Goal: Information Seeking & Learning: Check status

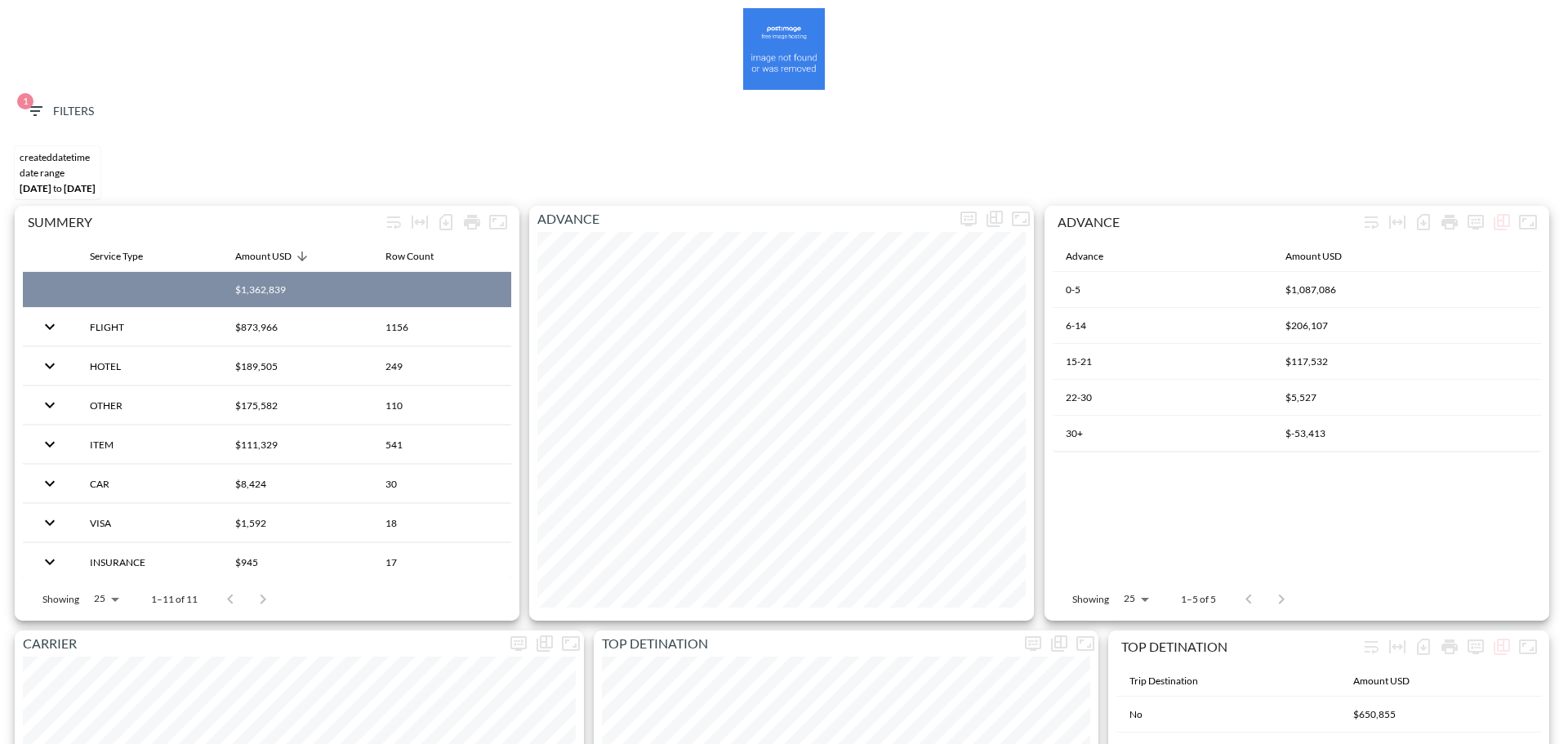
click at [75, 111] on span "1 Filters" at bounding box center [60, 111] width 69 height 21
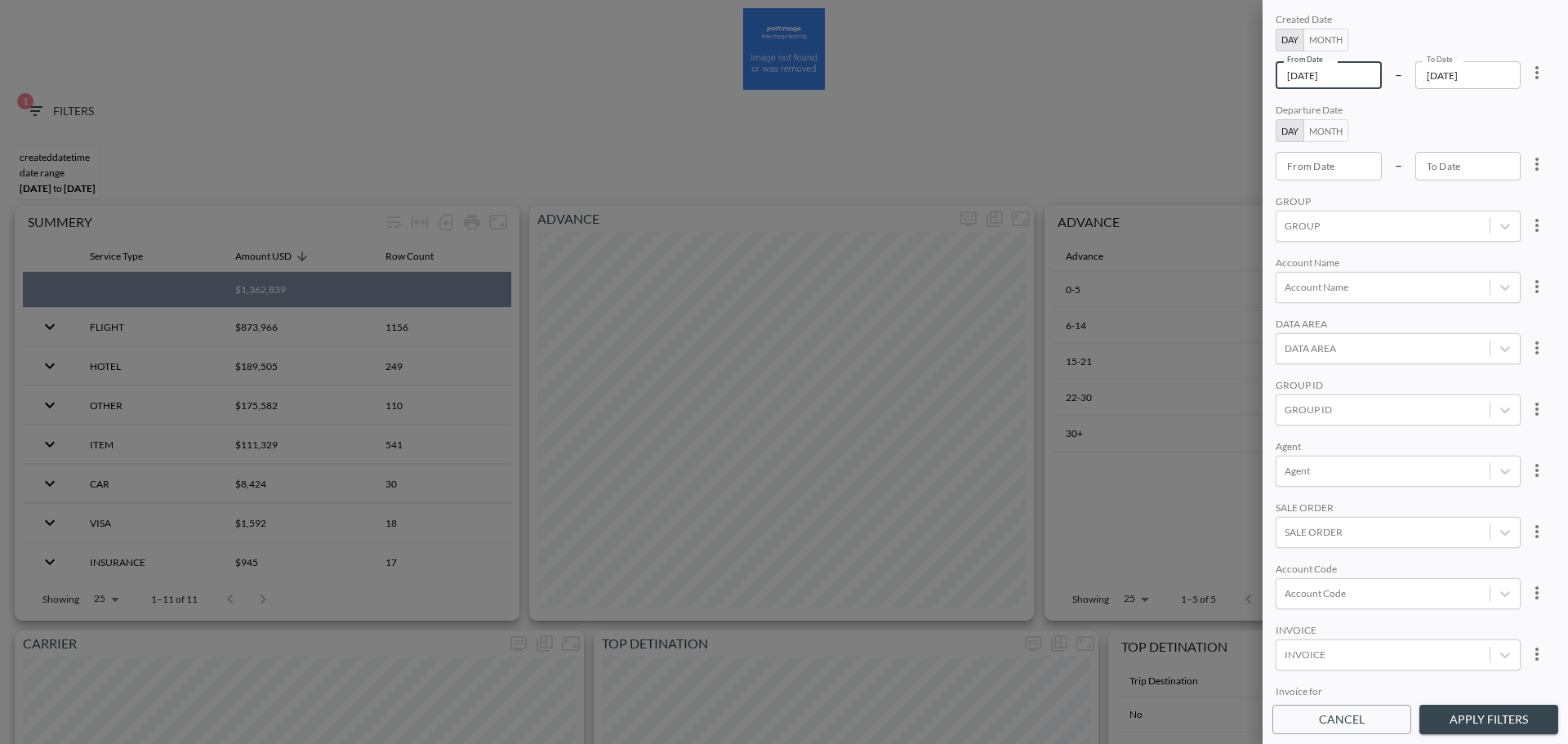
click at [1361, 84] on input "[DATE]" at bounding box center [1328, 75] width 106 height 27
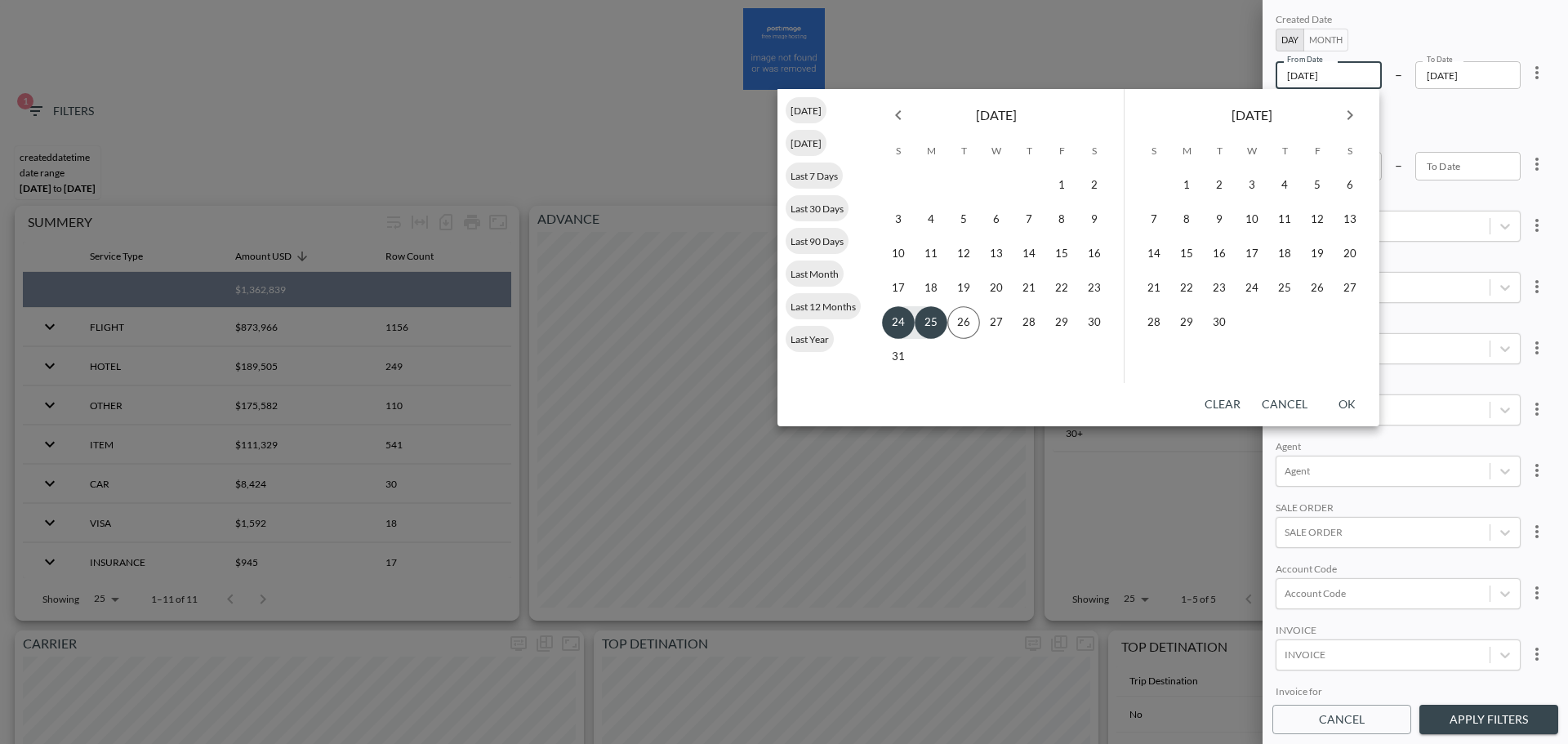
click at [908, 106] on button "Previous month" at bounding box center [898, 115] width 32 height 32
click at [907, 110] on button "Previous month" at bounding box center [898, 115] width 32 height 32
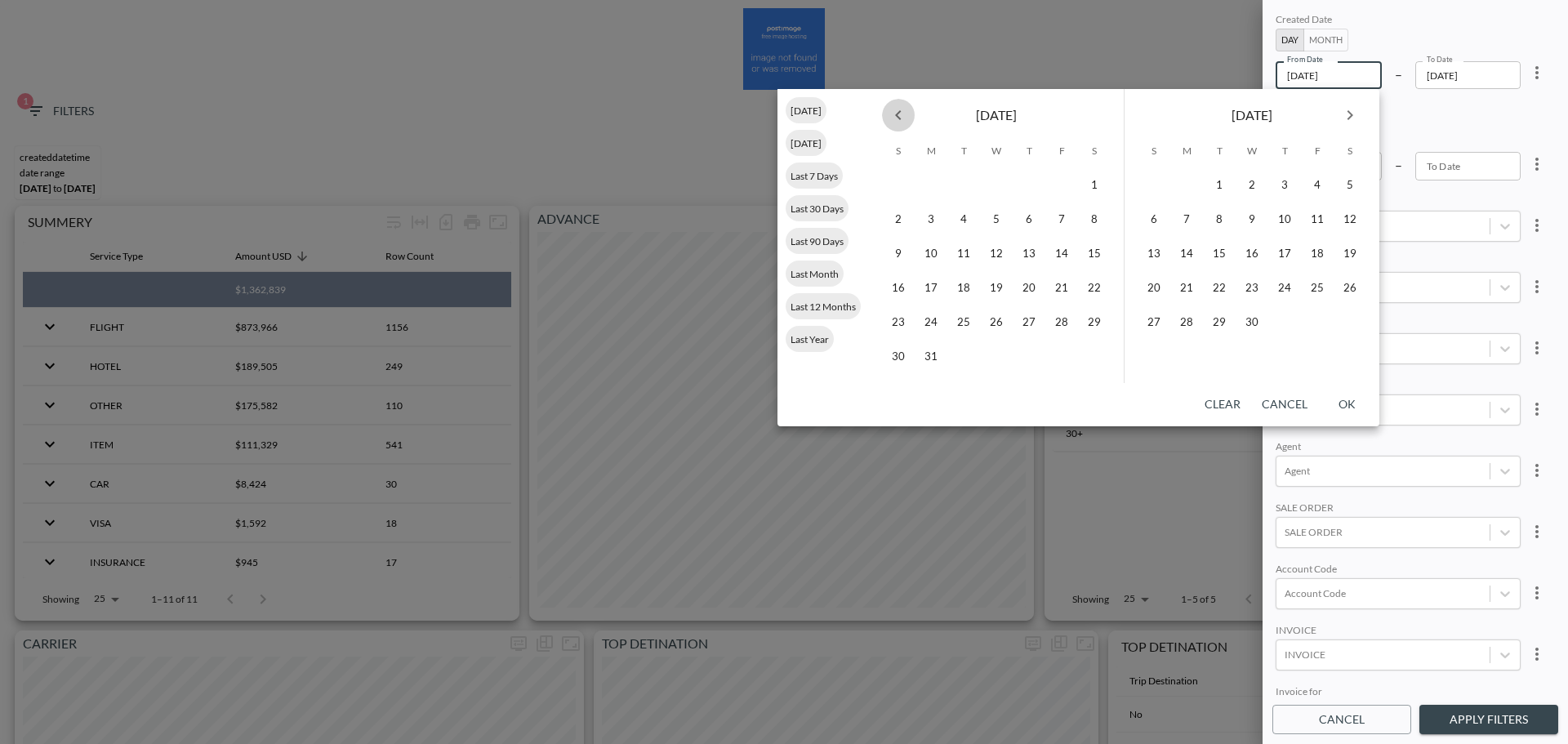
click at [907, 110] on icon "Previous month" at bounding box center [899, 116] width 20 height 20
click at [1002, 186] on button "1" at bounding box center [995, 185] width 32 height 32
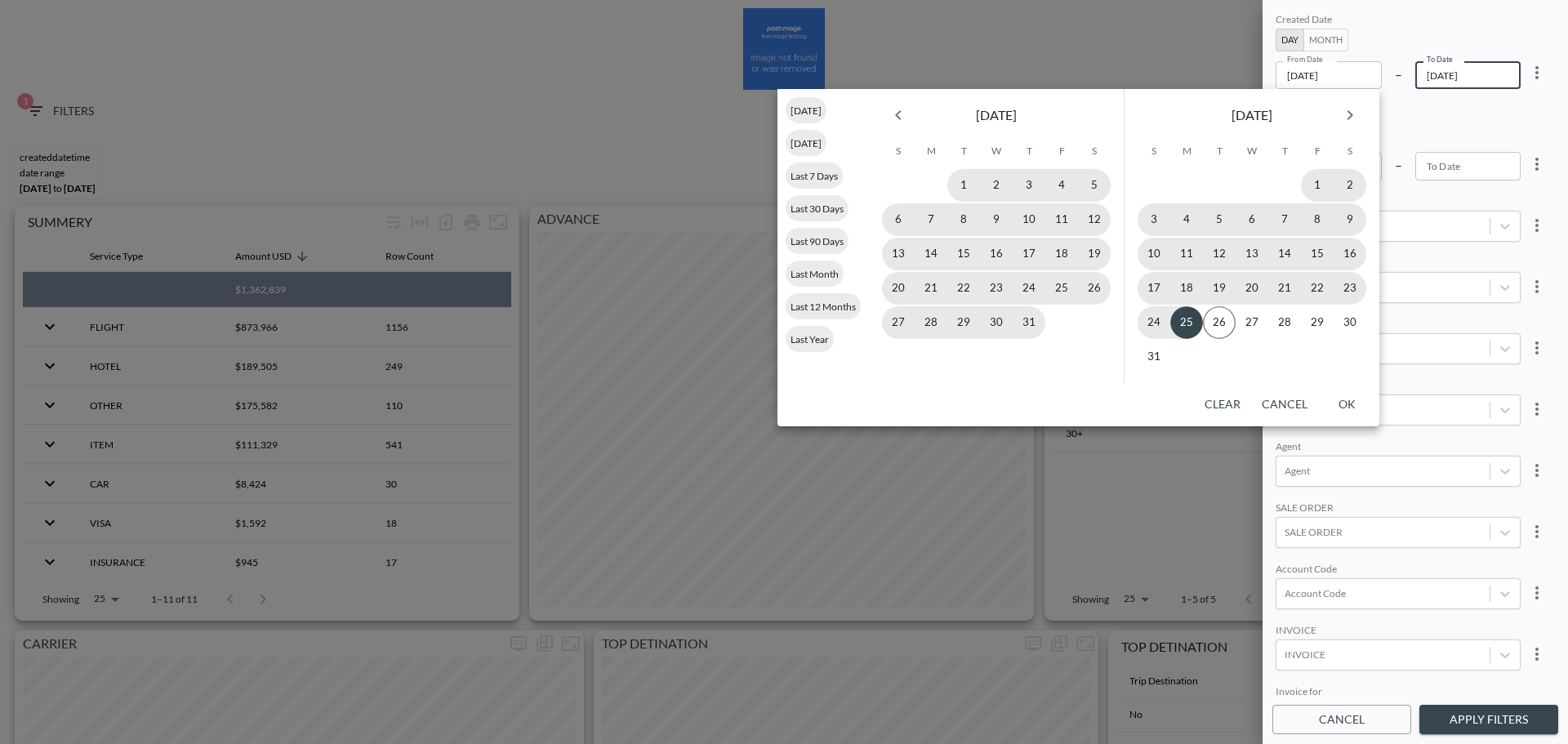
type input "[DATE]"
click at [1194, 316] on button "25" at bounding box center [1185, 322] width 32 height 32
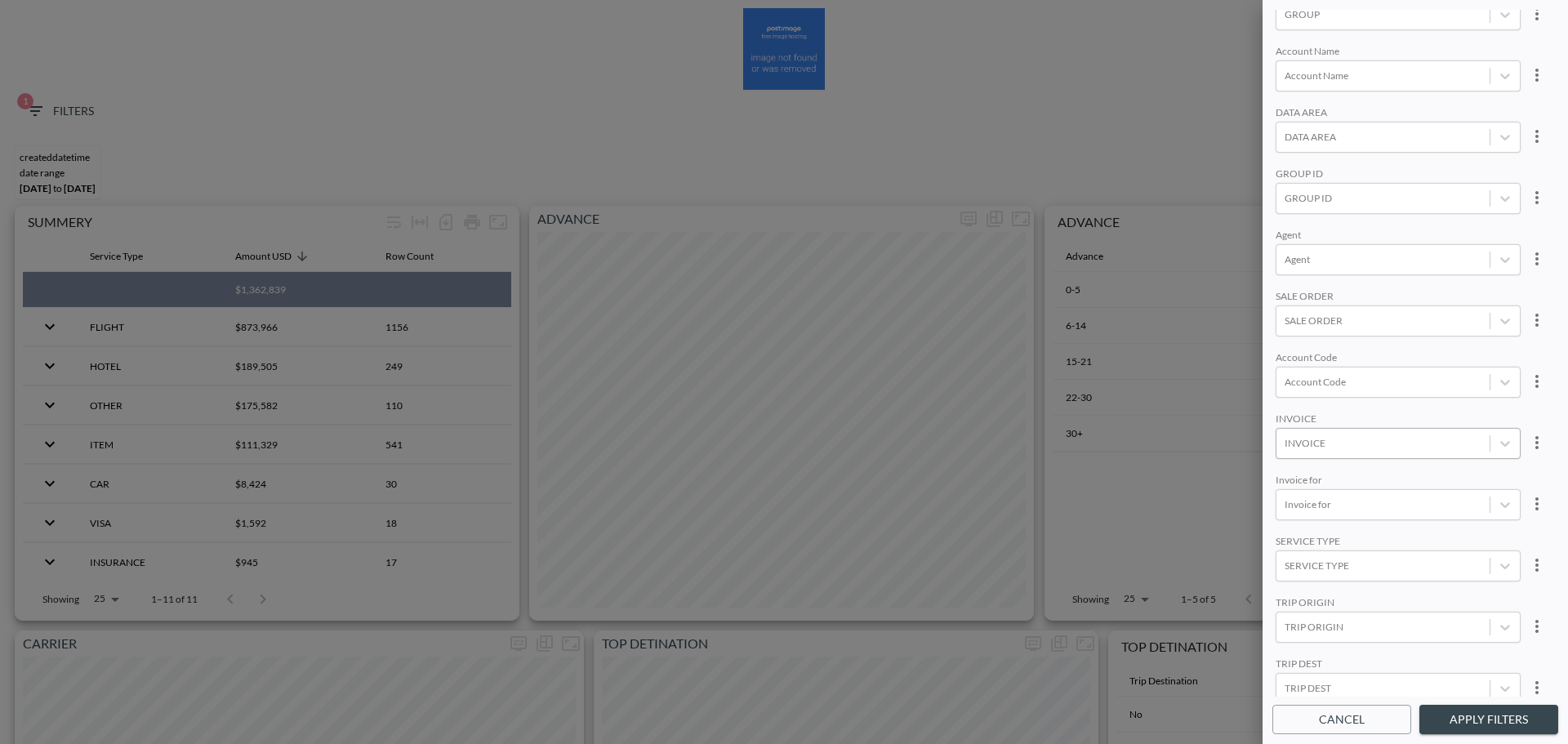
scroll to position [230, 0]
click at [1346, 664] on body "BI.P.EYE, Interactive Analytics Dashboards 1 Filters CREATEDDATETIME DATE RANGE…" at bounding box center [784, 372] width 1568 height 744
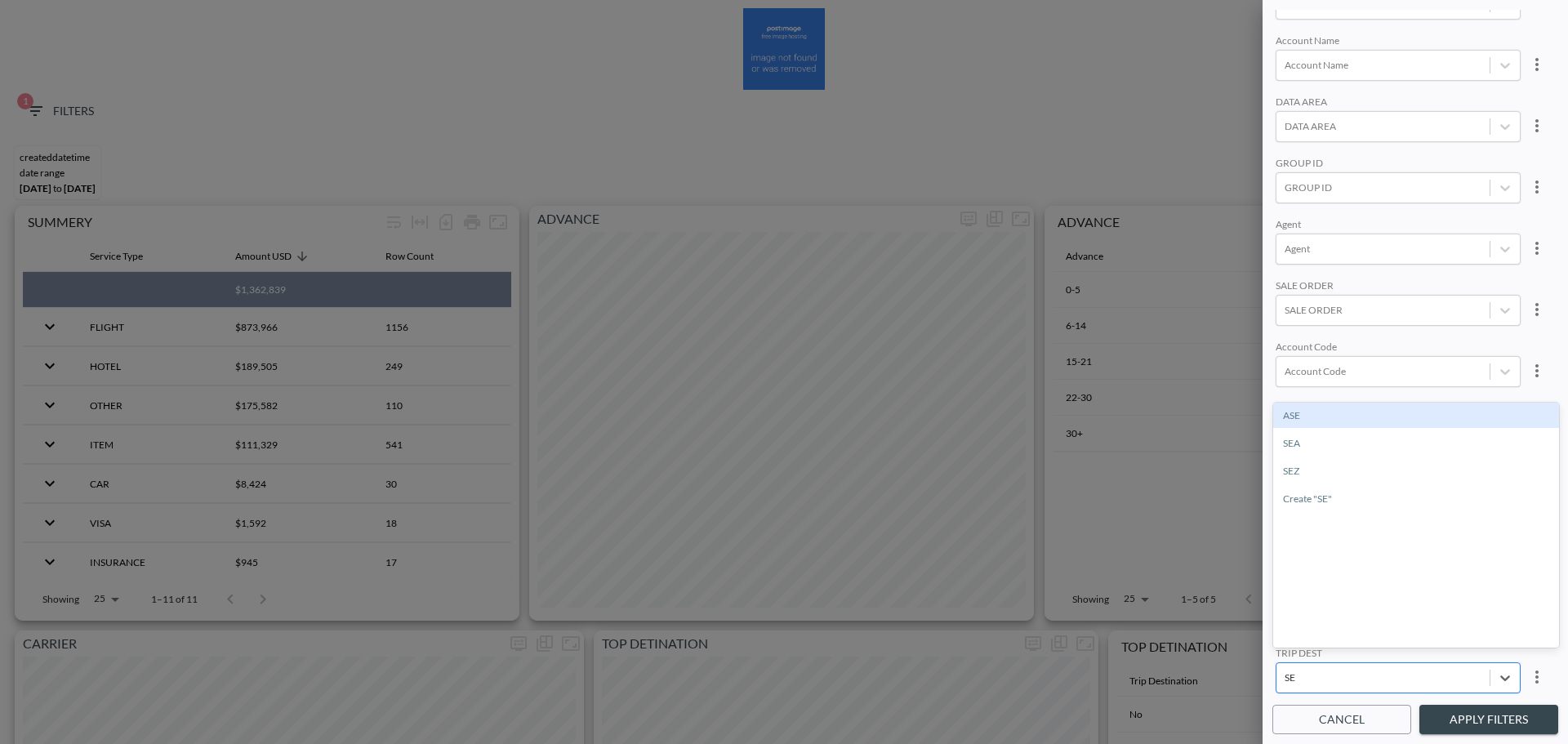
type input "SEZ"
click at [1283, 411] on div "SEZ" at bounding box center [1416, 415] width 286 height 25
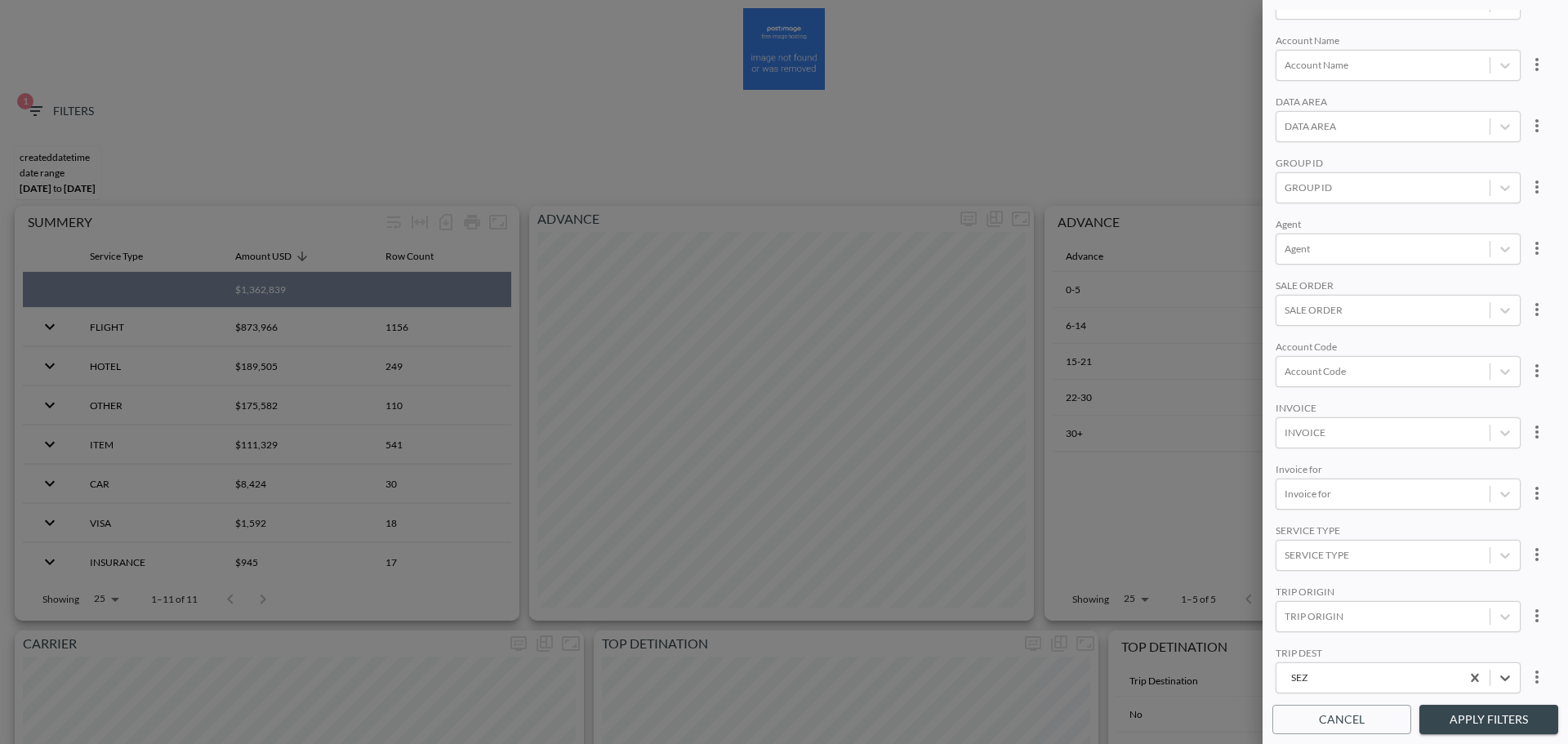
click at [1342, 401] on div "INVOICE" at bounding box center [1398, 409] width 245 height 16
click at [1454, 725] on button "Apply Filters" at bounding box center [1489, 720] width 139 height 30
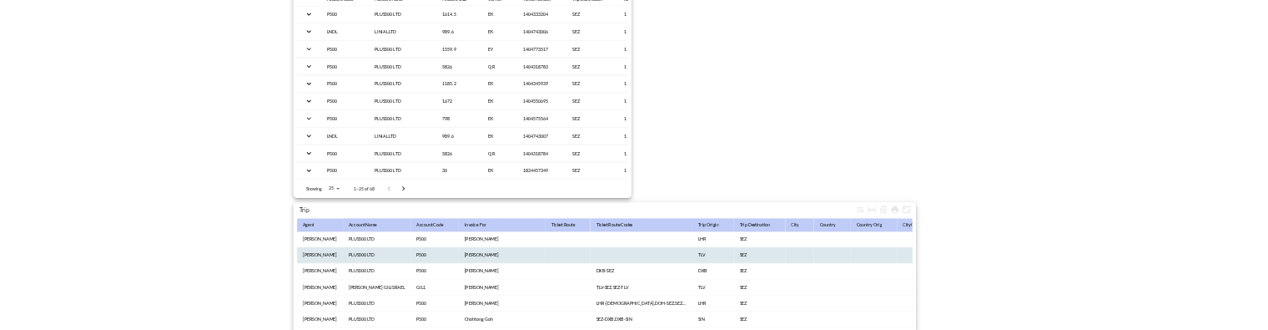
scroll to position [2624, 0]
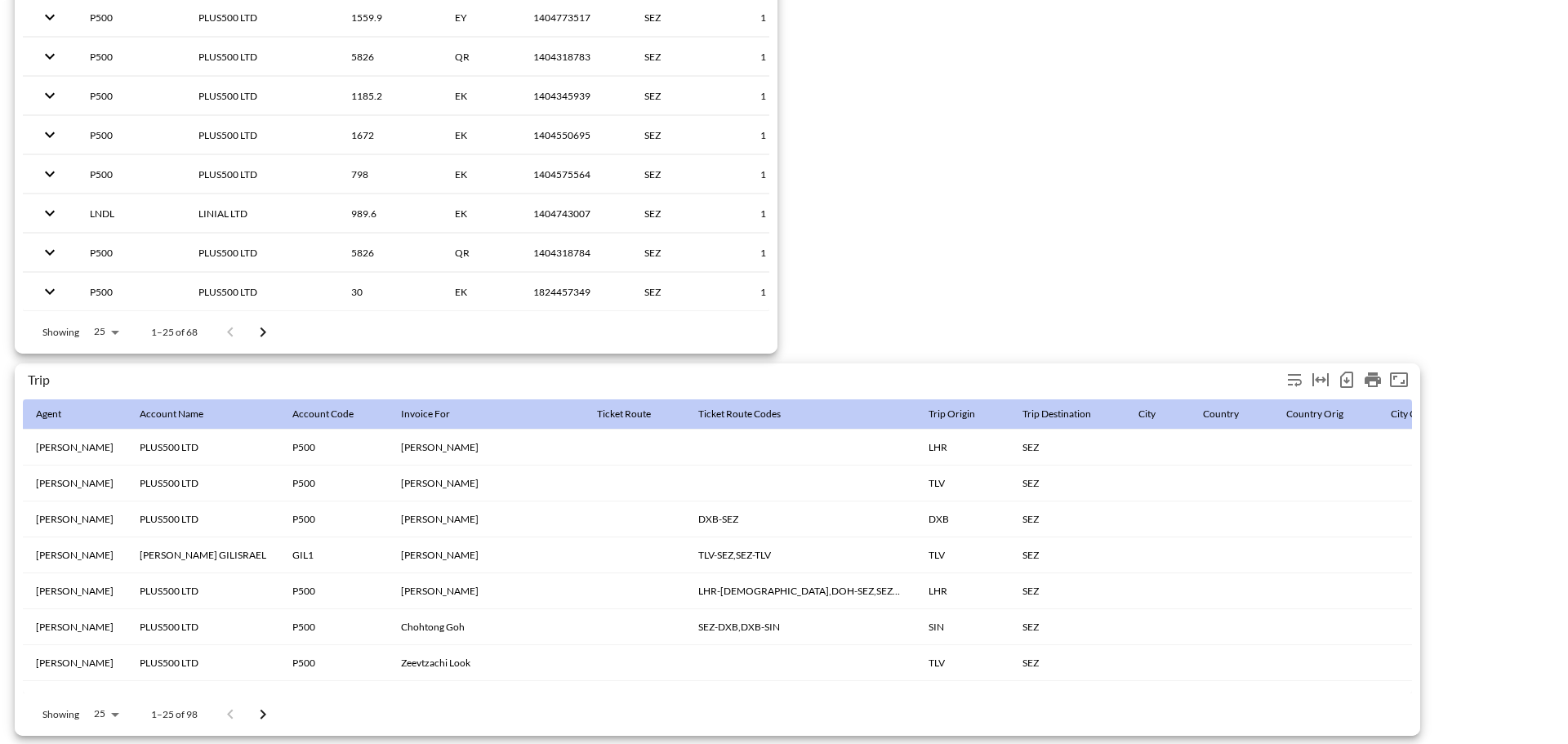
click at [1348, 377] on icon "Number of rows selected for download: 98" at bounding box center [1346, 380] width 7 height 7
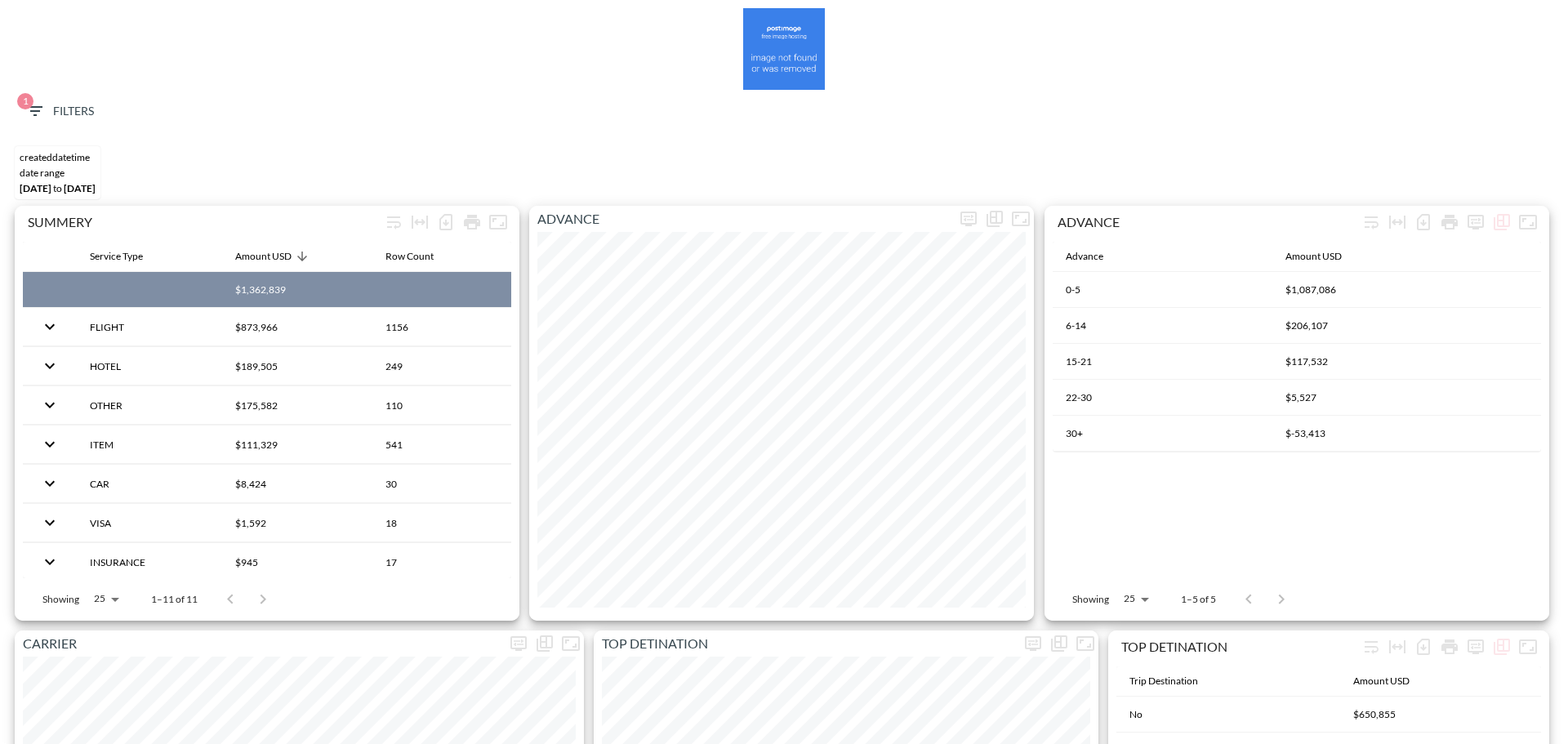
click at [34, 107] on icon "button" at bounding box center [34, 111] width 15 height 10
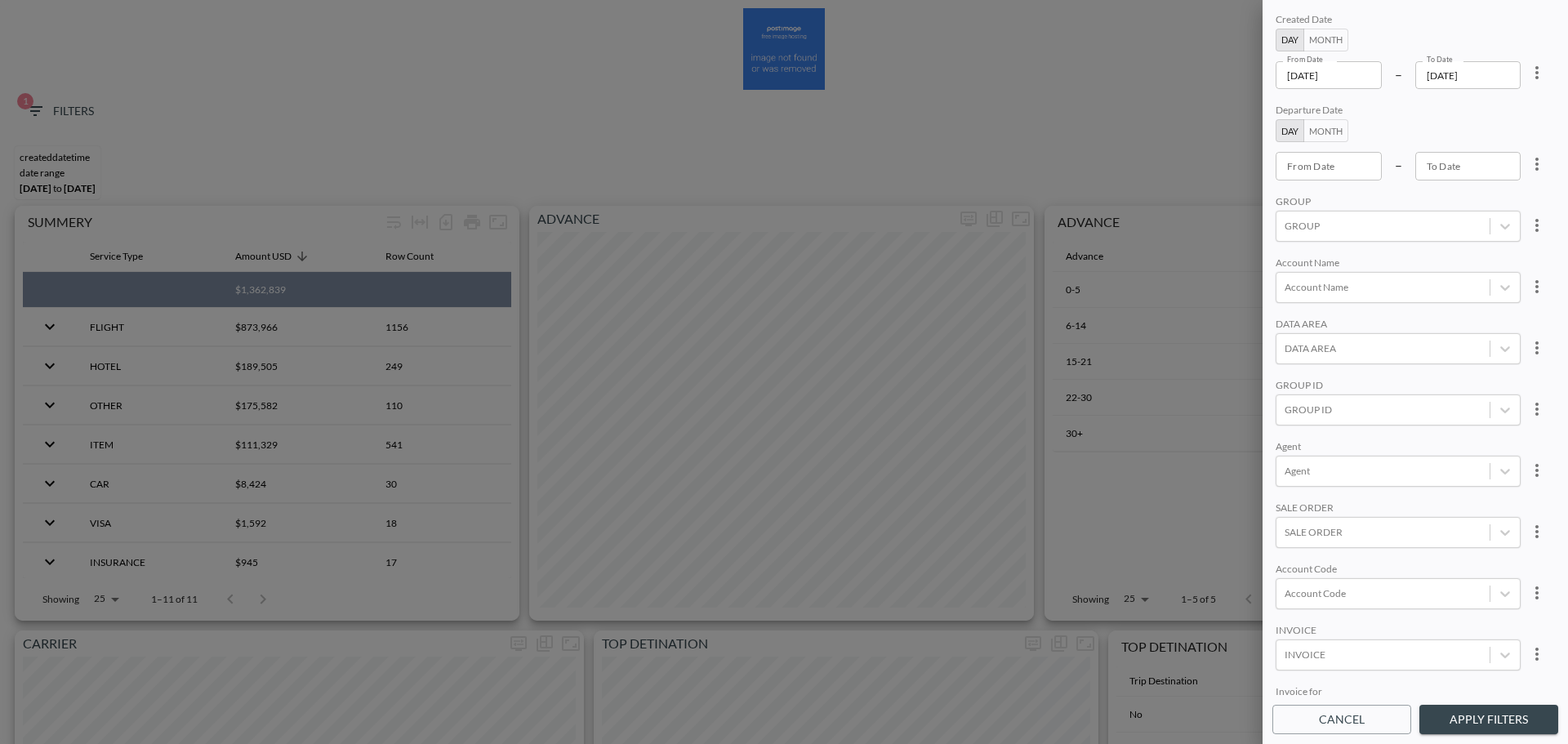
click at [318, 61] on div at bounding box center [784, 372] width 1568 height 744
click at [429, 89] on div at bounding box center [784, 372] width 1568 height 744
click at [484, 226] on div at bounding box center [784, 372] width 1568 height 744
click at [1278, 733] on button "Cancel" at bounding box center [1342, 720] width 139 height 30
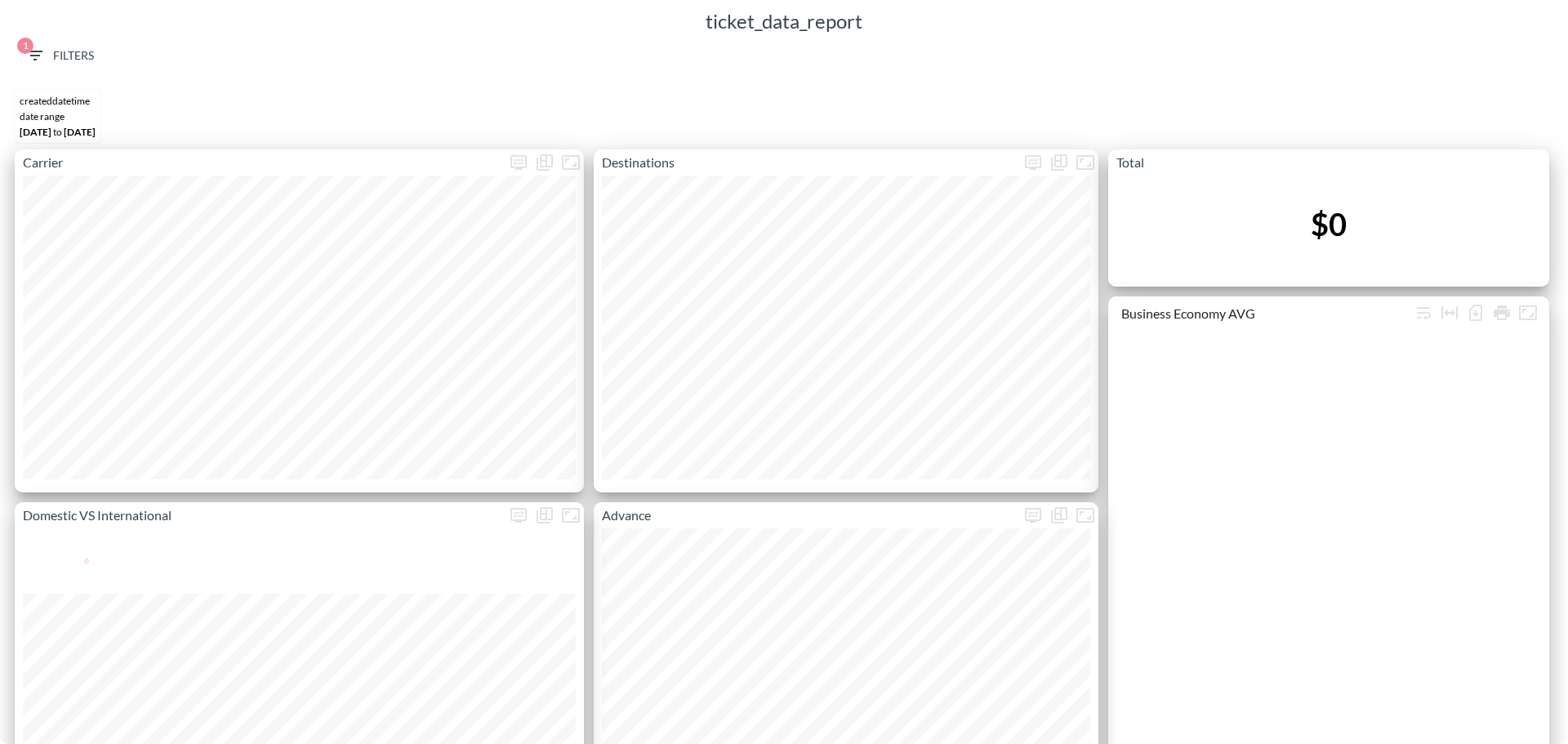
click at [44, 66] on span "1" at bounding box center [35, 56] width 20 height 21
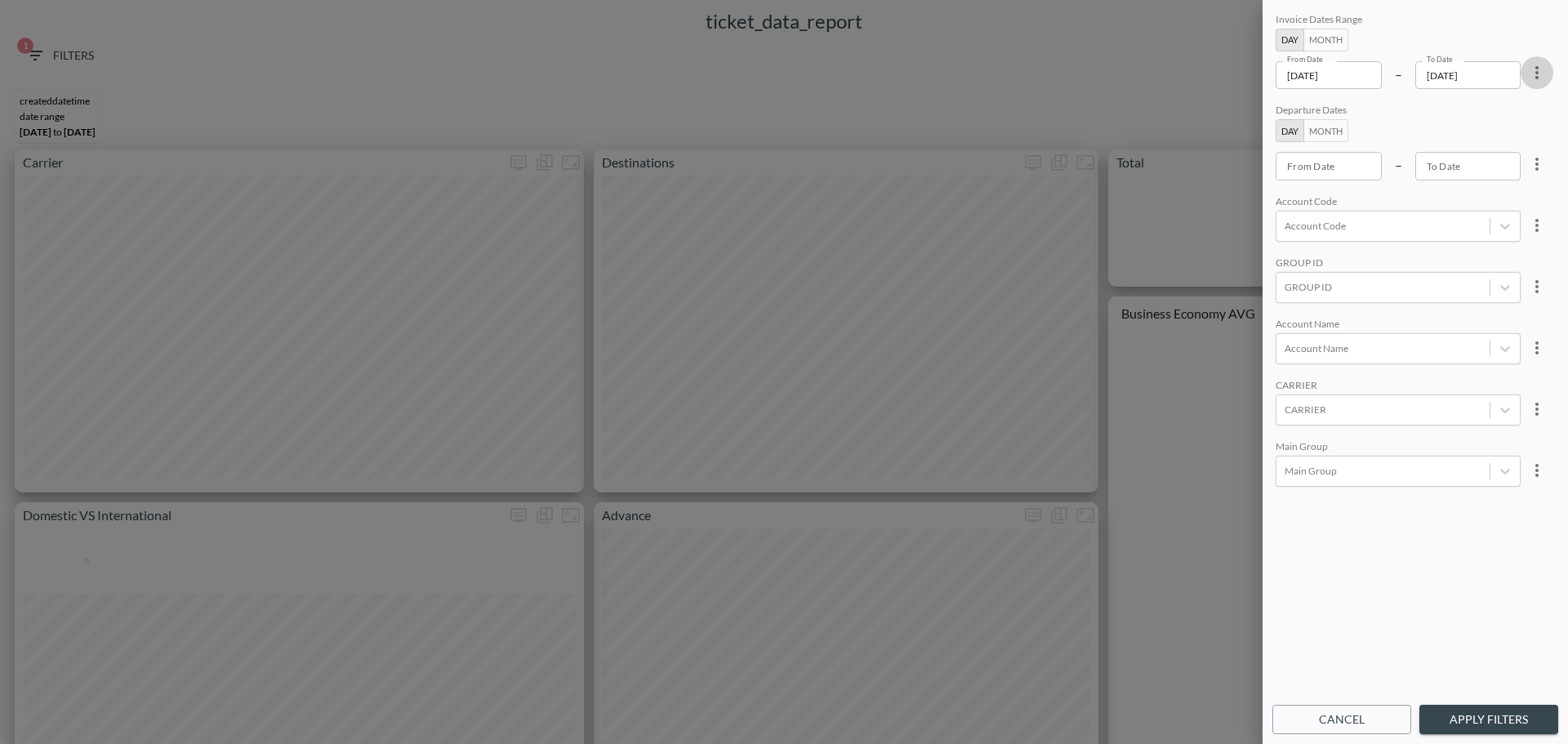
drag, startPoint x: 1532, startPoint y: 76, endPoint x: 1519, endPoint y: 85, distance: 15.8
click at [1532, 76] on icon "more" at bounding box center [1537, 72] width 20 height 20
click at [1488, 106] on li "Clear" at bounding box center [1476, 111] width 147 height 29
type input "YYYY-MM-DD"
click at [1339, 84] on input "YYYY-MM-DD" at bounding box center [1328, 75] width 106 height 27
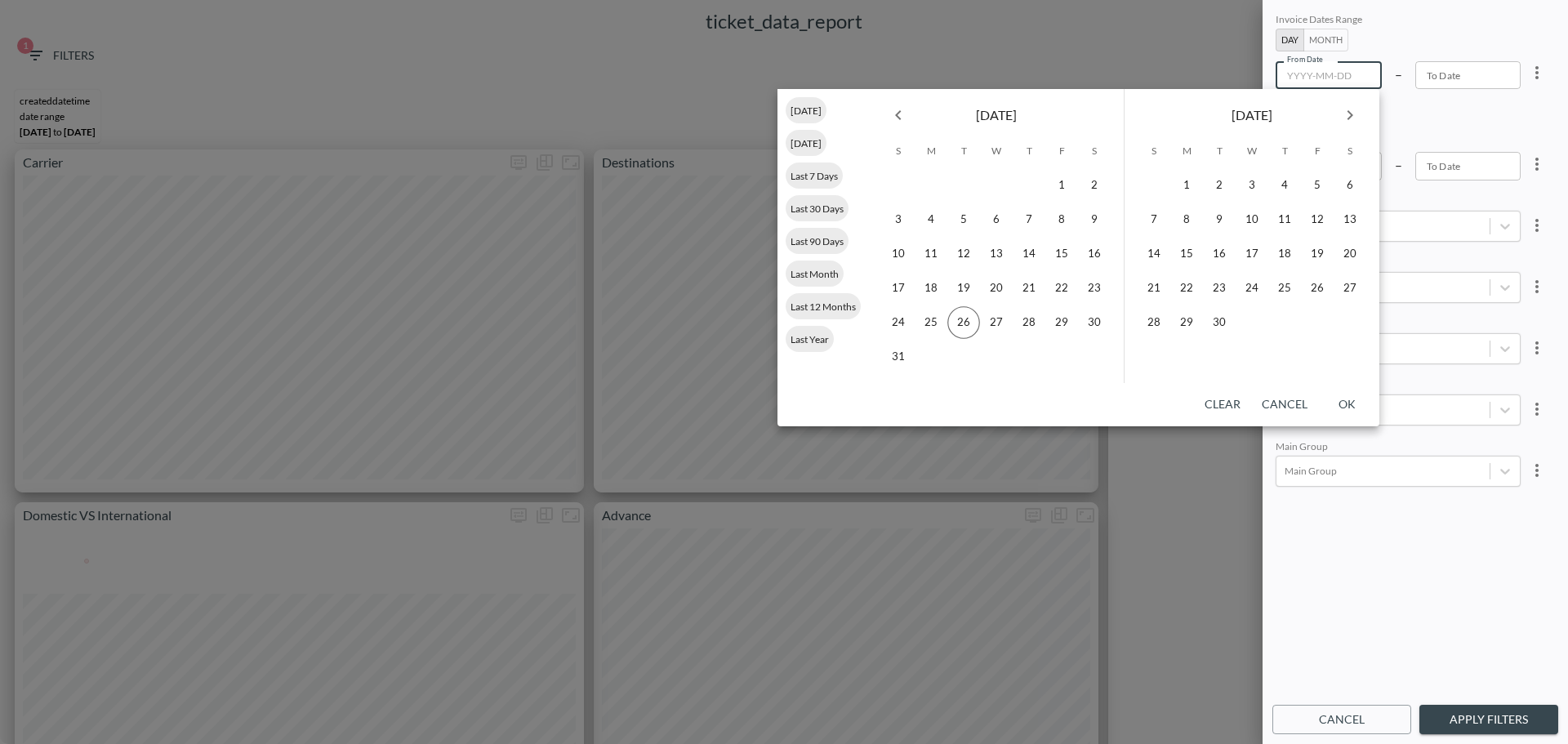
click at [886, 114] on button "Previous month" at bounding box center [898, 115] width 32 height 32
click at [886, 113] on button "Previous month" at bounding box center [898, 115] width 32 height 32
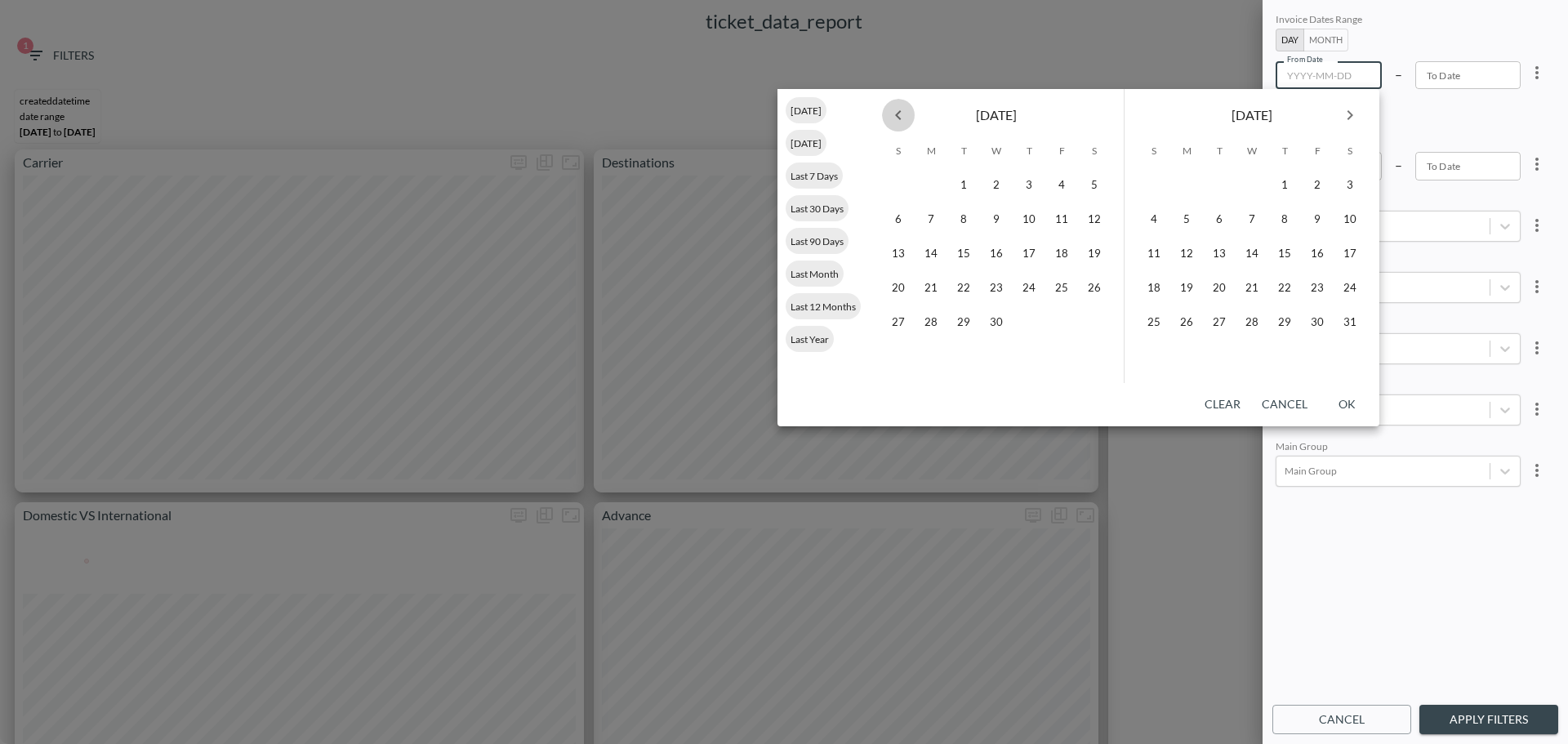
click at [886, 113] on button "Previous month" at bounding box center [898, 115] width 32 height 32
click at [892, 120] on icon "Previous month" at bounding box center [899, 116] width 20 height 20
click at [998, 198] on button "1" at bounding box center [995, 185] width 32 height 32
type input "[DATE]"
type input "YYYY-MM-DD"
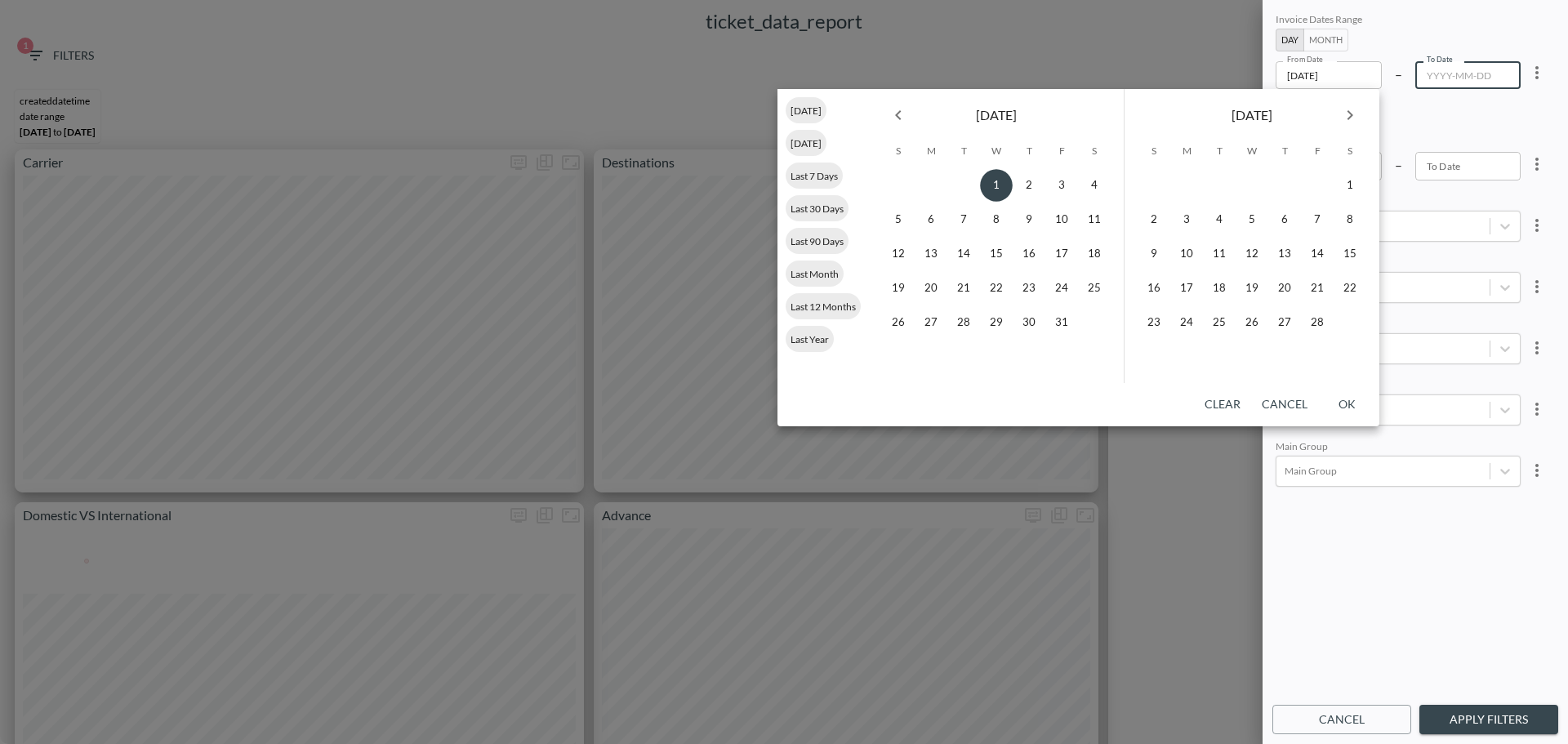
click at [1359, 116] on icon "Next month" at bounding box center [1350, 116] width 20 height 20
click at [1189, 305] on div "1 2 3 4 5 6 7 8 9 10 11 12 13 14 15 16 17 18 19 20 21 22 23 24 25 26 27 28 29 30" at bounding box center [1252, 254] width 254 height 173
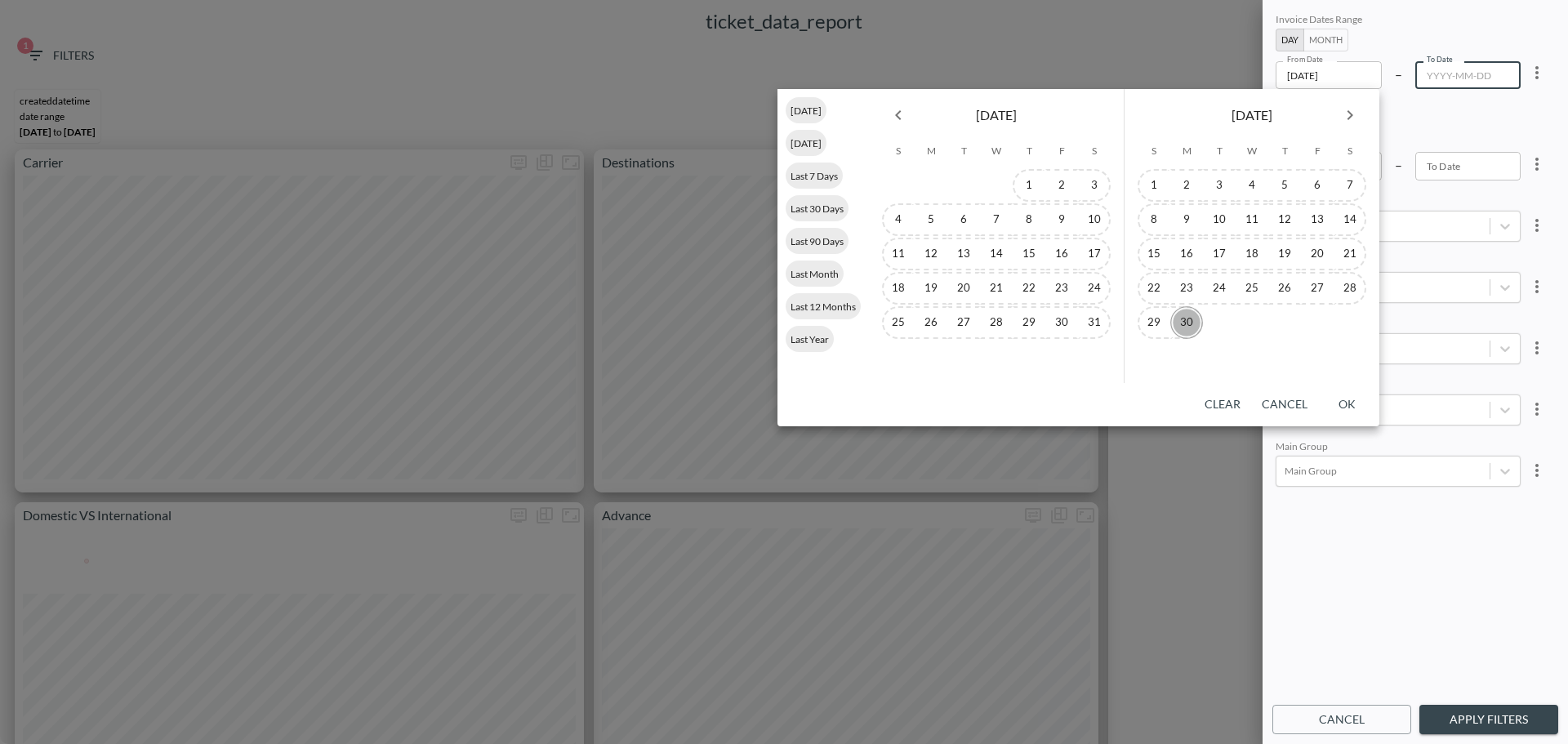
click at [1188, 313] on button "30" at bounding box center [1185, 322] width 32 height 32
type input "2025-06-30"
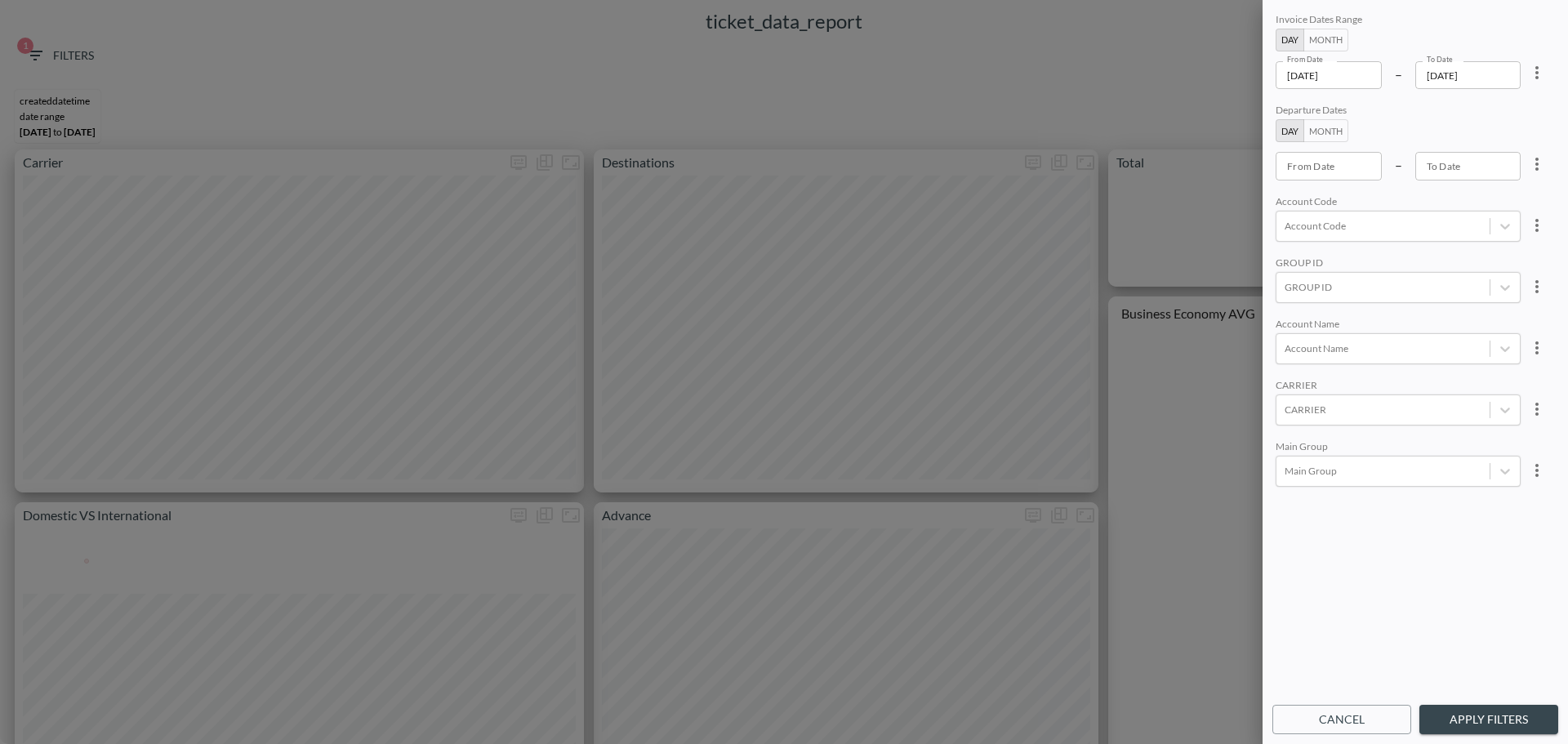
click at [1333, 303] on div "Invoice Dates Range Day Month From Date 2025-01-01 From Date – To Date 2025-06-…" at bounding box center [1415, 353] width 286 height 687
click at [1337, 289] on div at bounding box center [1382, 287] width 197 height 16
click at [1310, 324] on div "Pentera" at bounding box center [1332, 333] width 55 height 27
type input "PEN"
click at [1446, 248] on div "Invoice Dates Range Day Month From Date 2025-01-01 From Date – To Date 2025-06-…" at bounding box center [1415, 353] width 286 height 687
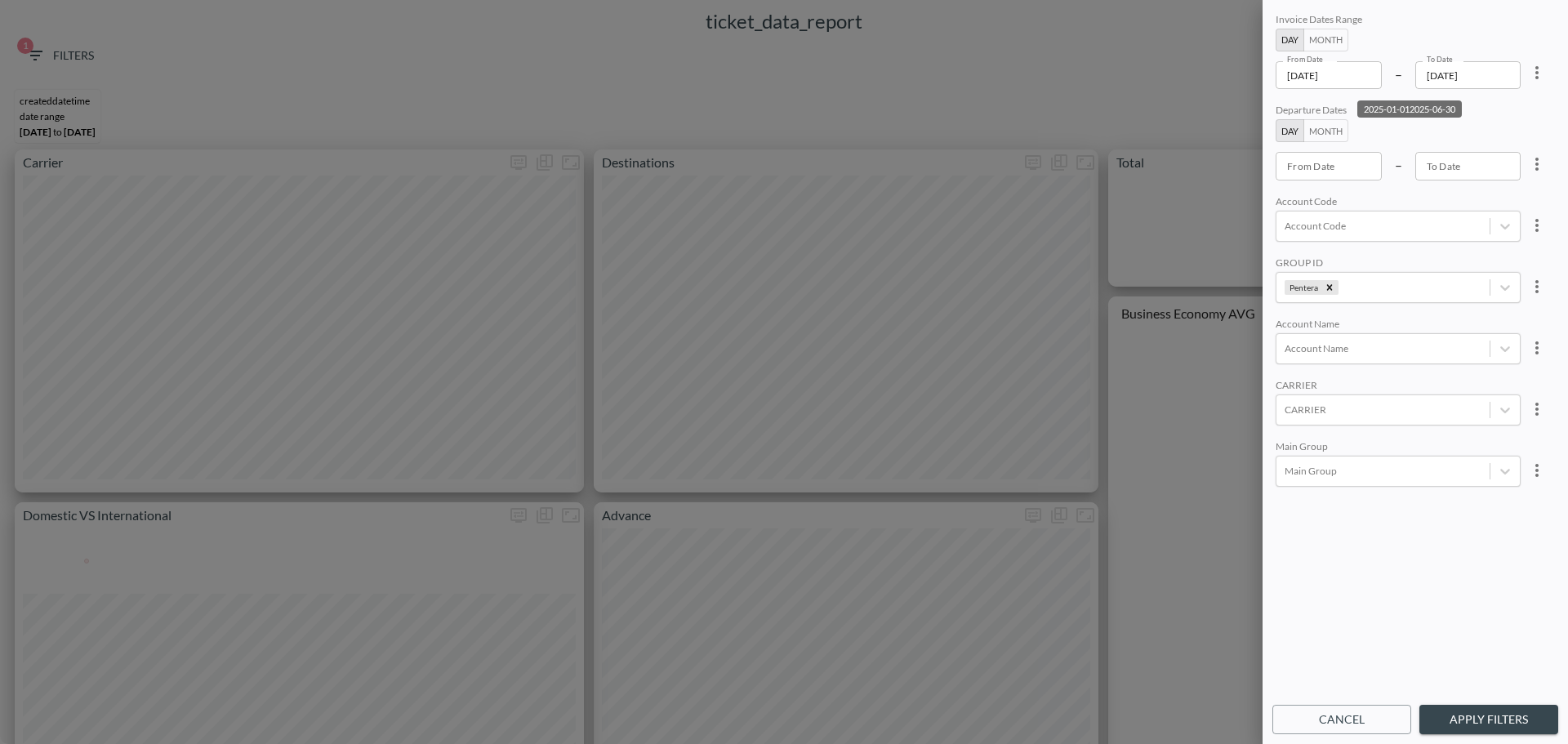
click at [1465, 721] on button "Apply Filters" at bounding box center [1489, 720] width 139 height 30
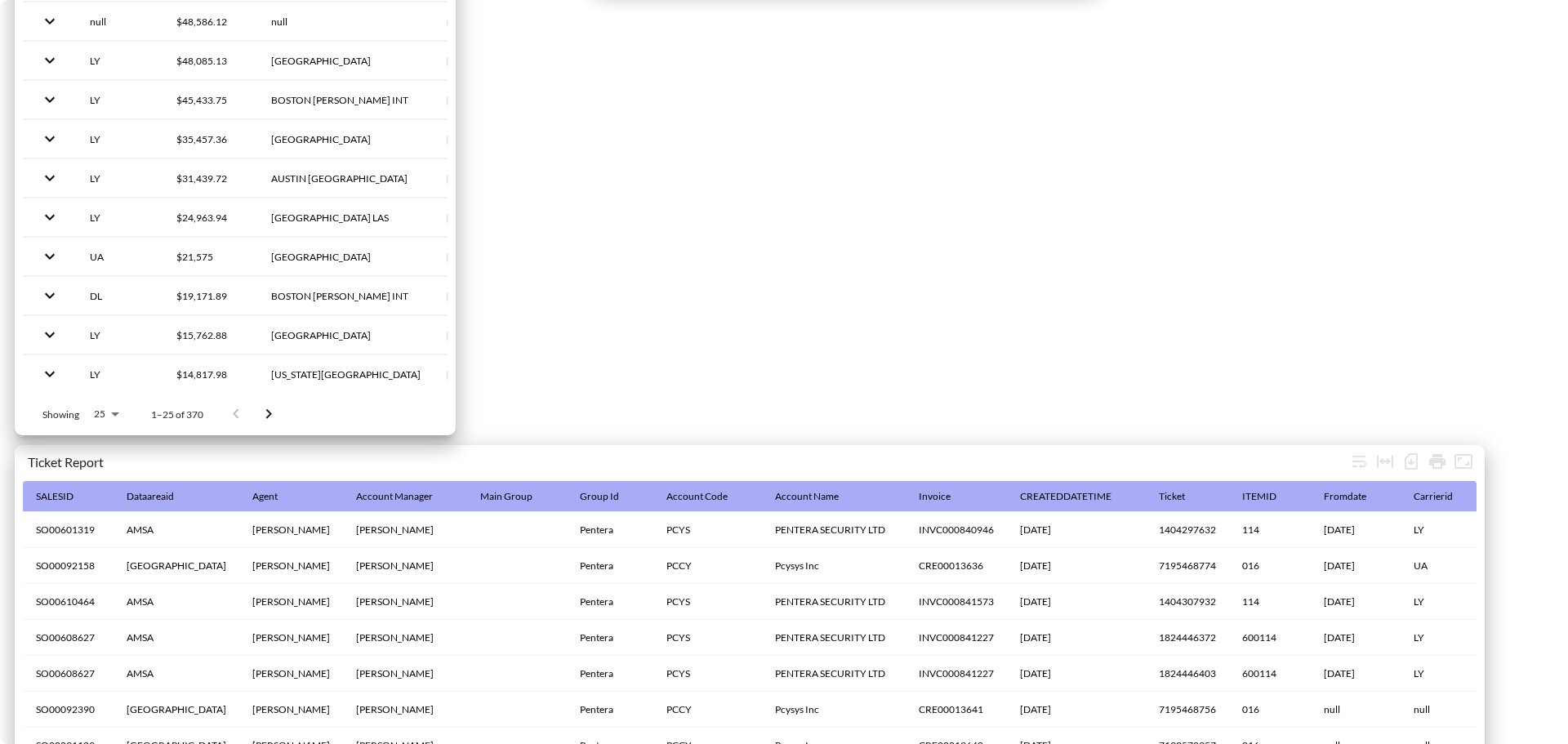
scroll to position [1388, 0]
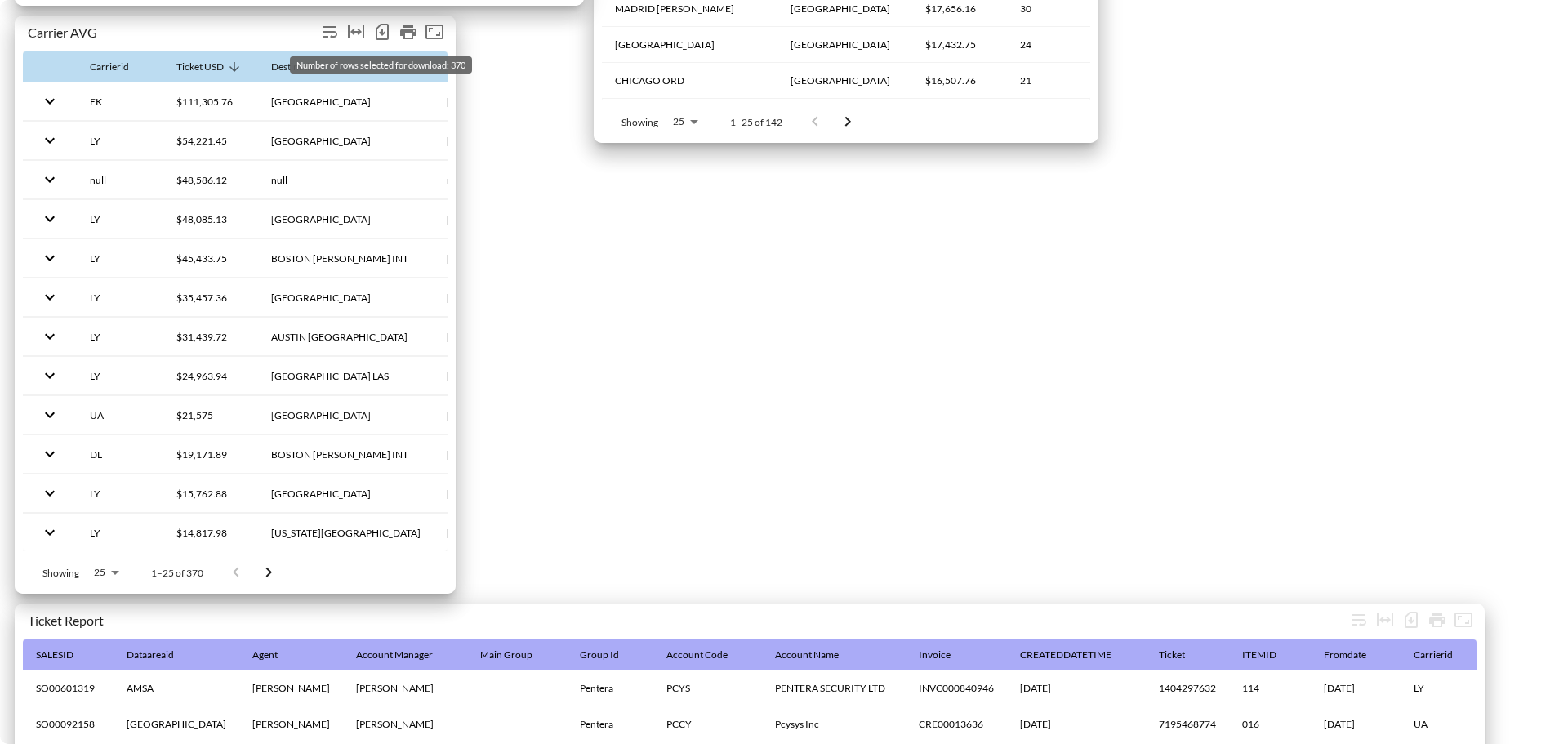
click at [383, 36] on icon "Number of rows selected for download: 370" at bounding box center [382, 32] width 20 height 20
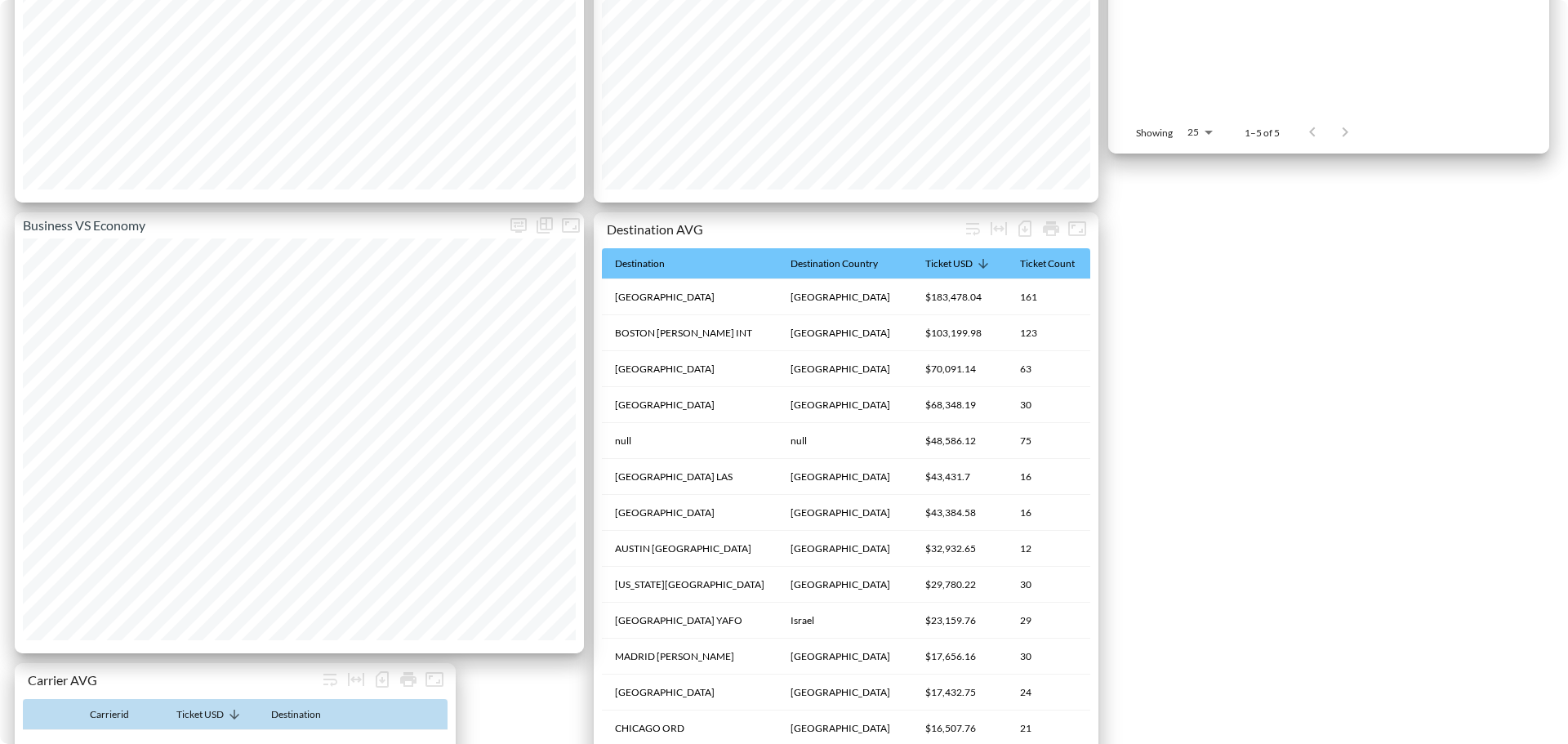
scroll to position [572, 0]
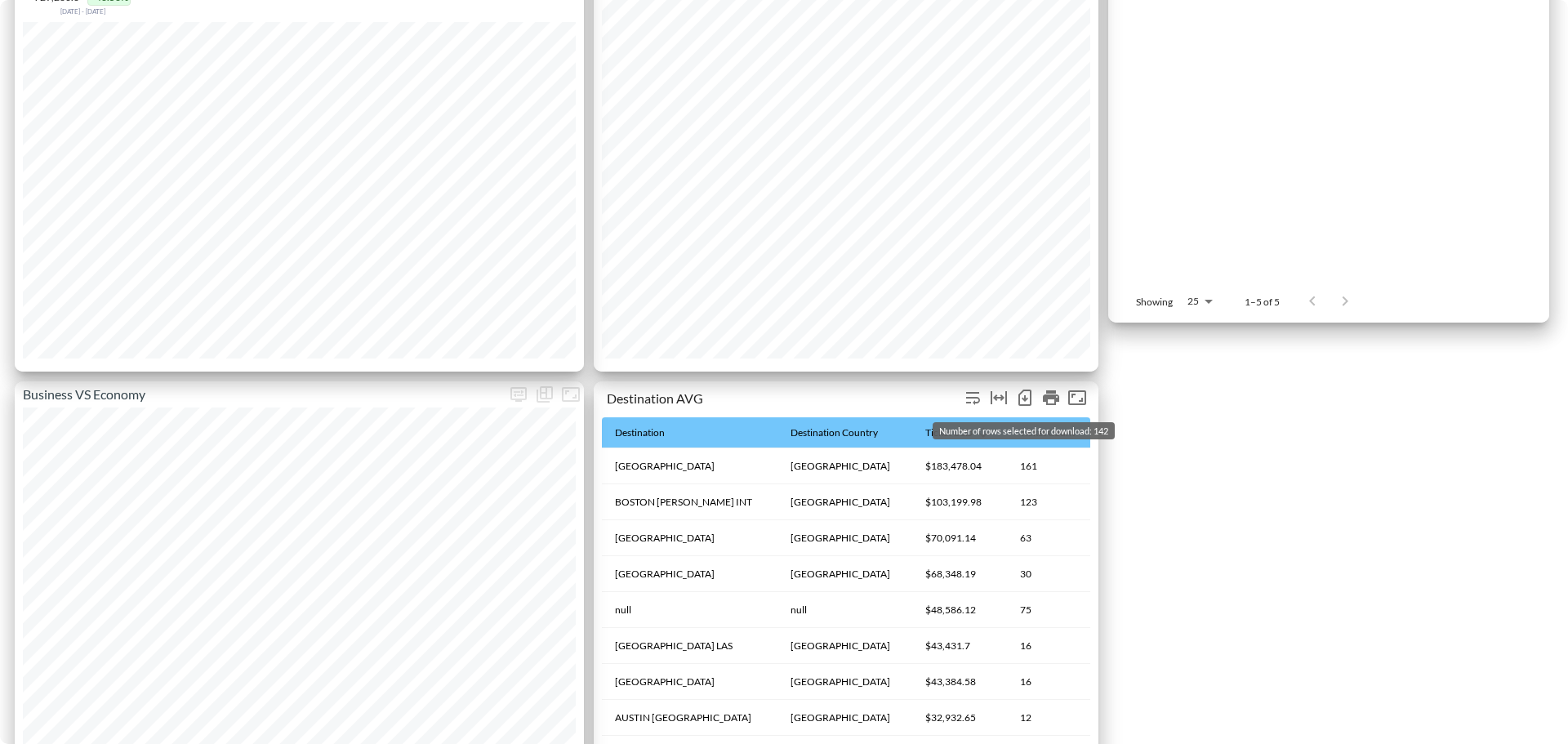
click at [1029, 396] on icon "Number of rows selected for download: 142" at bounding box center [1025, 397] width 20 height 20
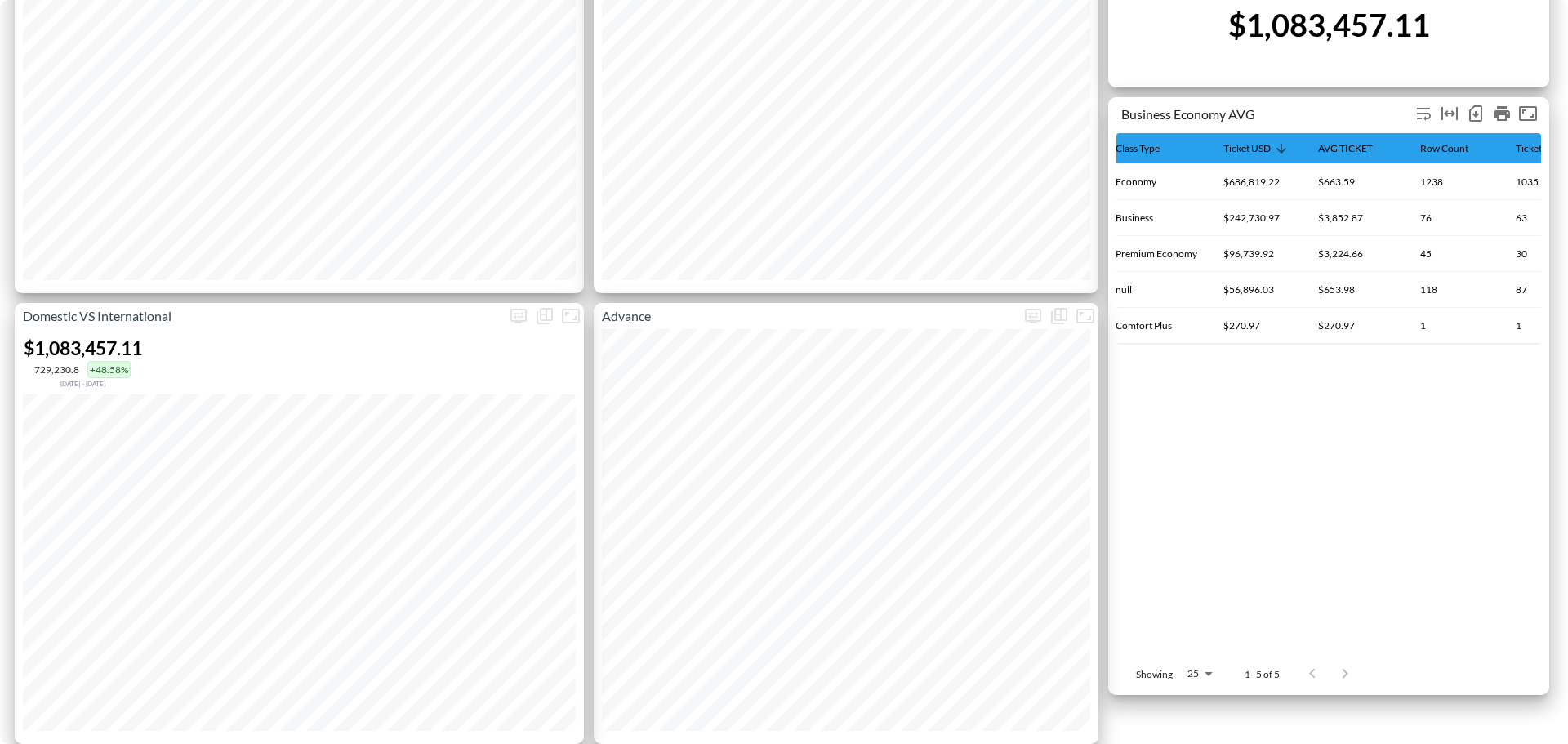
scroll to position [163, 0]
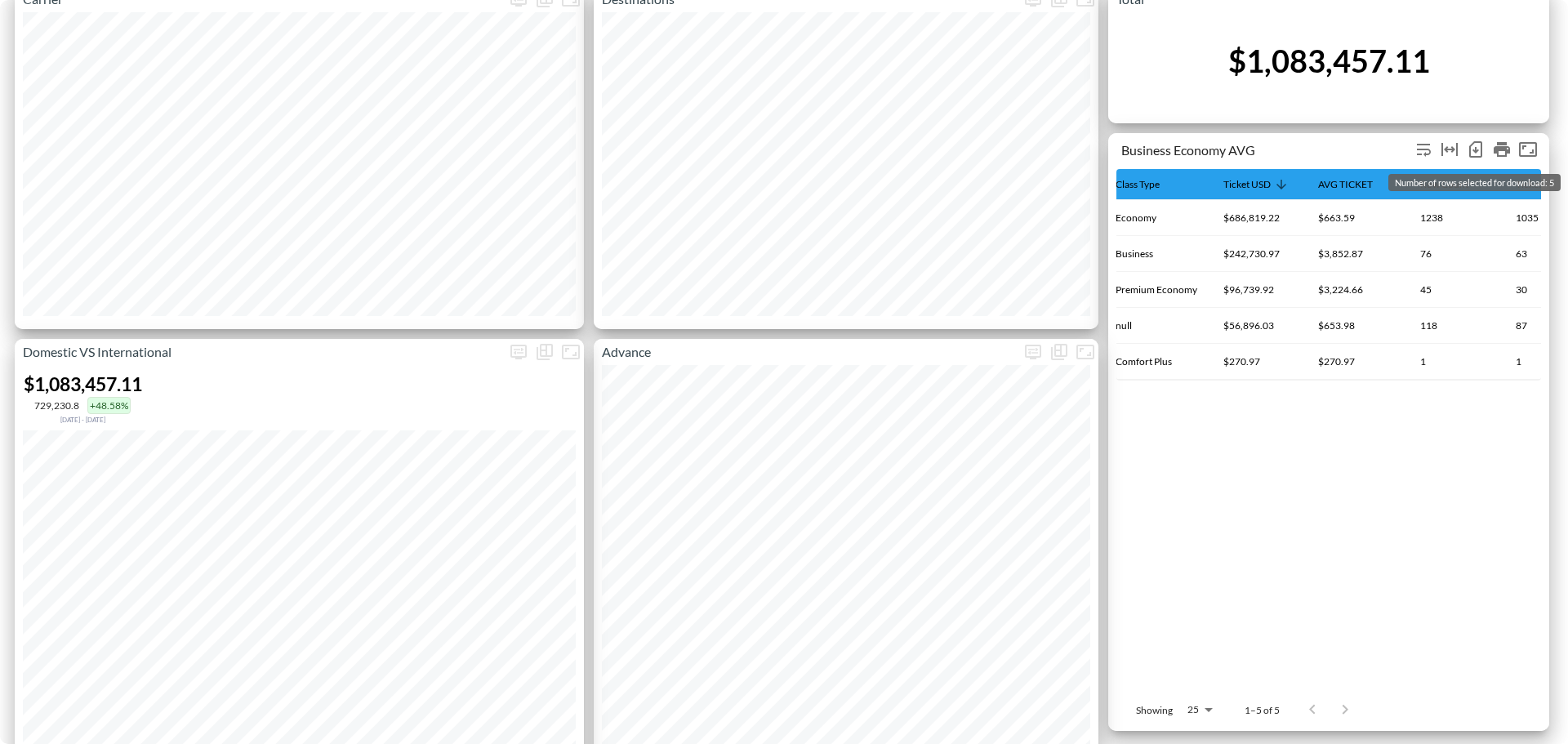
click at [1480, 150] on icon "Number of rows selected for download: 5" at bounding box center [1475, 149] width 13 height 17
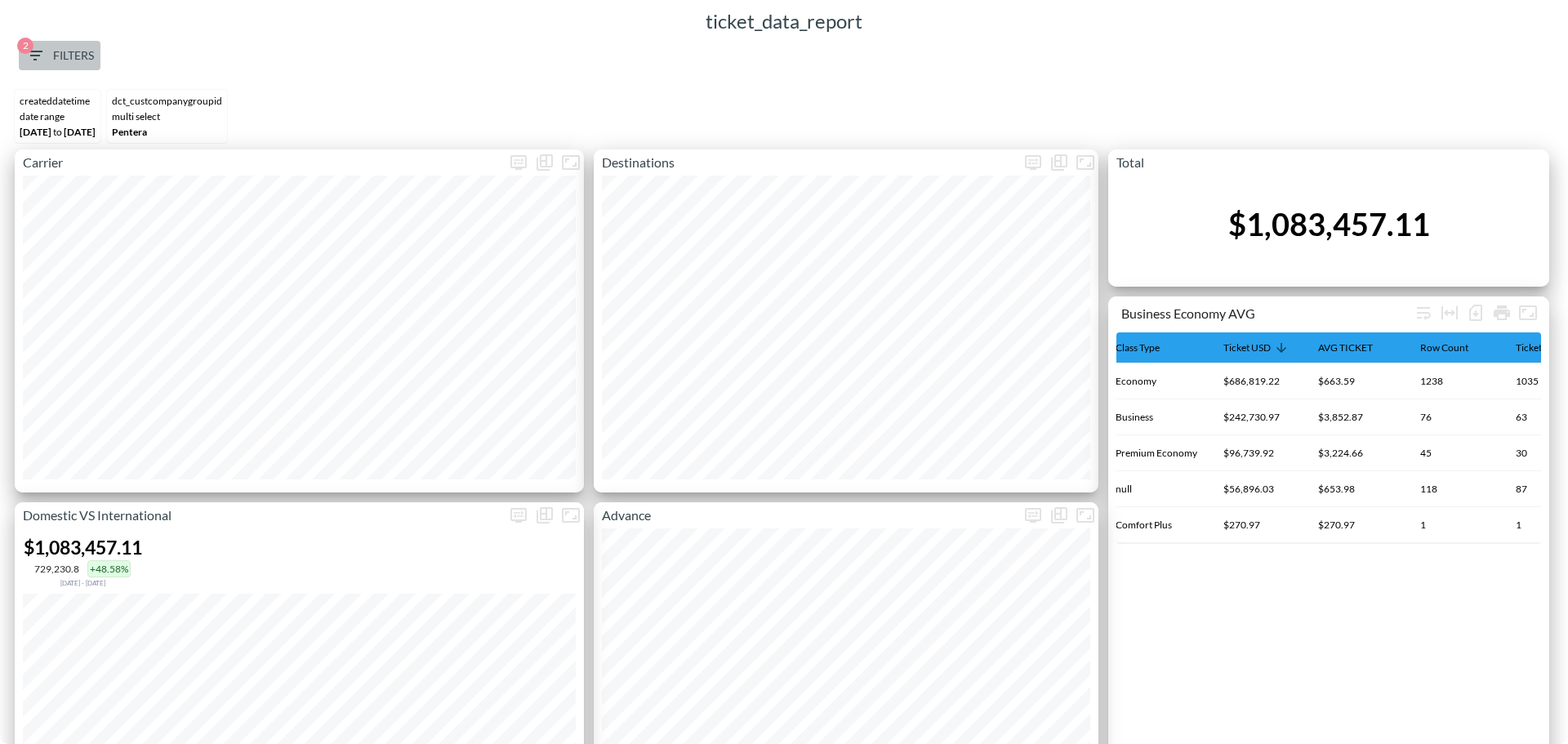
click at [62, 46] on span "2 Filters" at bounding box center [60, 56] width 69 height 21
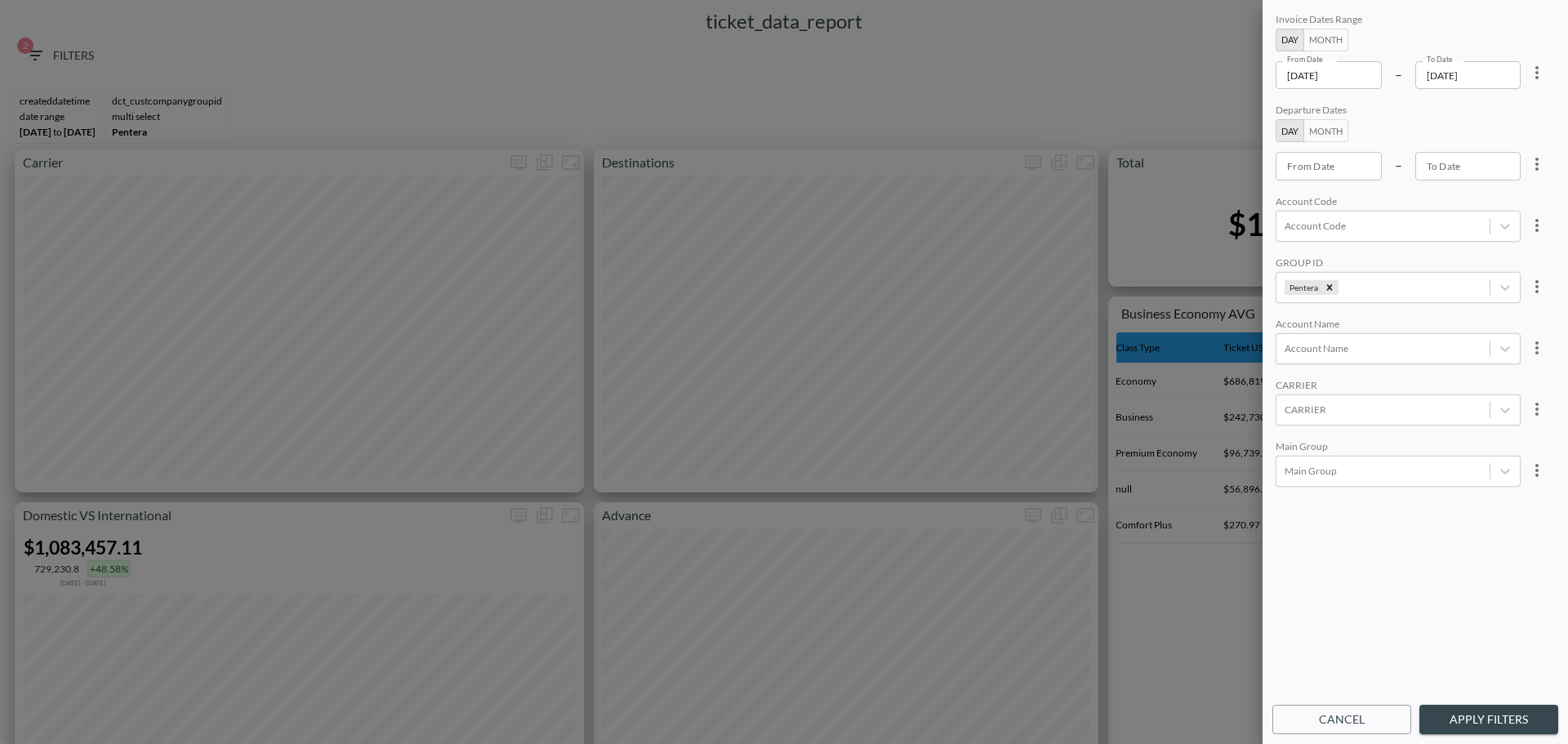
click at [1551, 71] on div "Invoice Dates Range Day Month From Date 2025-01-01 From Date – To Date 2025-06-…" at bounding box center [1415, 353] width 286 height 687
click at [1536, 74] on icon "more" at bounding box center [1537, 72] width 20 height 20
click at [1496, 118] on li "Clear" at bounding box center [1476, 111] width 147 height 29
click at [1362, 83] on div at bounding box center [784, 372] width 1568 height 744
type input "YYYY-MM-DD"
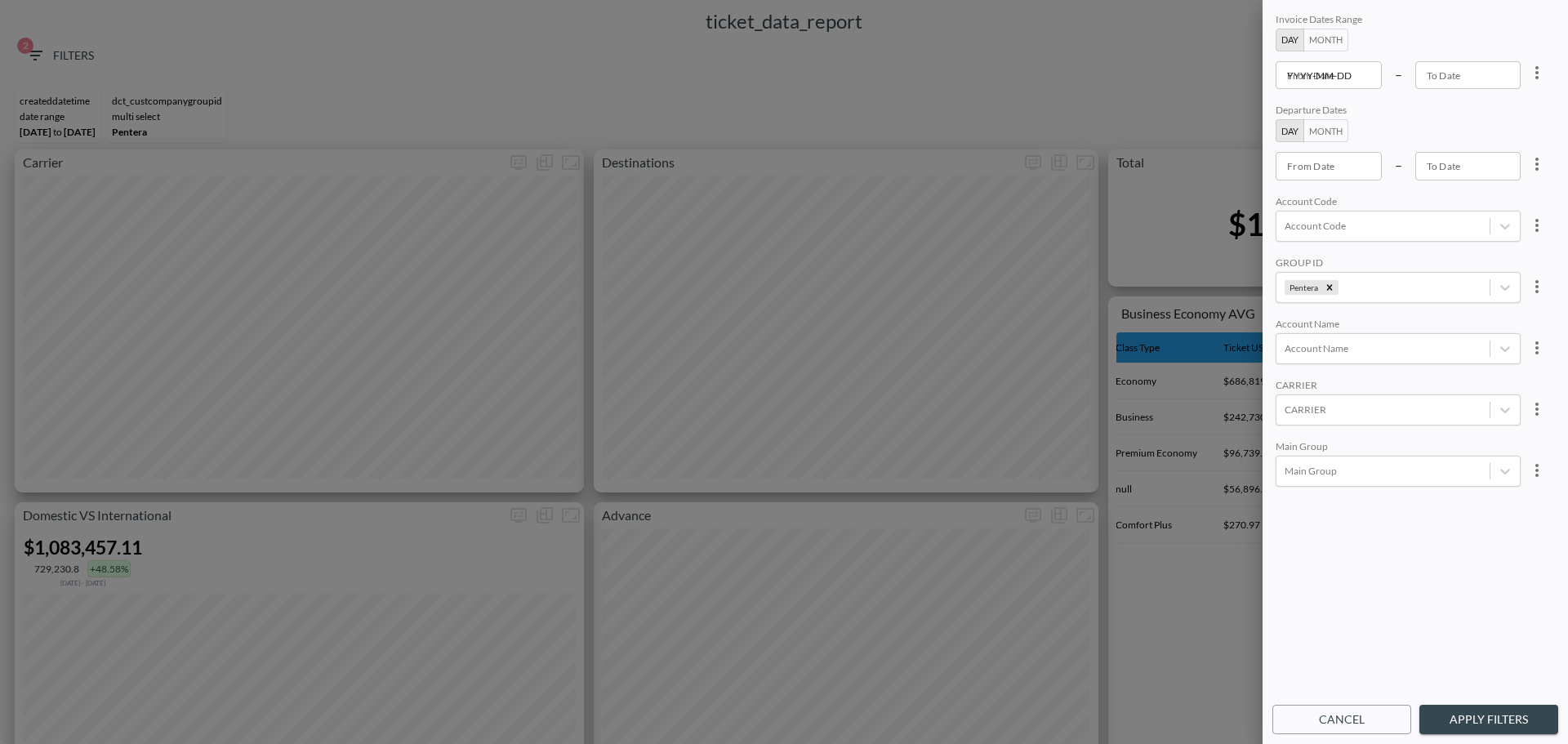
click at [1361, 77] on input "YYYY-MM-DD" at bounding box center [1328, 75] width 106 height 27
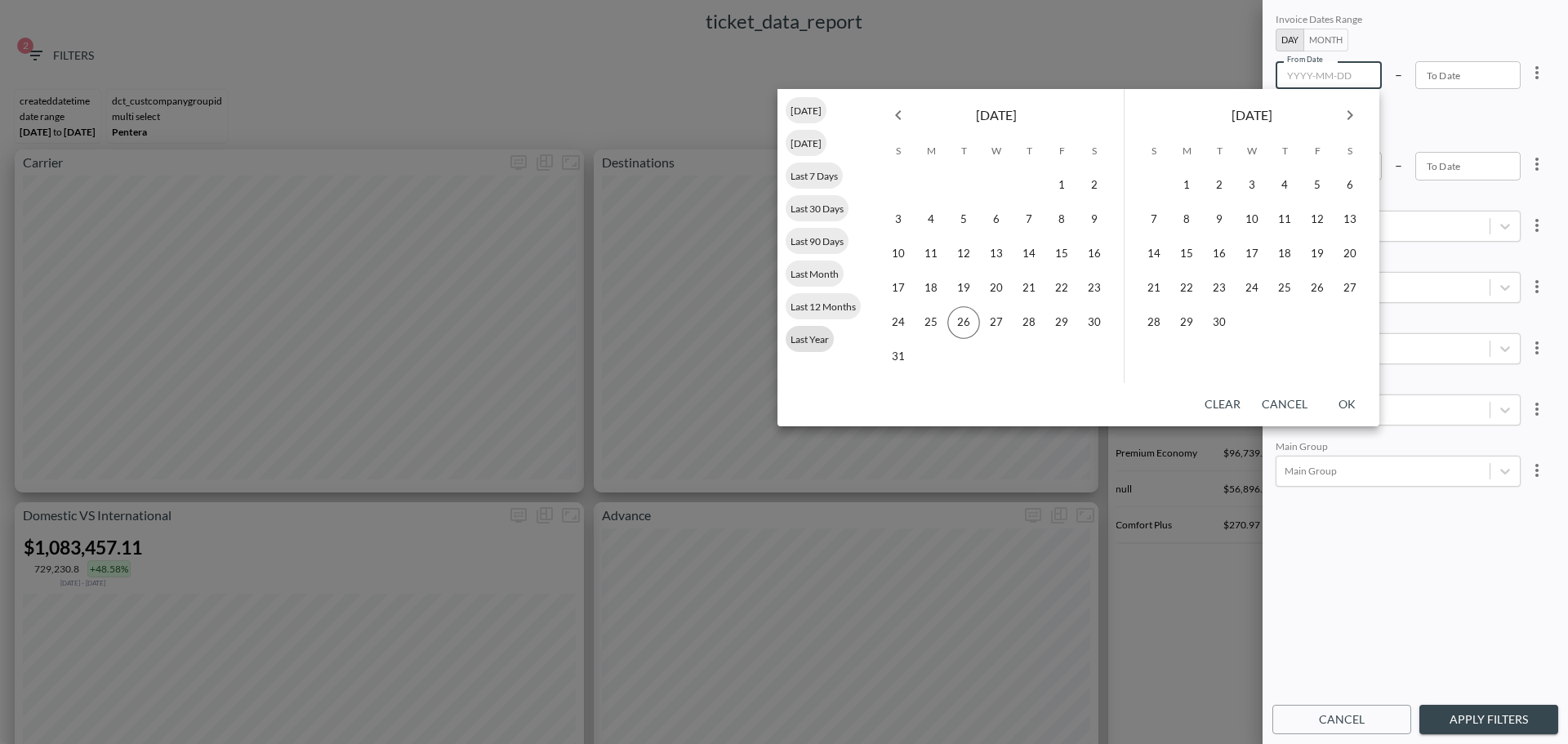
click at [828, 349] on div "Last Year" at bounding box center [809, 339] width 48 height 26
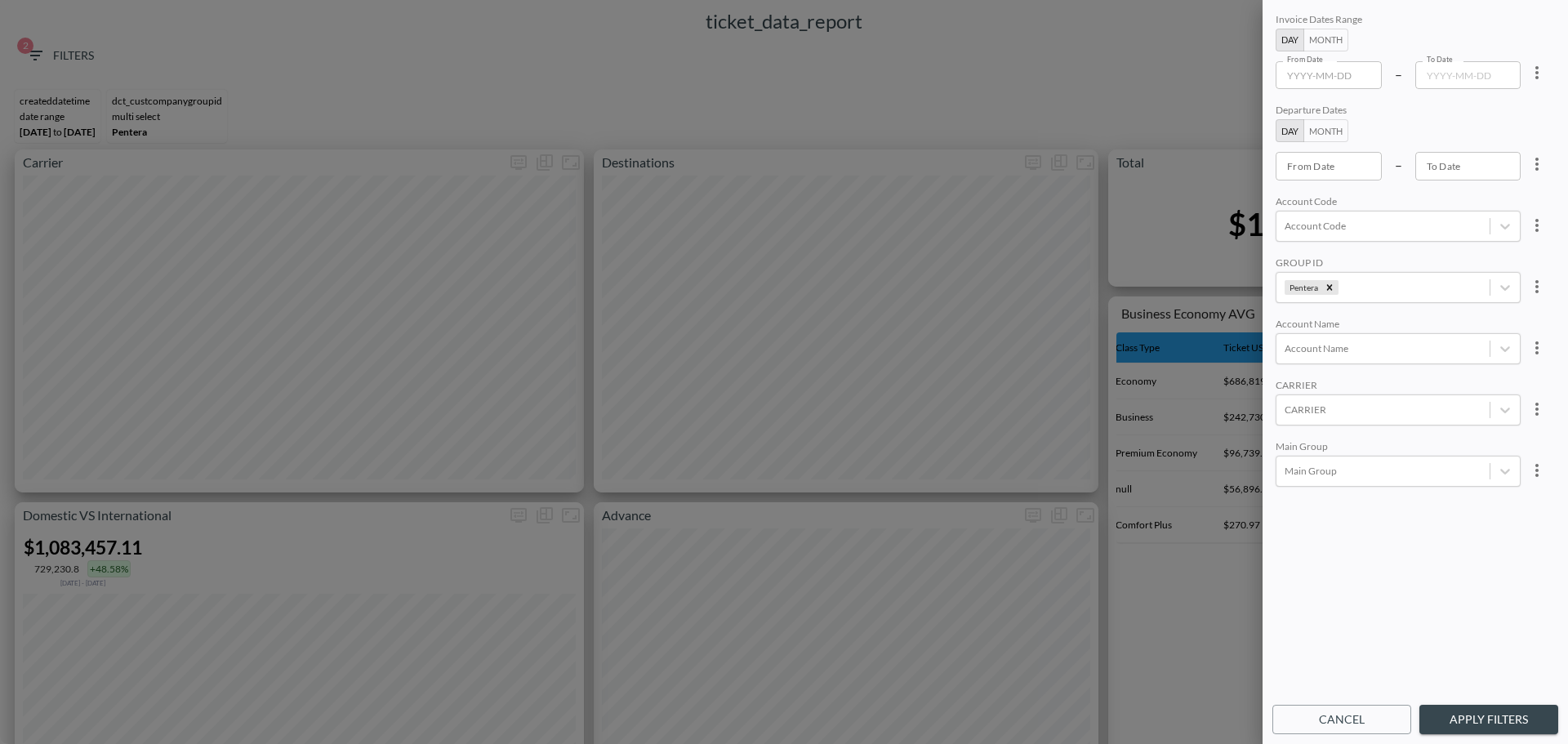
type input "[DATE]"
click at [1503, 78] on input "[DATE]" at bounding box center [1468, 75] width 106 height 27
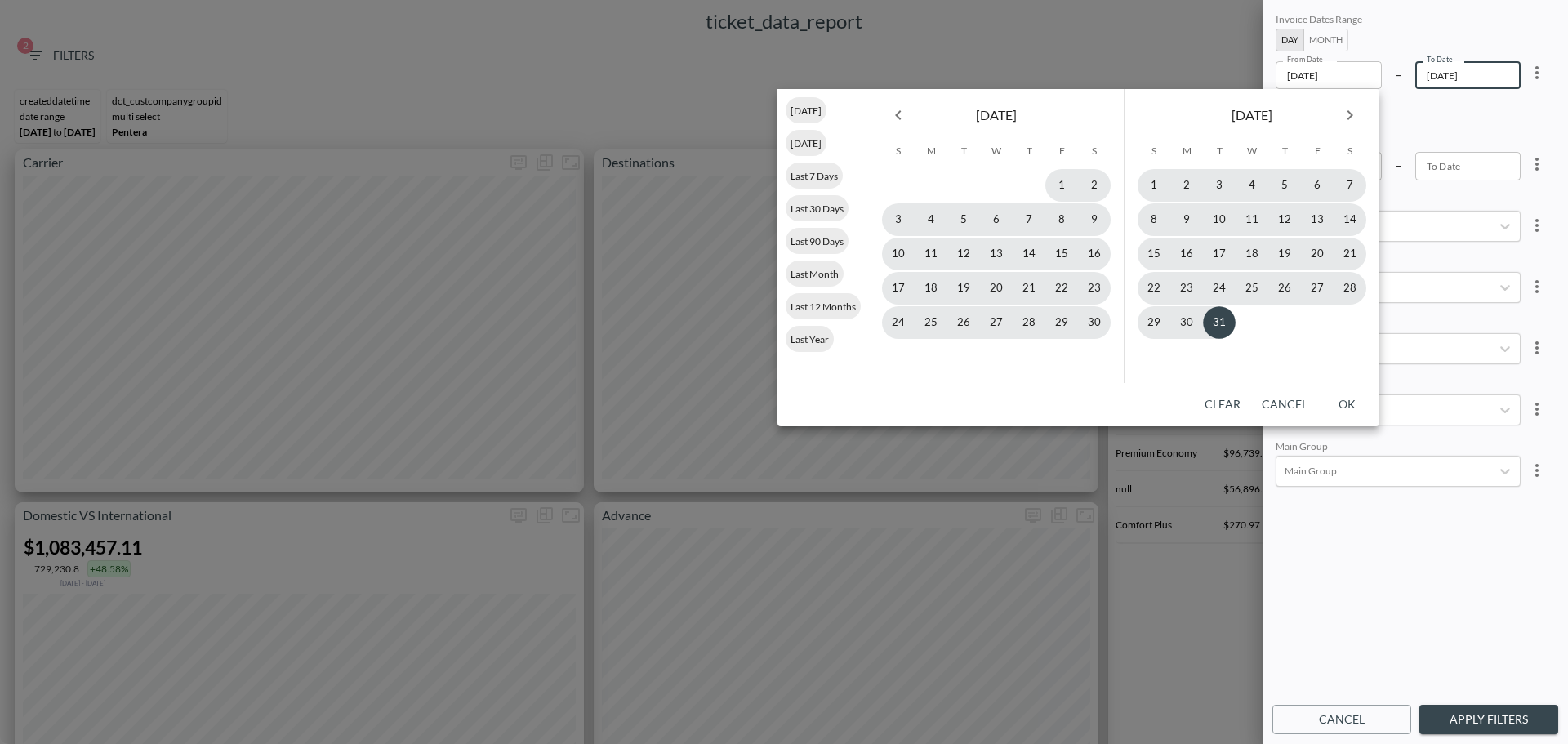
click at [898, 123] on icon "Previous month" at bounding box center [899, 116] width 20 height 20
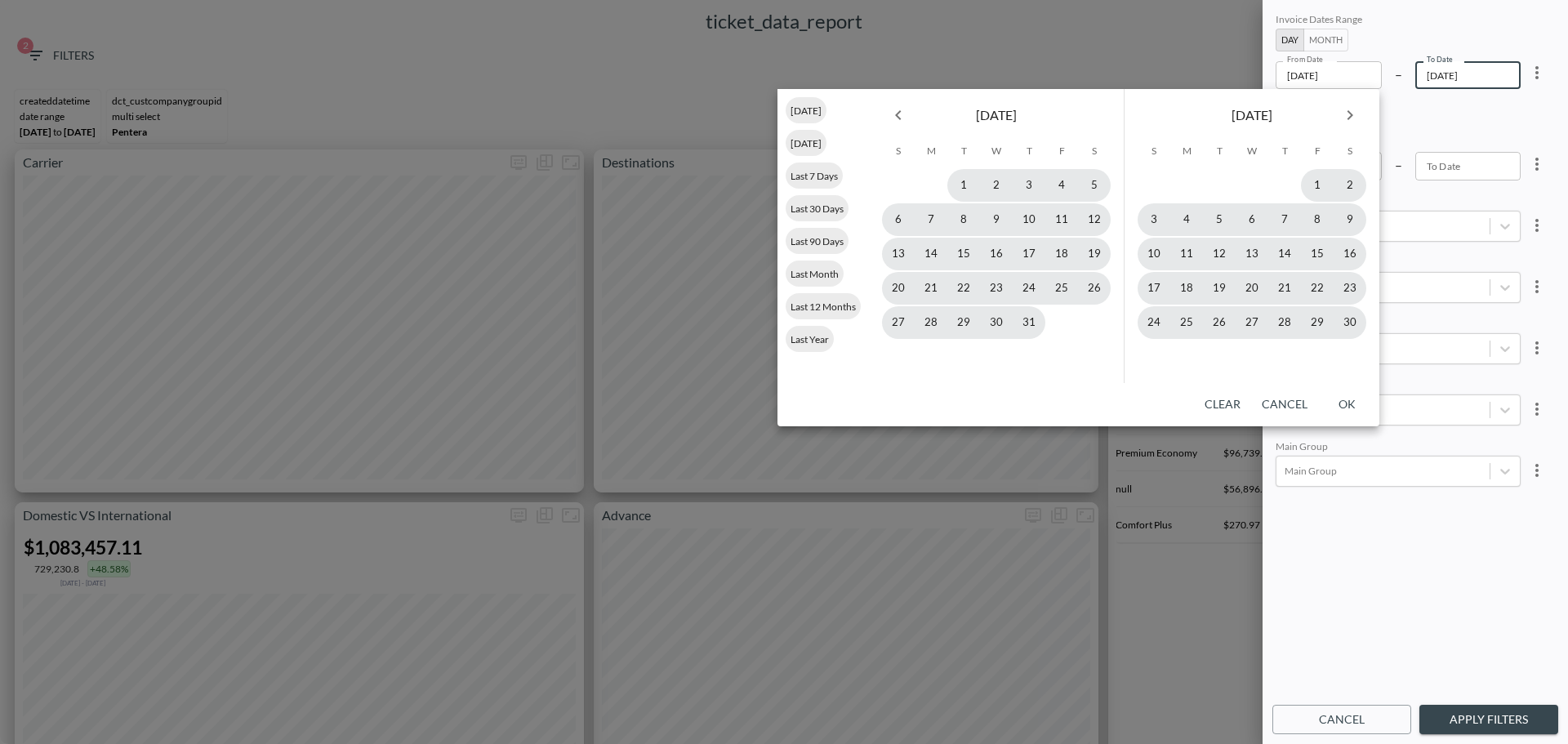
click at [898, 123] on icon "Previous month" at bounding box center [899, 116] width 20 height 20
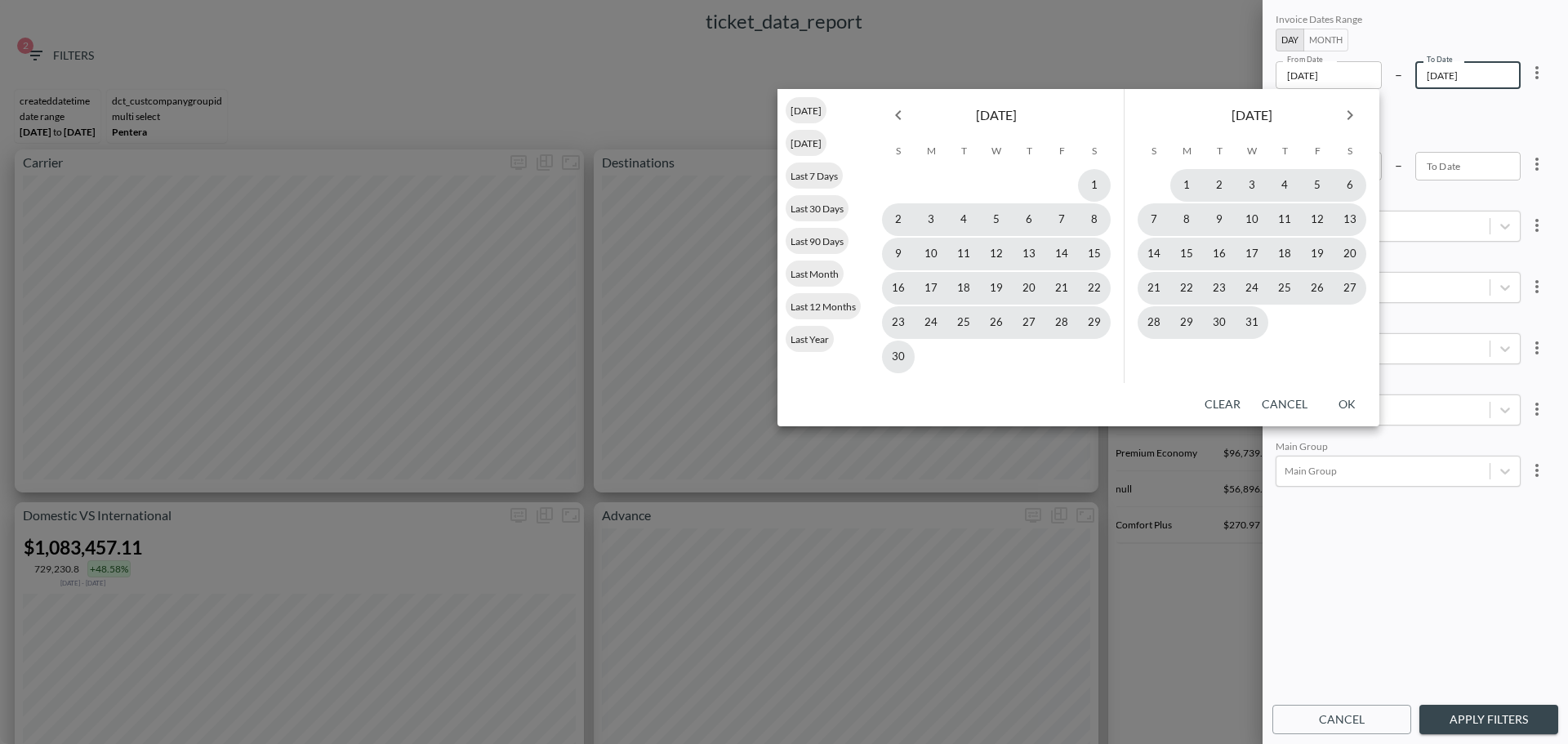
click at [918, 357] on div at bounding box center [930, 356] width 32 height 32
click at [905, 360] on button "30" at bounding box center [898, 356] width 32 height 32
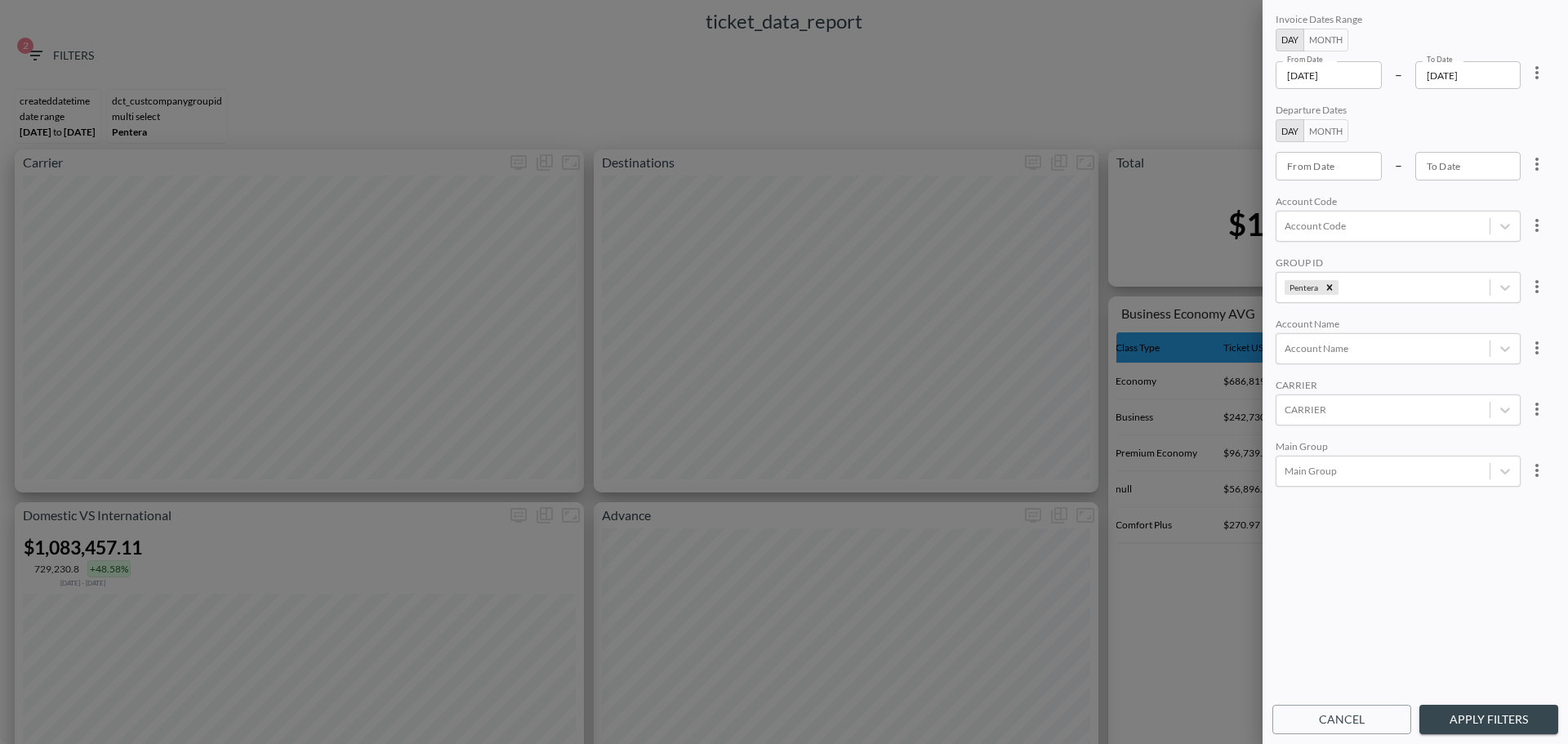
type input "[DATE]"
click at [1475, 714] on button "Apply Filters" at bounding box center [1489, 720] width 139 height 30
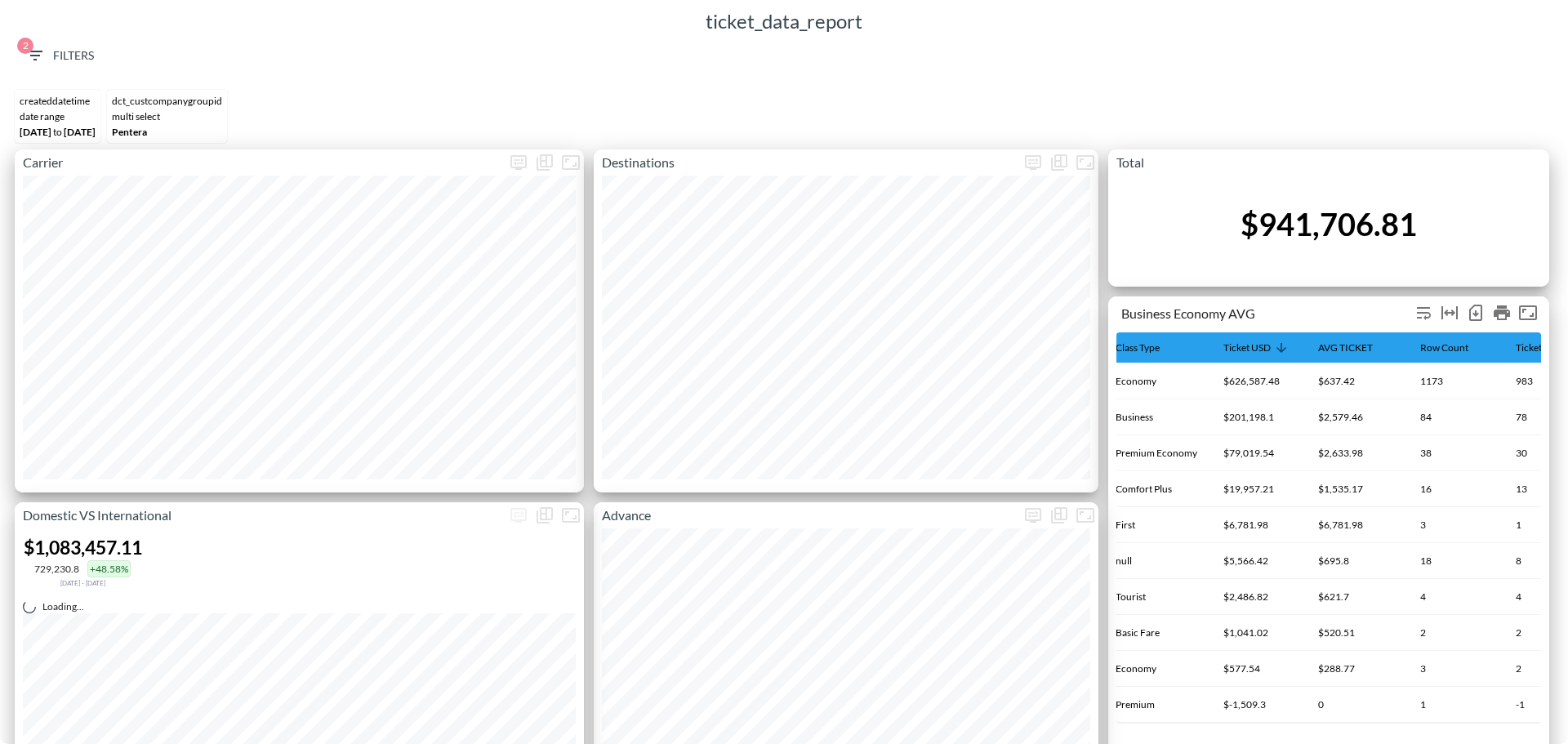
click at [1478, 309] on icon "Number of rows selected for download: 10" at bounding box center [1475, 312] width 20 height 20
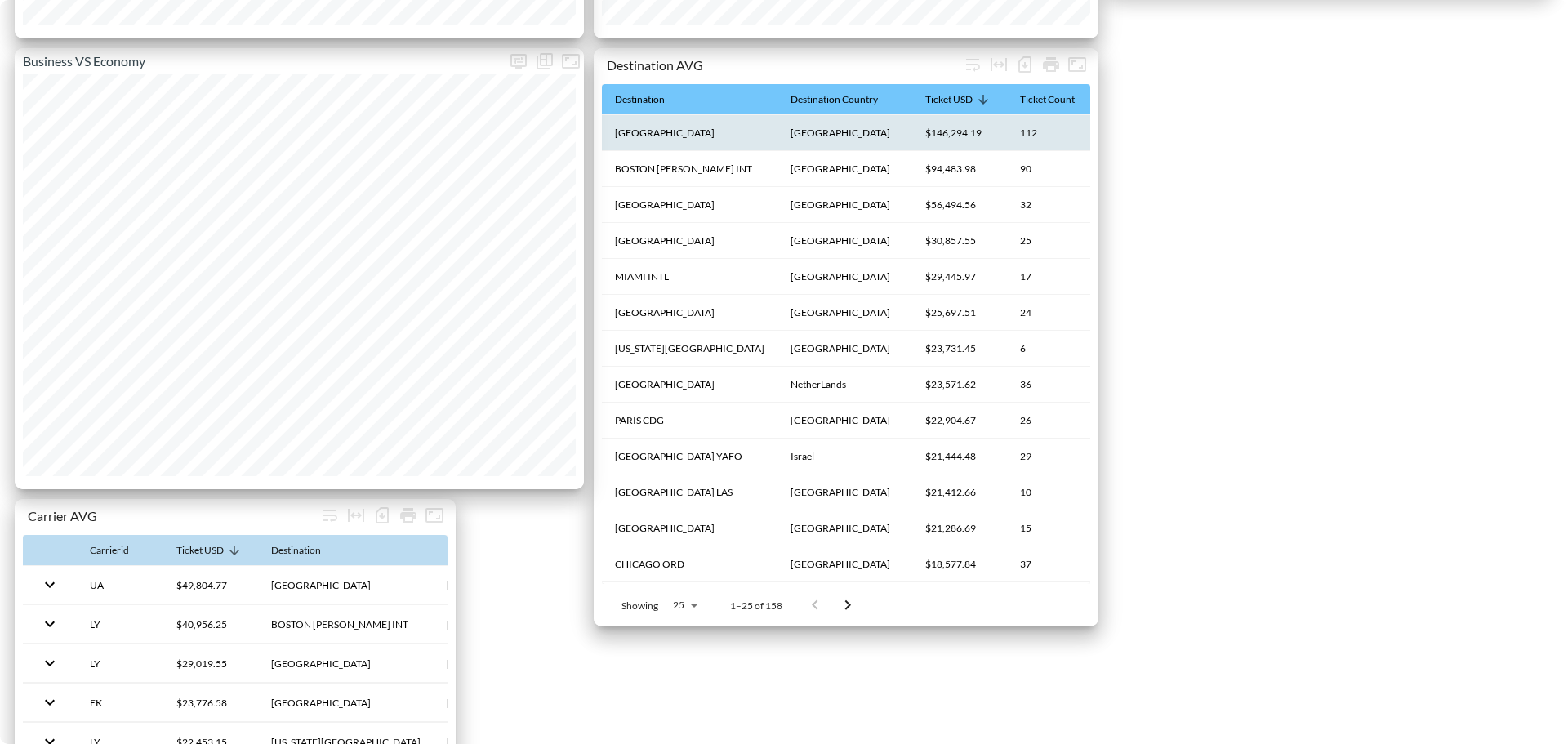
scroll to position [899, 0]
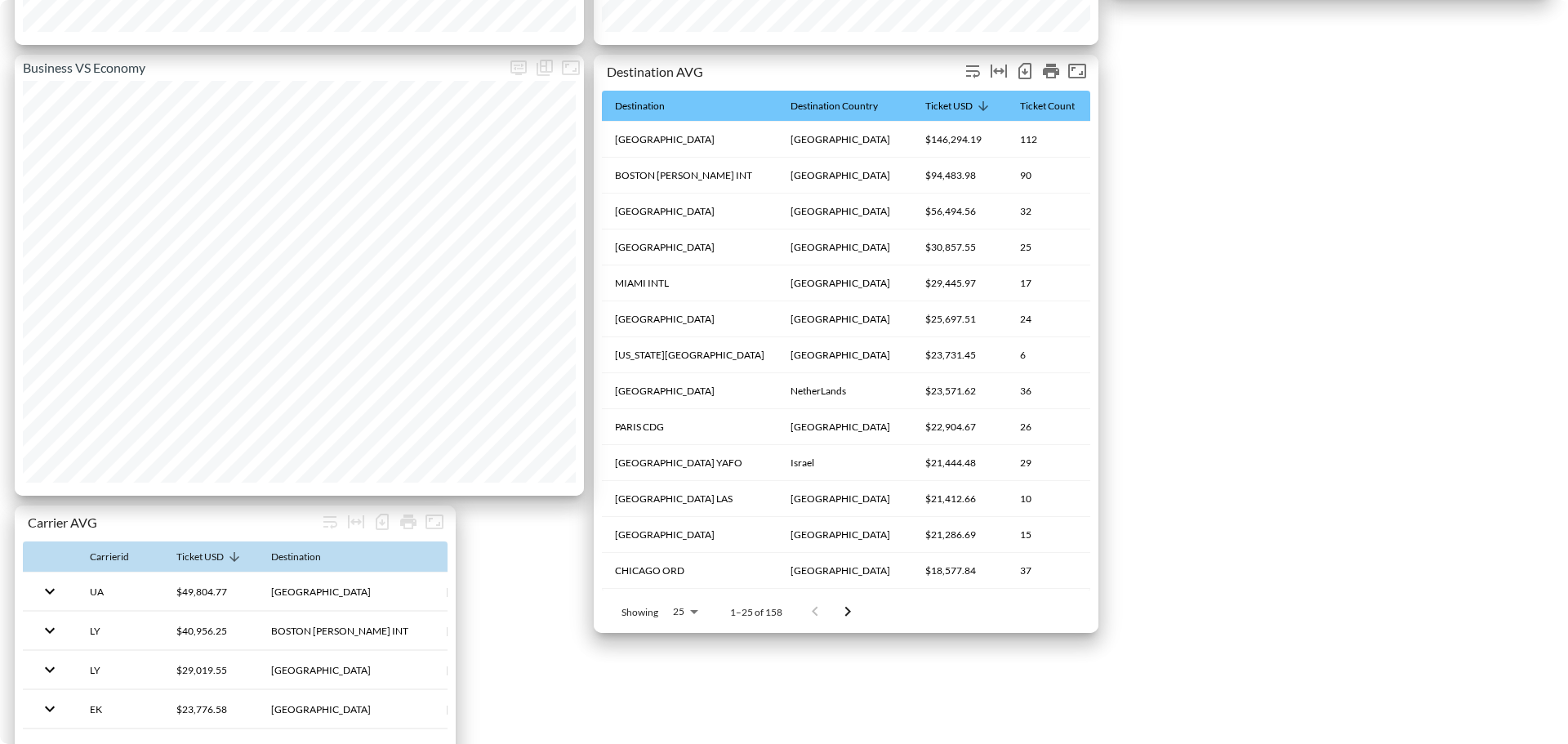
click at [1031, 73] on icon "Number of rows selected for download: 158" at bounding box center [1024, 70] width 13 height 17
click at [380, 526] on icon "Number of rows selected for download: 379" at bounding box center [382, 522] width 20 height 20
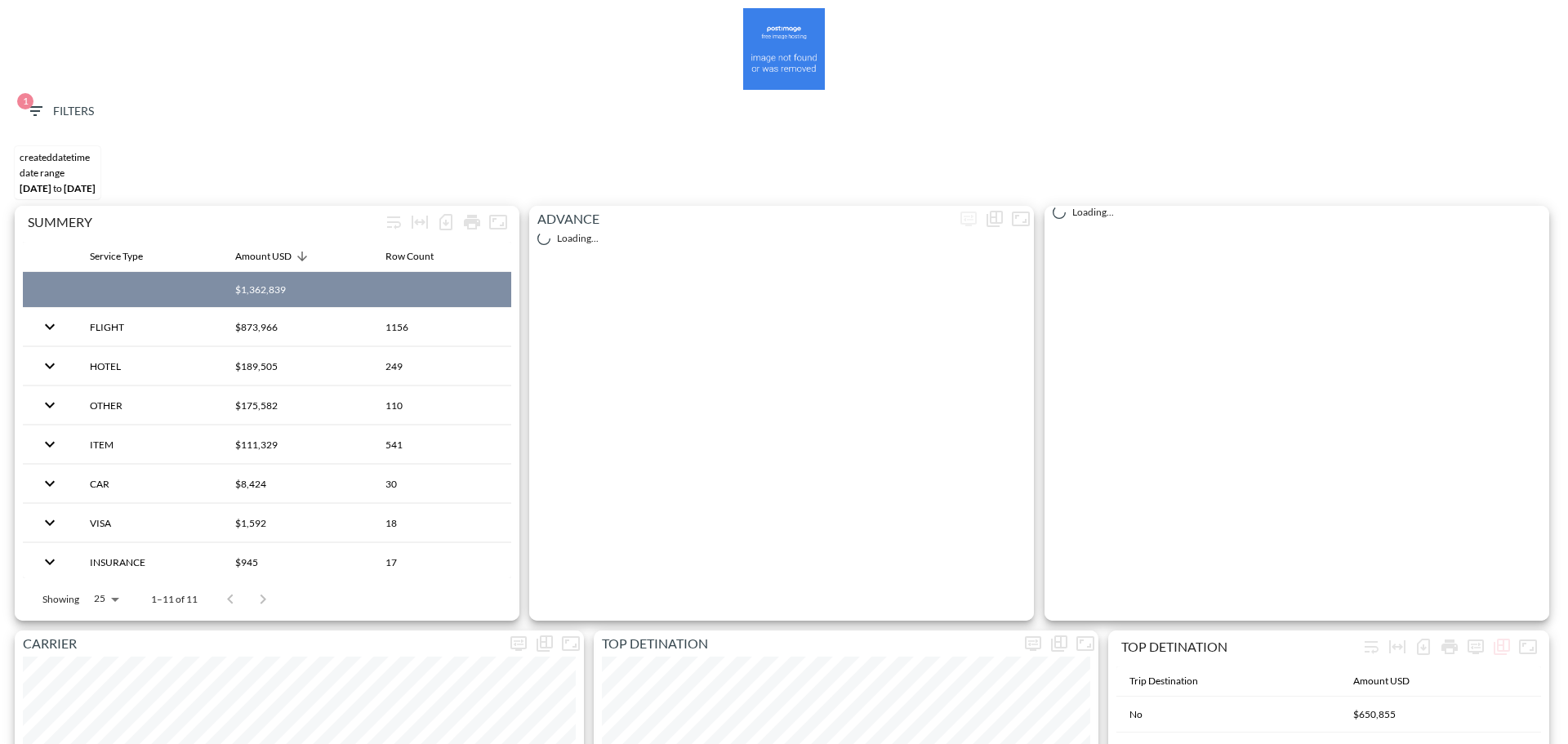
click at [52, 94] on div "1 Filters" at bounding box center [783, 115] width 1551 height 50
click at [52, 96] on div "1 Filters" at bounding box center [783, 115] width 1551 height 50
click at [57, 97] on button "1 Filters" at bounding box center [59, 111] width 81 height 30
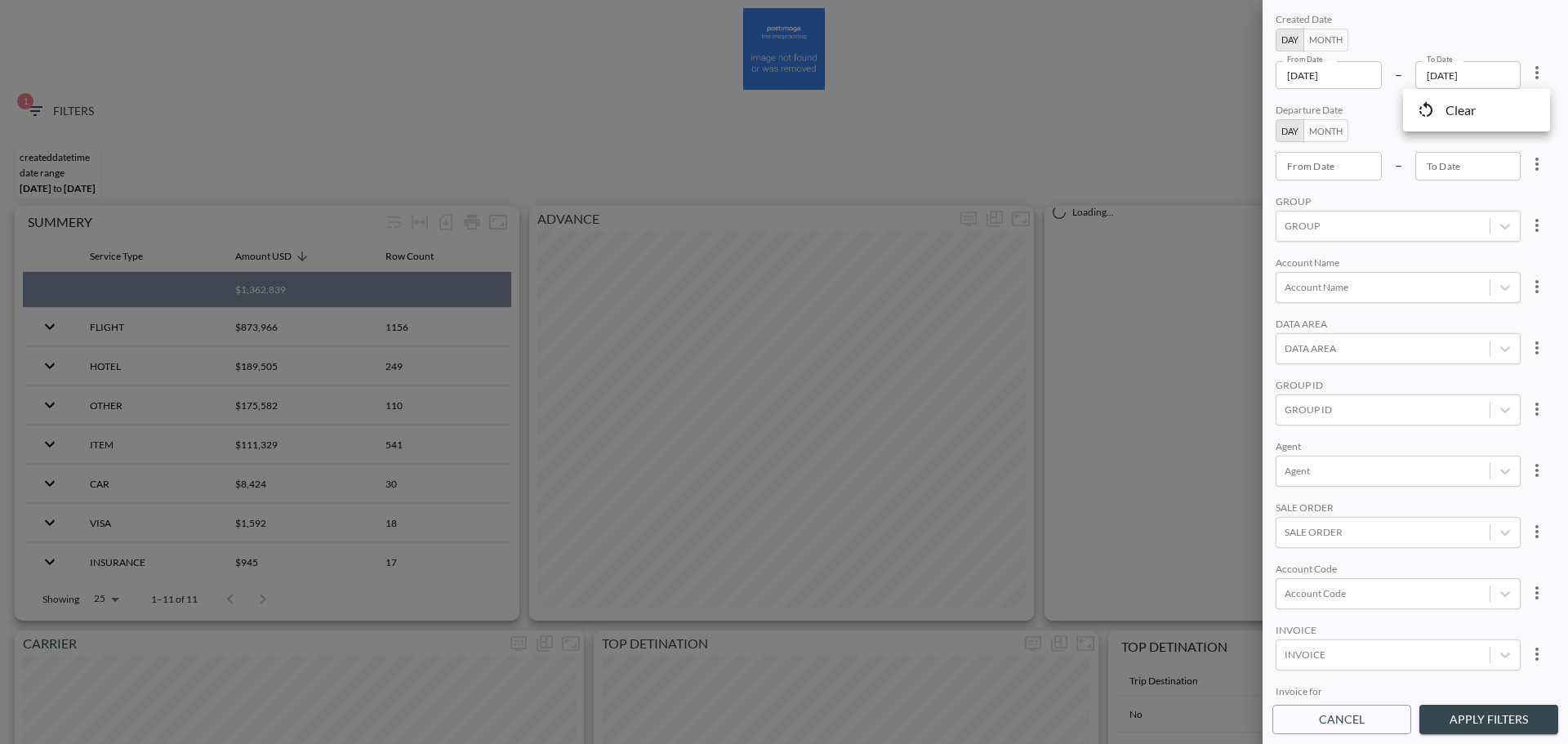
click at [1240, 101] on li "Clear" at bounding box center [1476, 111] width 147 height 29
click at [1240, 113] on div at bounding box center [784, 372] width 1568 height 744
click at [1240, 107] on ul "Clear" at bounding box center [1486, 101] width 111 height 23
type input "YYYY-MM-DD"
drag, startPoint x: 1305, startPoint y: 62, endPoint x: 1306, endPoint y: 88, distance: 26.0
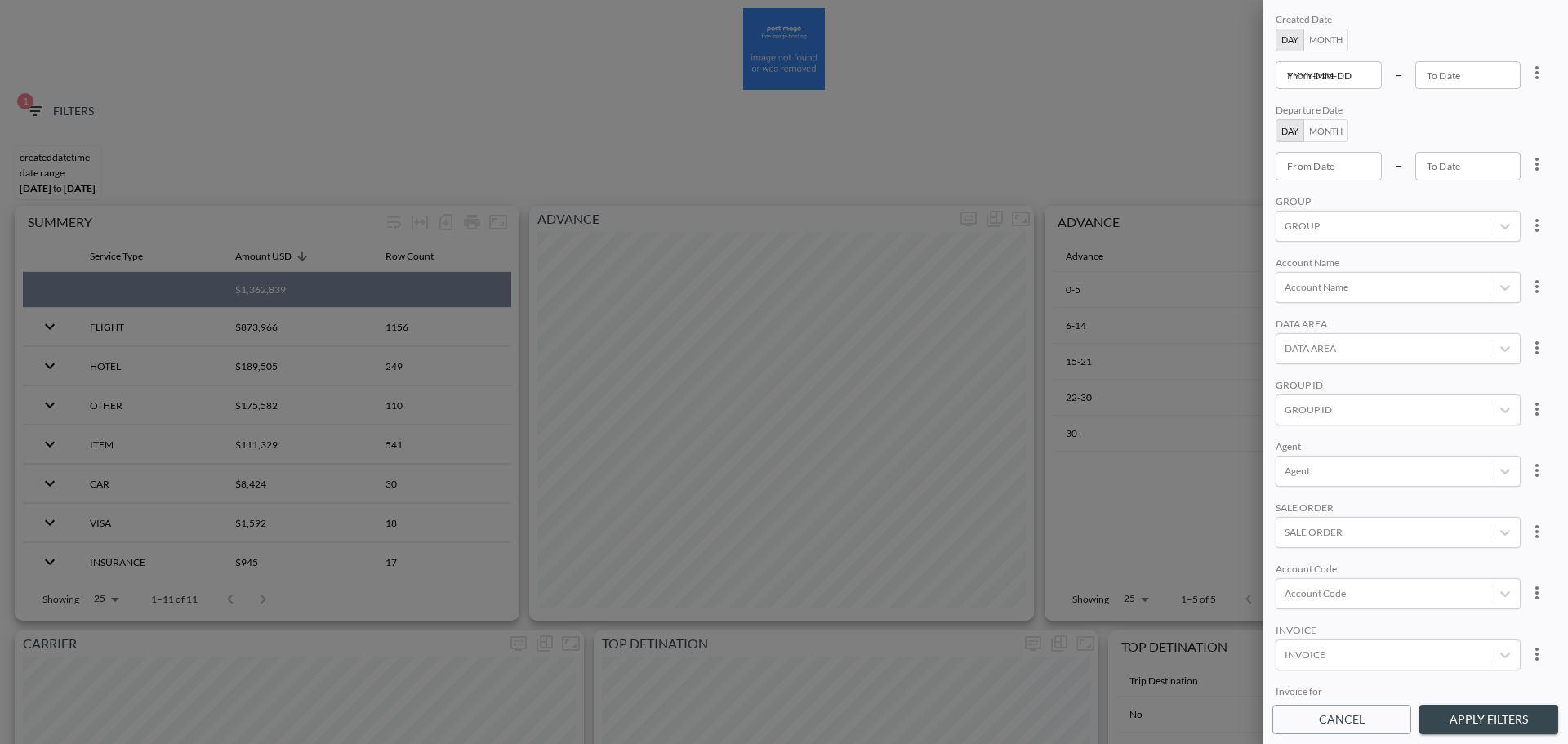
click at [1240, 62] on input "YYYY-MM-DD" at bounding box center [1328, 75] width 106 height 27
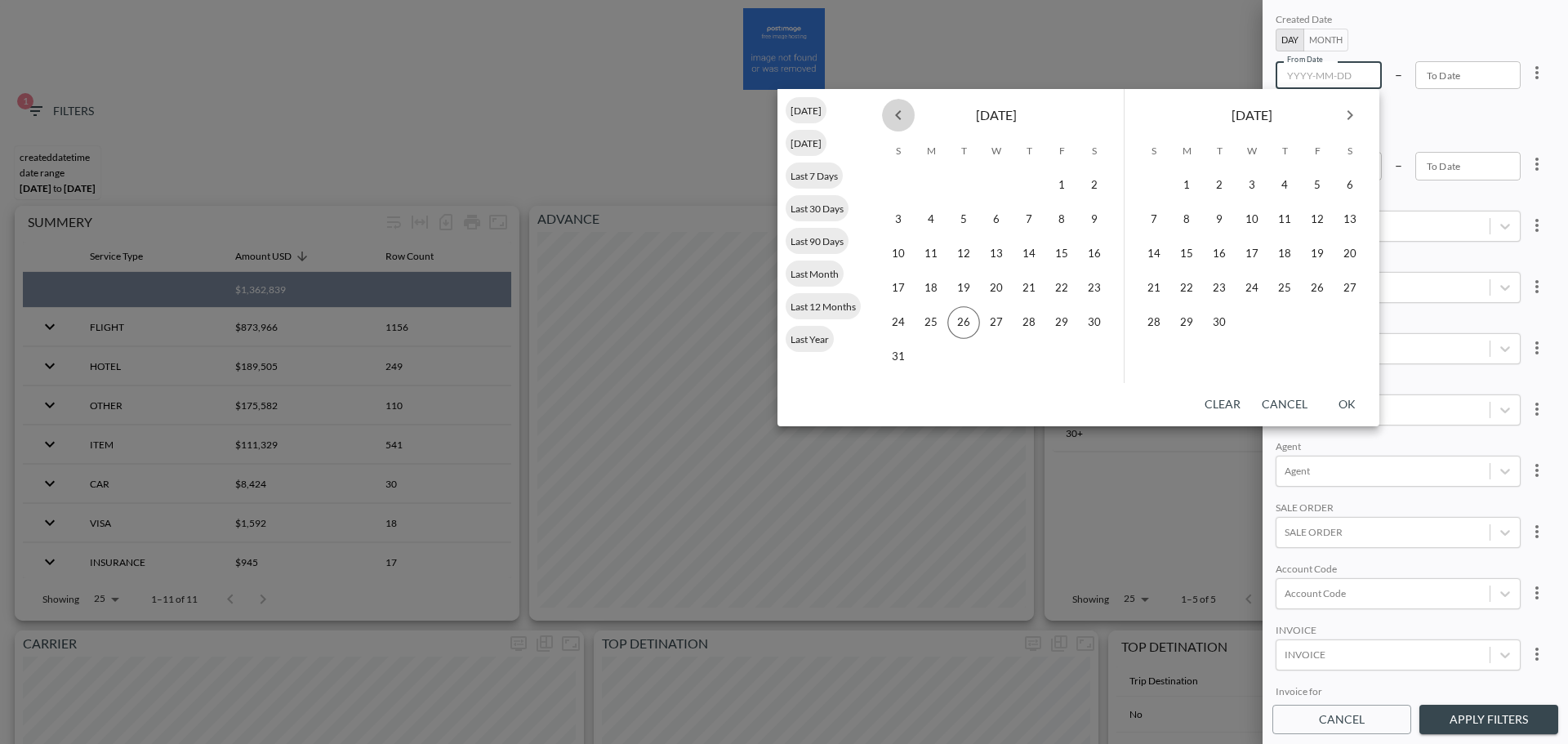
click at [906, 116] on icon "Previous month" at bounding box center [899, 116] width 20 height 20
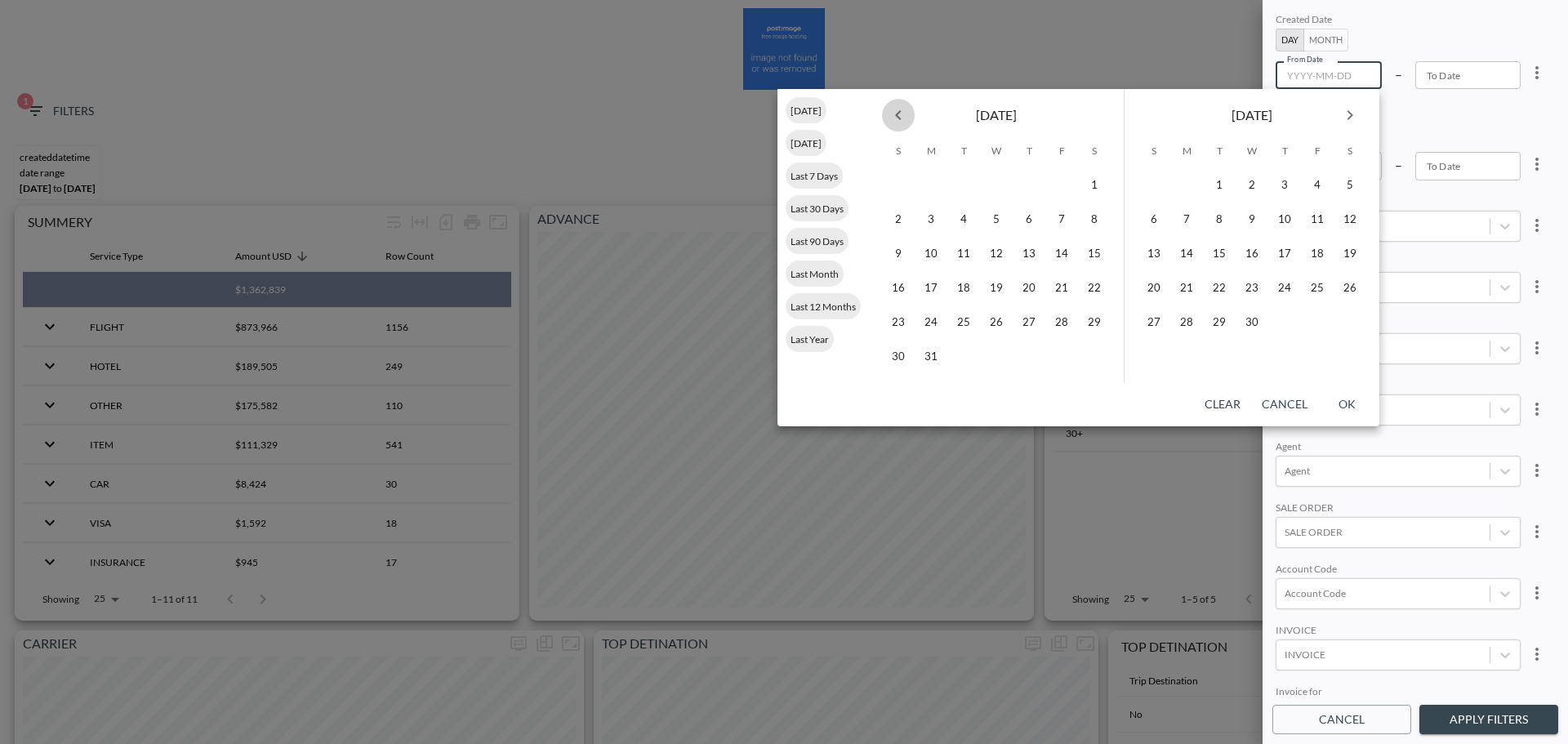
click at [906, 116] on icon "Previous month" at bounding box center [899, 116] width 20 height 20
click at [986, 180] on button "1" at bounding box center [995, 185] width 32 height 32
type input "[DATE]"
type input "YYYY-MM-DD"
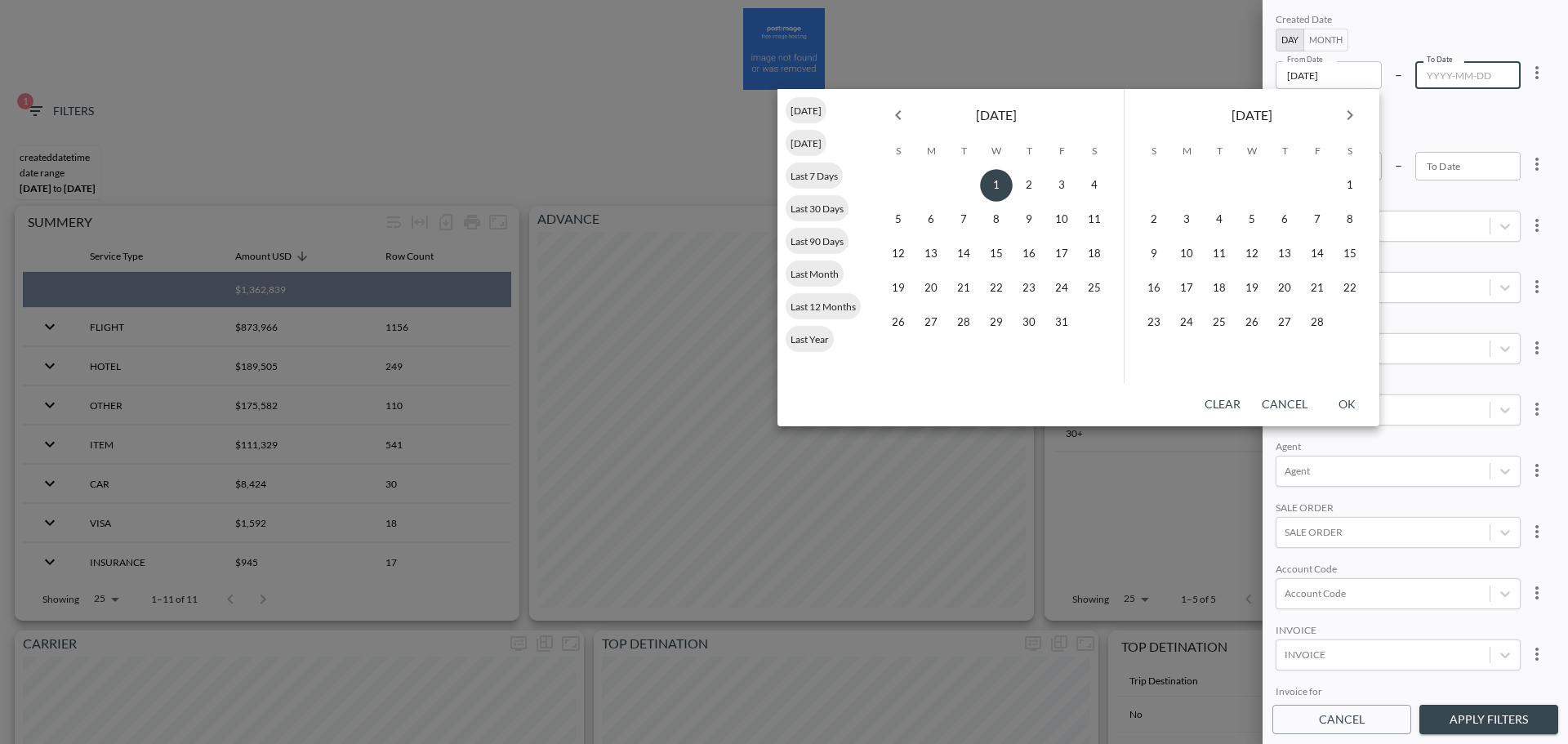
click at [1240, 112] on icon "Next month" at bounding box center [1350, 116] width 20 height 20
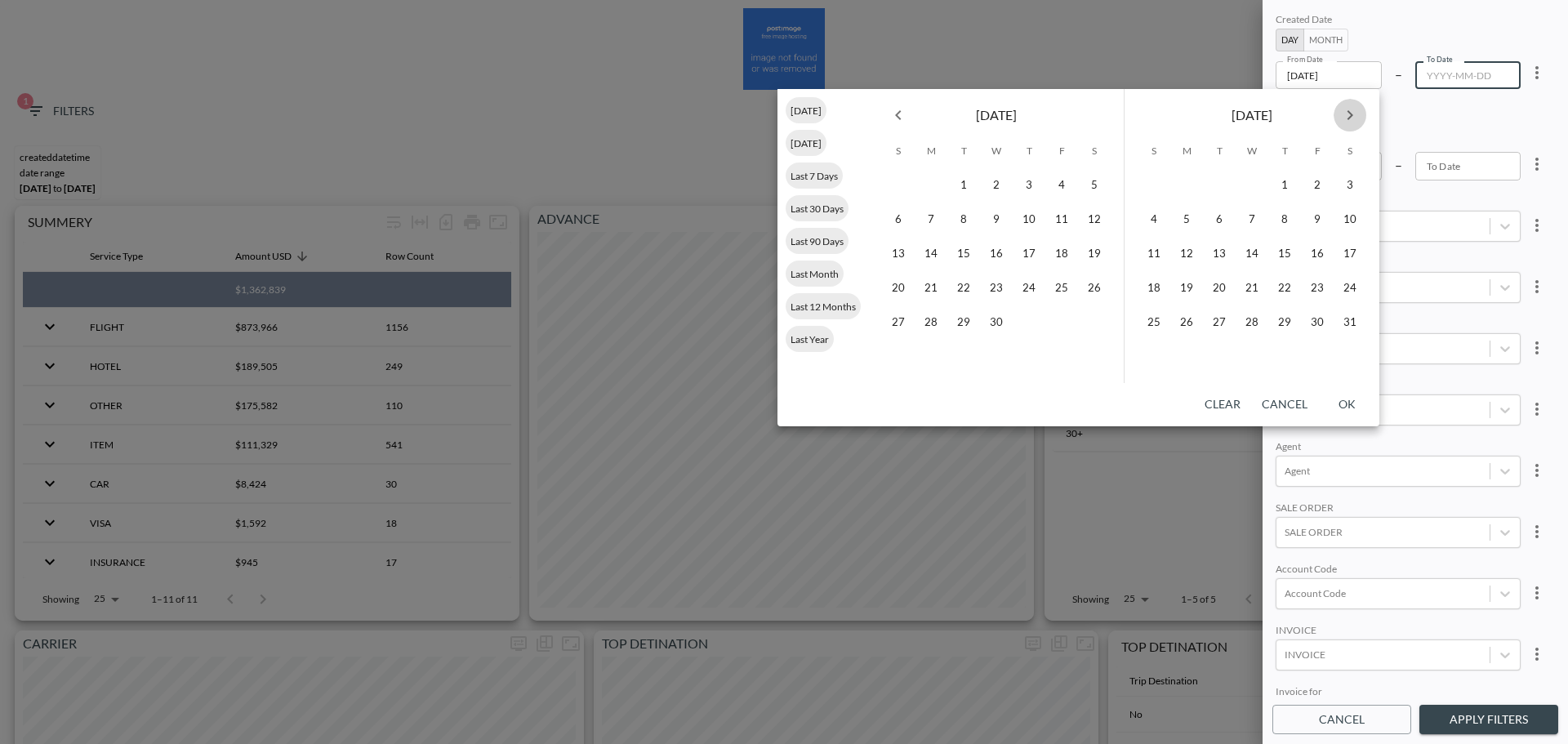
click at [1240, 112] on icon "Next month" at bounding box center [1350, 116] width 20 height 20
click at [1220, 322] on button "26" at bounding box center [1219, 322] width 32 height 32
type input "2025-08-26"
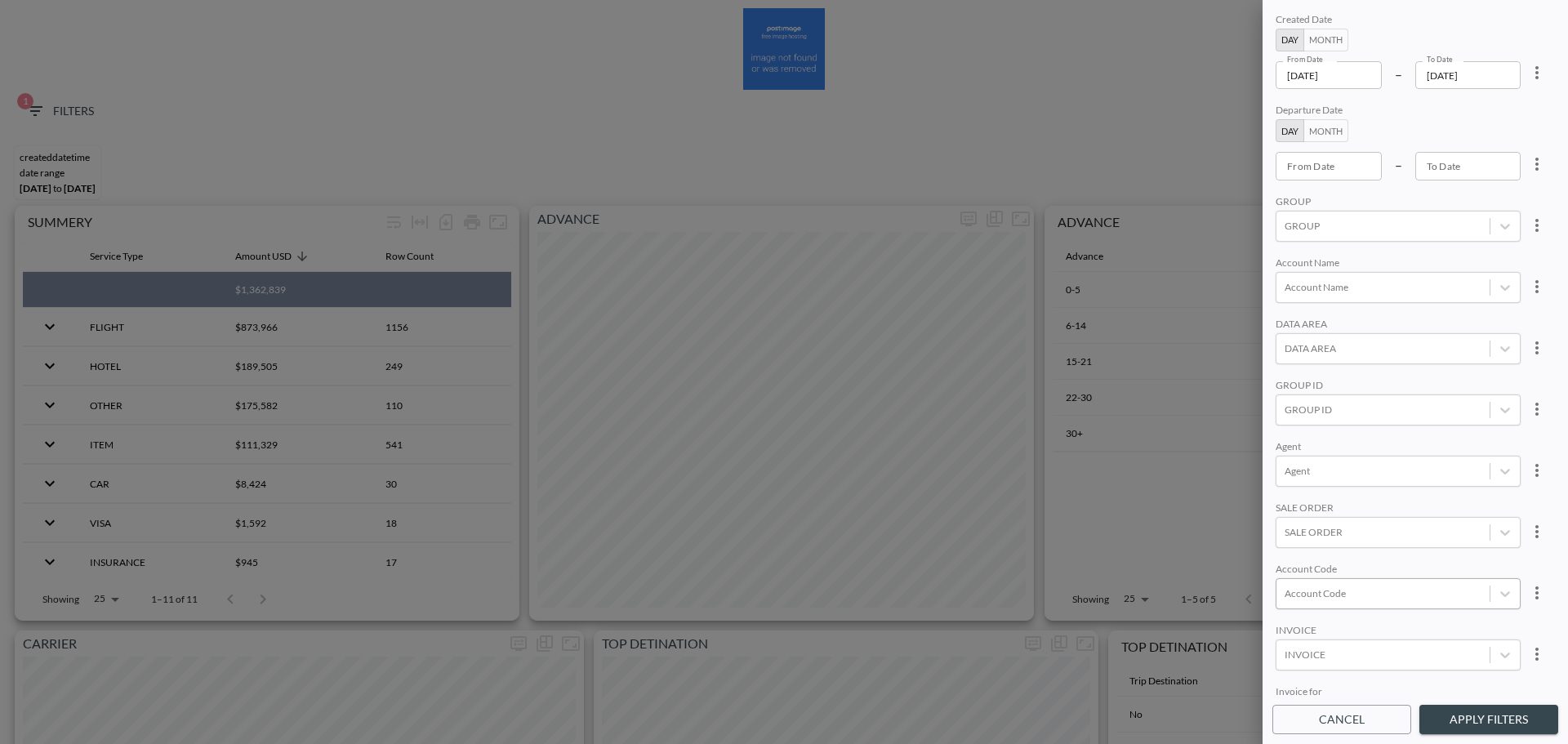
click at [1240, 322] on div at bounding box center [1382, 593] width 197 height 16
type input "ש"
click at [1240, 322] on input "AMRF" at bounding box center [1287, 512] width 34 height 34
type input "AMR"
click at [1240, 322] on div "Created Date Day Month From Date 2025-01-01 From Date – To Date 2025-08-26 To D…" at bounding box center [1415, 353] width 286 height 687
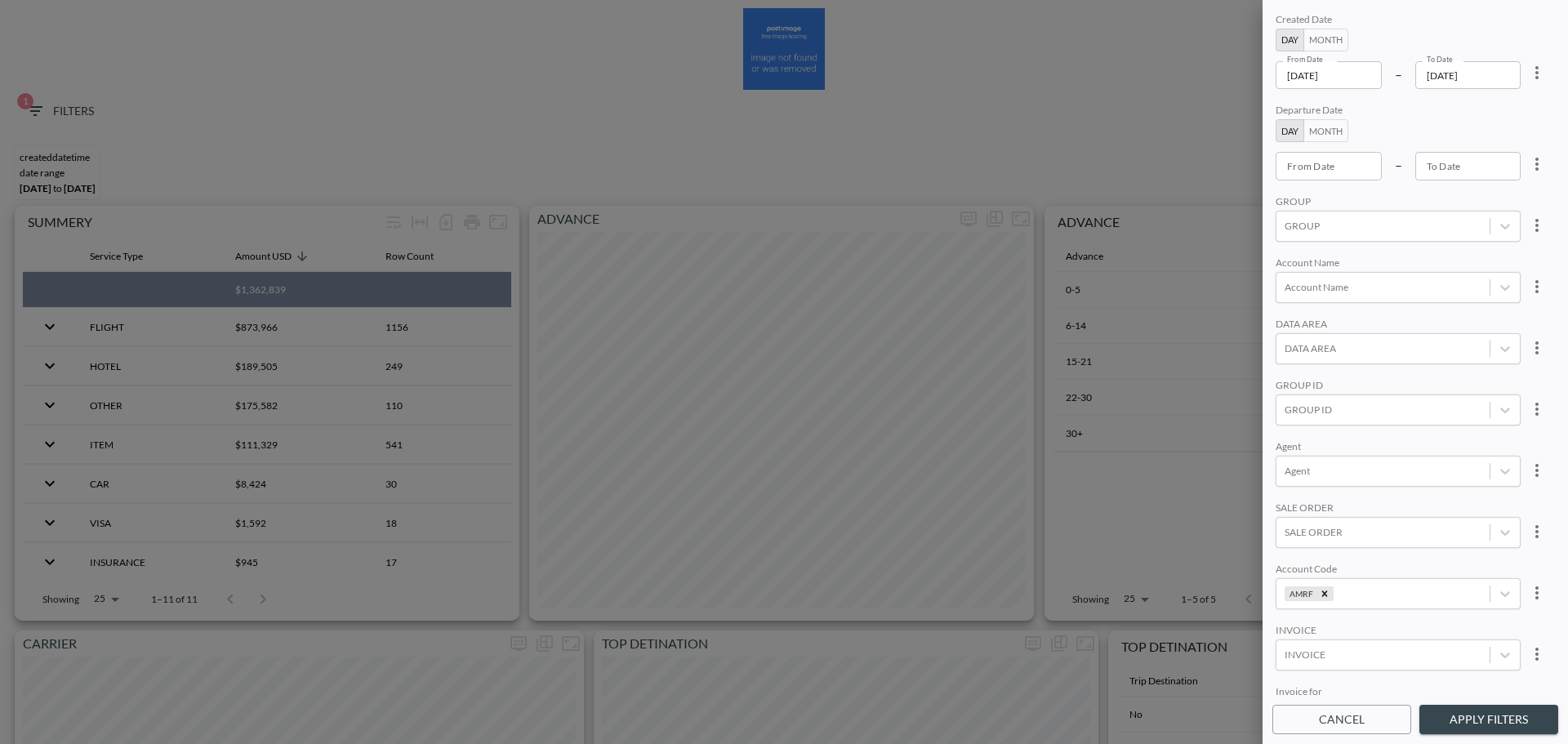
click at [1240, 322] on button "Apply Filters" at bounding box center [1489, 720] width 139 height 30
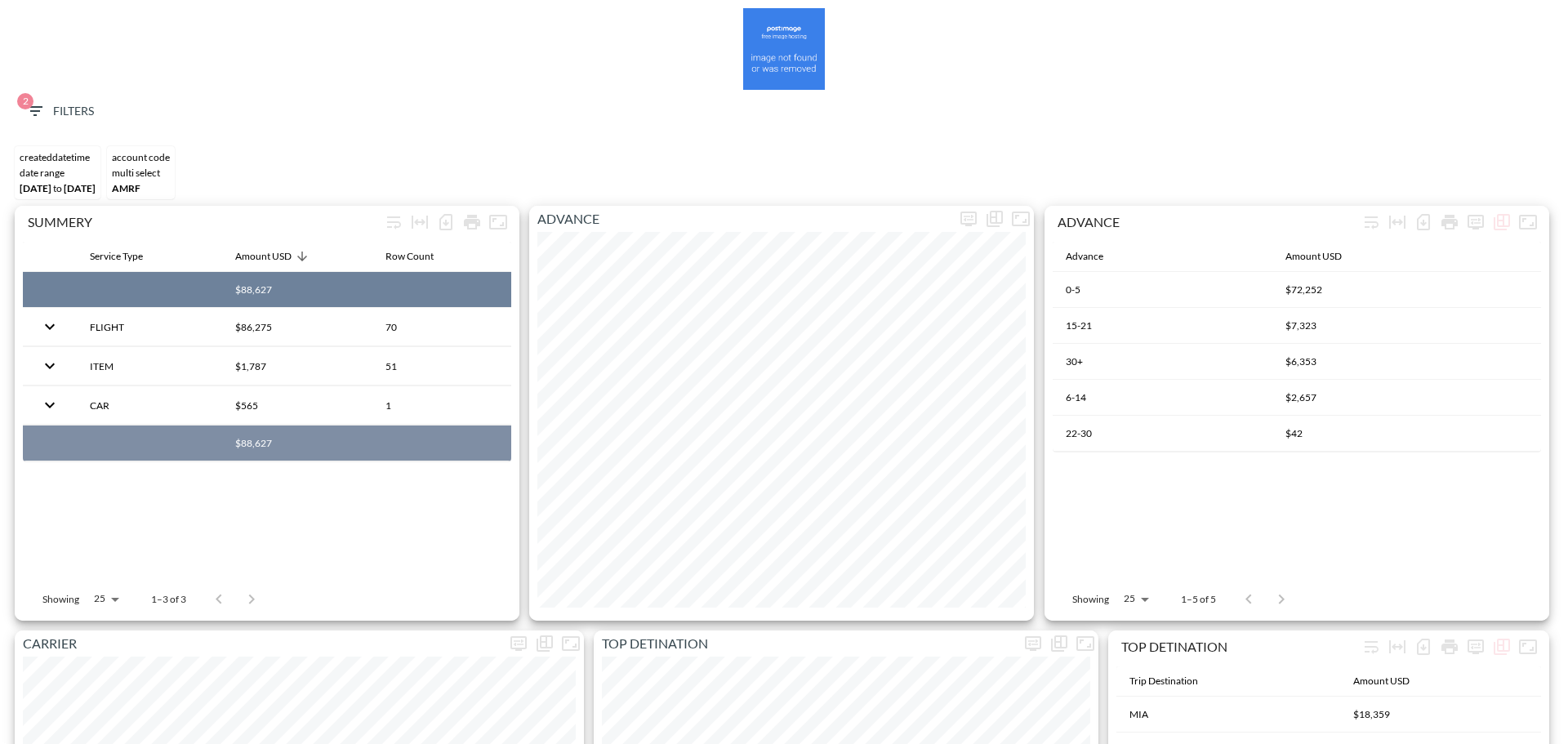
copy th "$88,627"
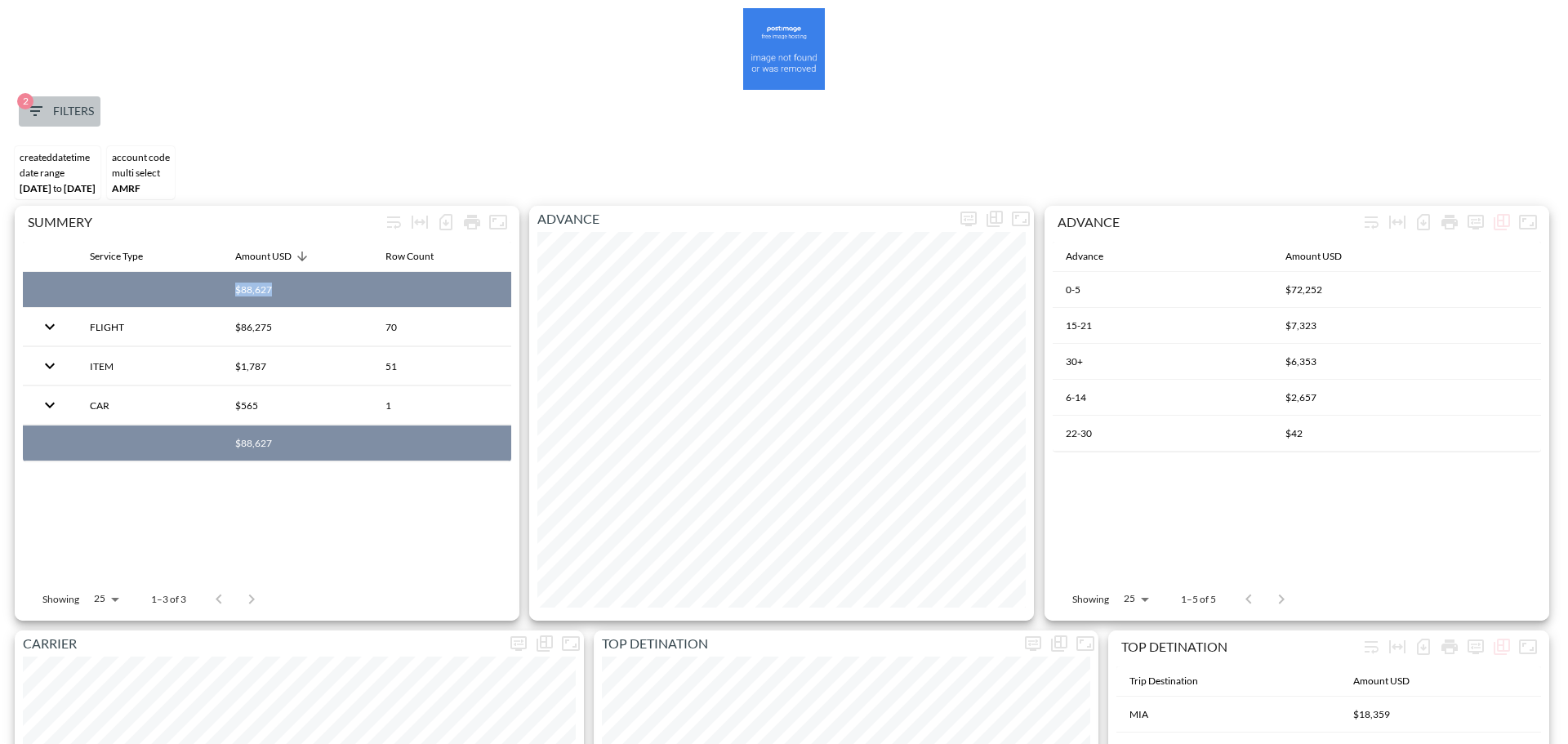
click at [53, 100] on button "2 Filters" at bounding box center [59, 111] width 81 height 30
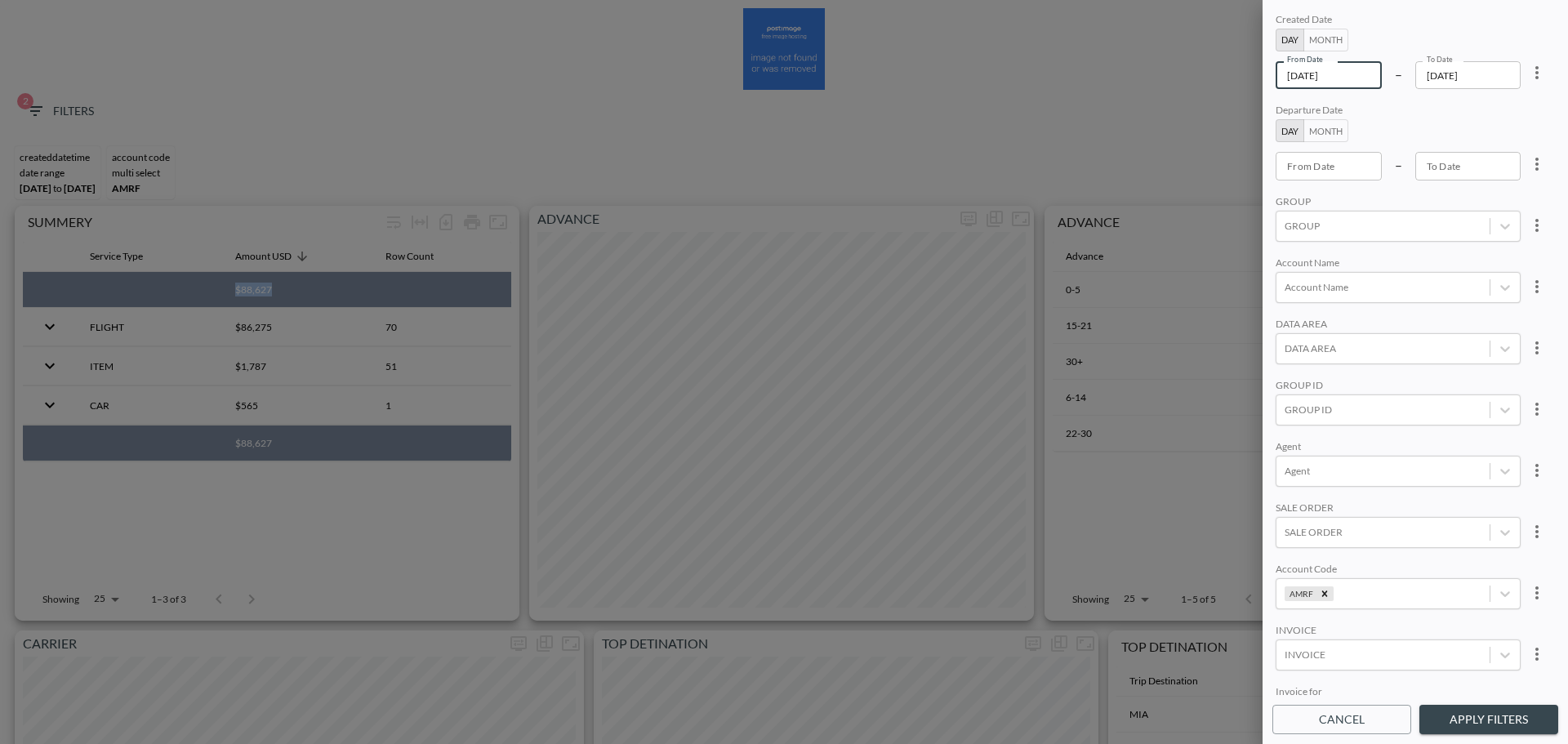
click at [1240, 71] on input "[DATE]" at bounding box center [1328, 75] width 106 height 27
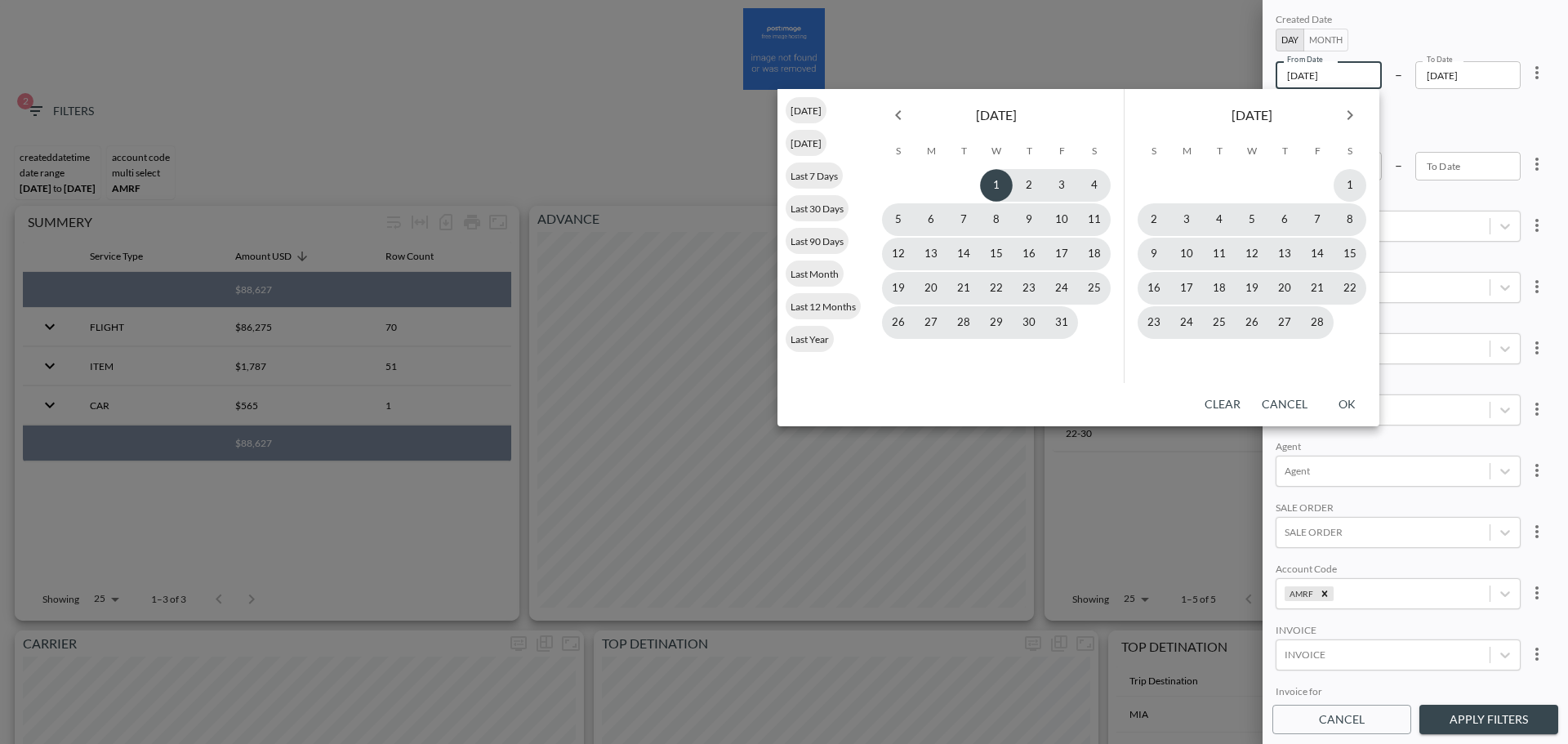
click at [1240, 115] on icon "Next month" at bounding box center [1350, 116] width 20 height 20
click at [1240, 115] on icon "Next month" at bounding box center [1350, 116] width 6 height 10
click at [1240, 115] on icon "Next month" at bounding box center [1350, 116] width 20 height 20
click at [1240, 115] on icon "Next month" at bounding box center [1350, 116] width 6 height 10
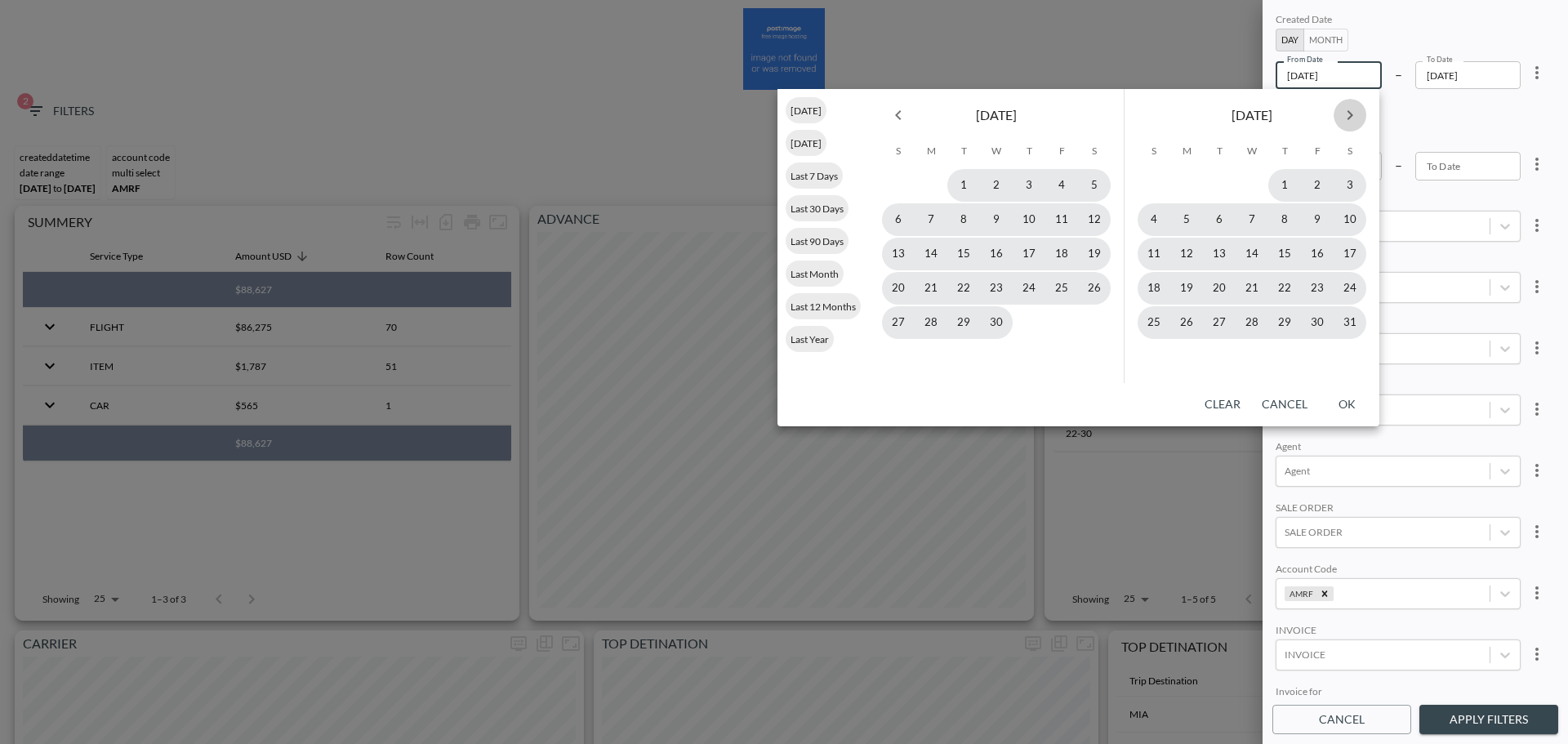
click at [1240, 115] on icon "Next month" at bounding box center [1350, 116] width 6 height 10
click at [1212, 219] on button "5" at bounding box center [1219, 219] width 32 height 32
type input "2025-08-05"
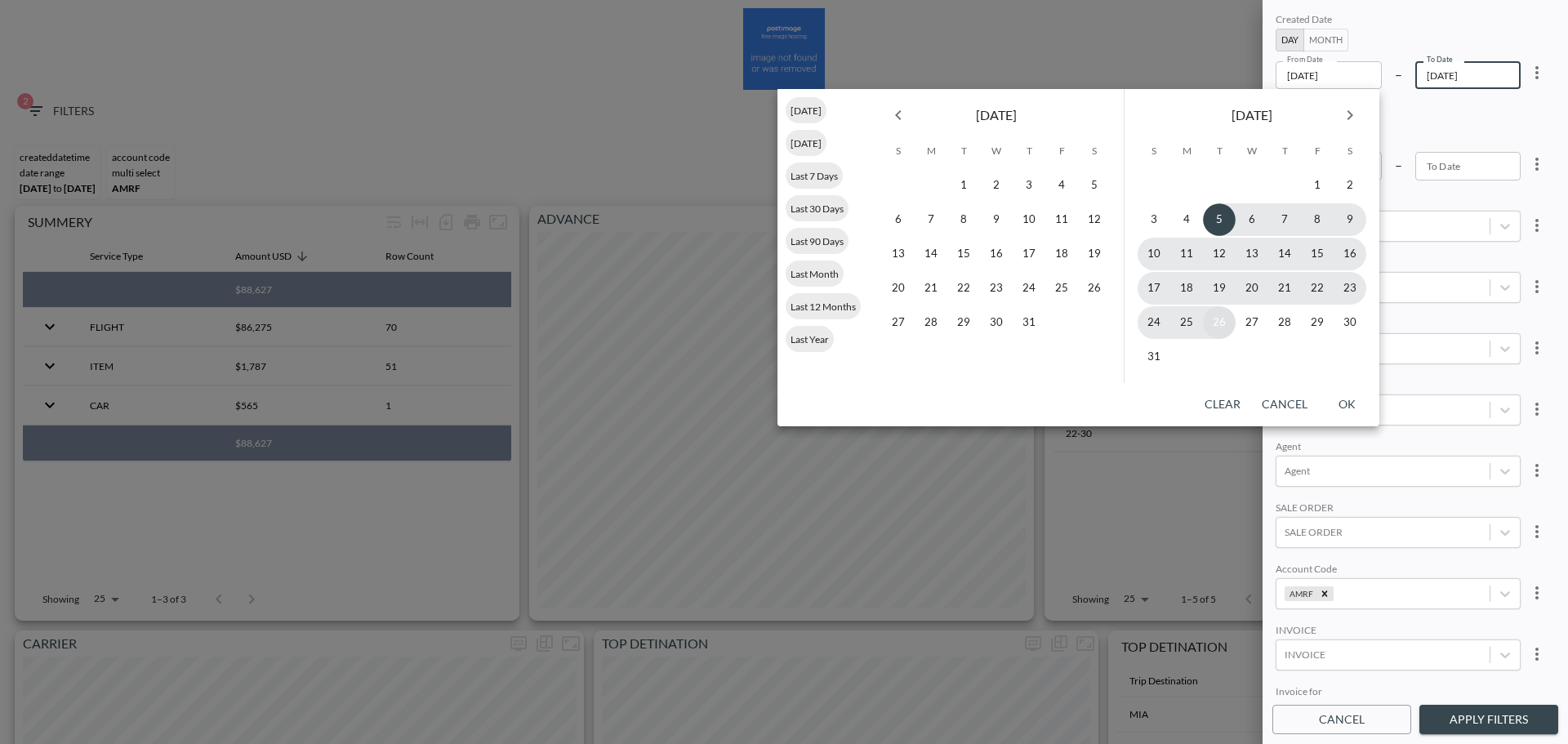
click at [1229, 320] on button "26" at bounding box center [1219, 322] width 32 height 32
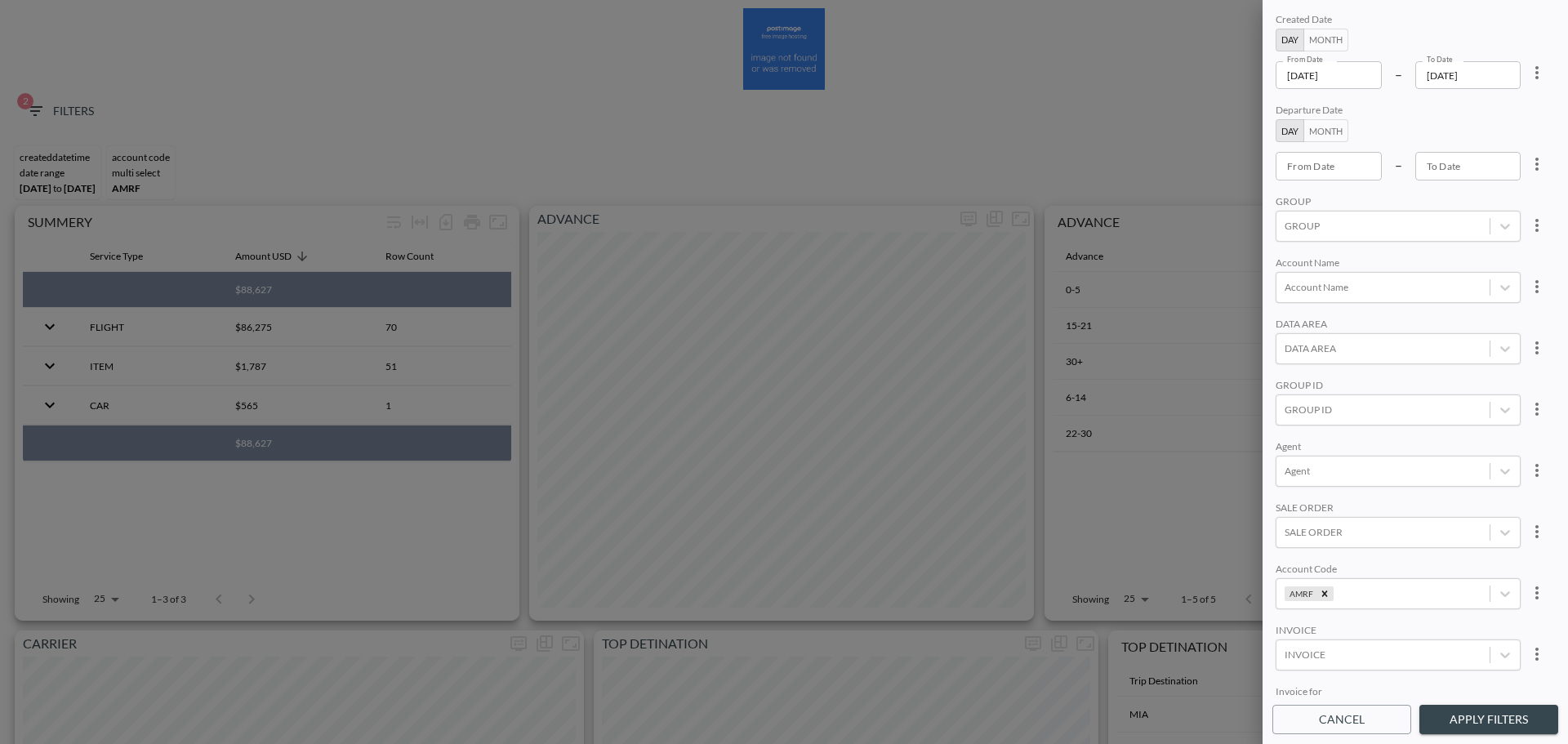
click at [1240, 322] on button "Apply Filters" at bounding box center [1489, 720] width 139 height 30
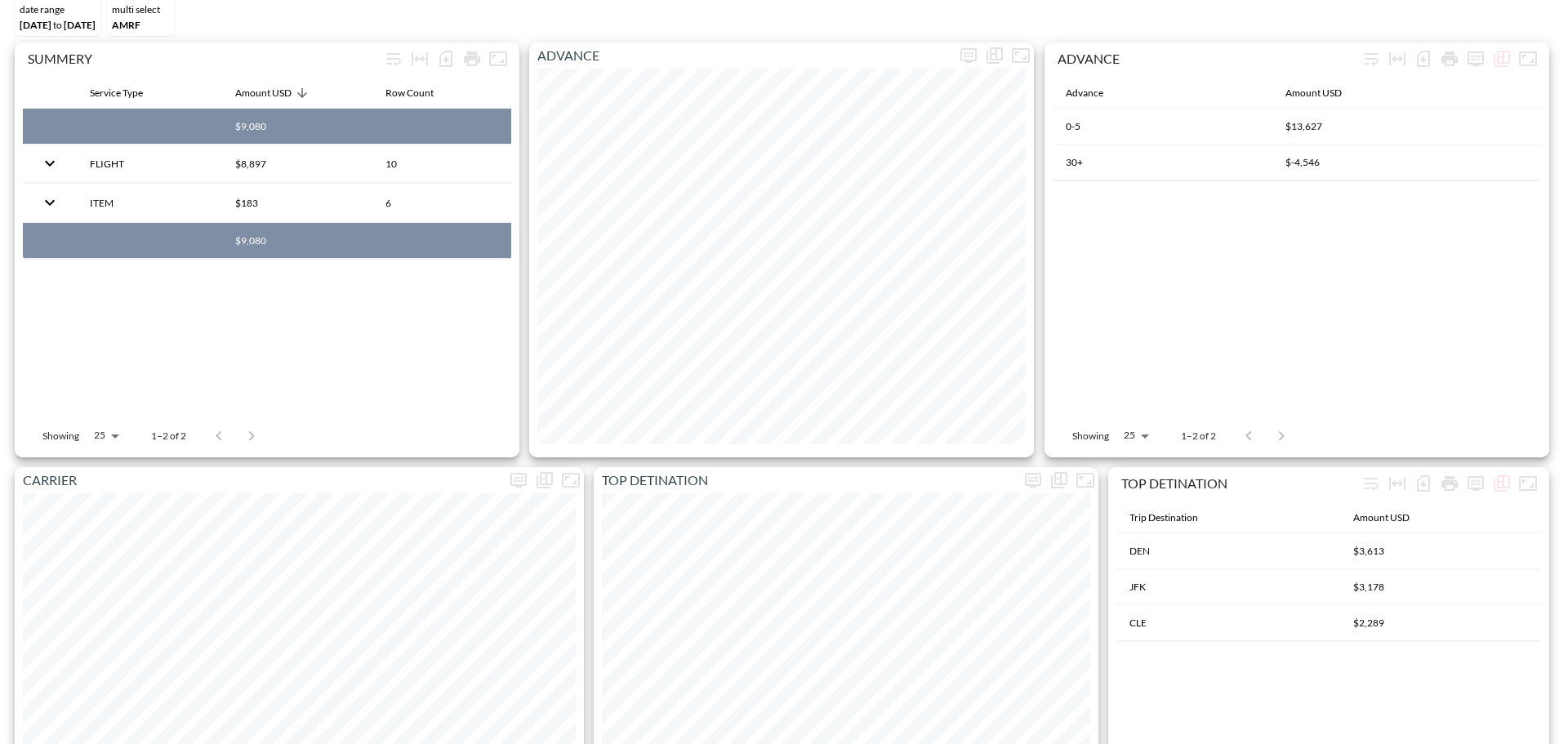
scroll to position [81, 0]
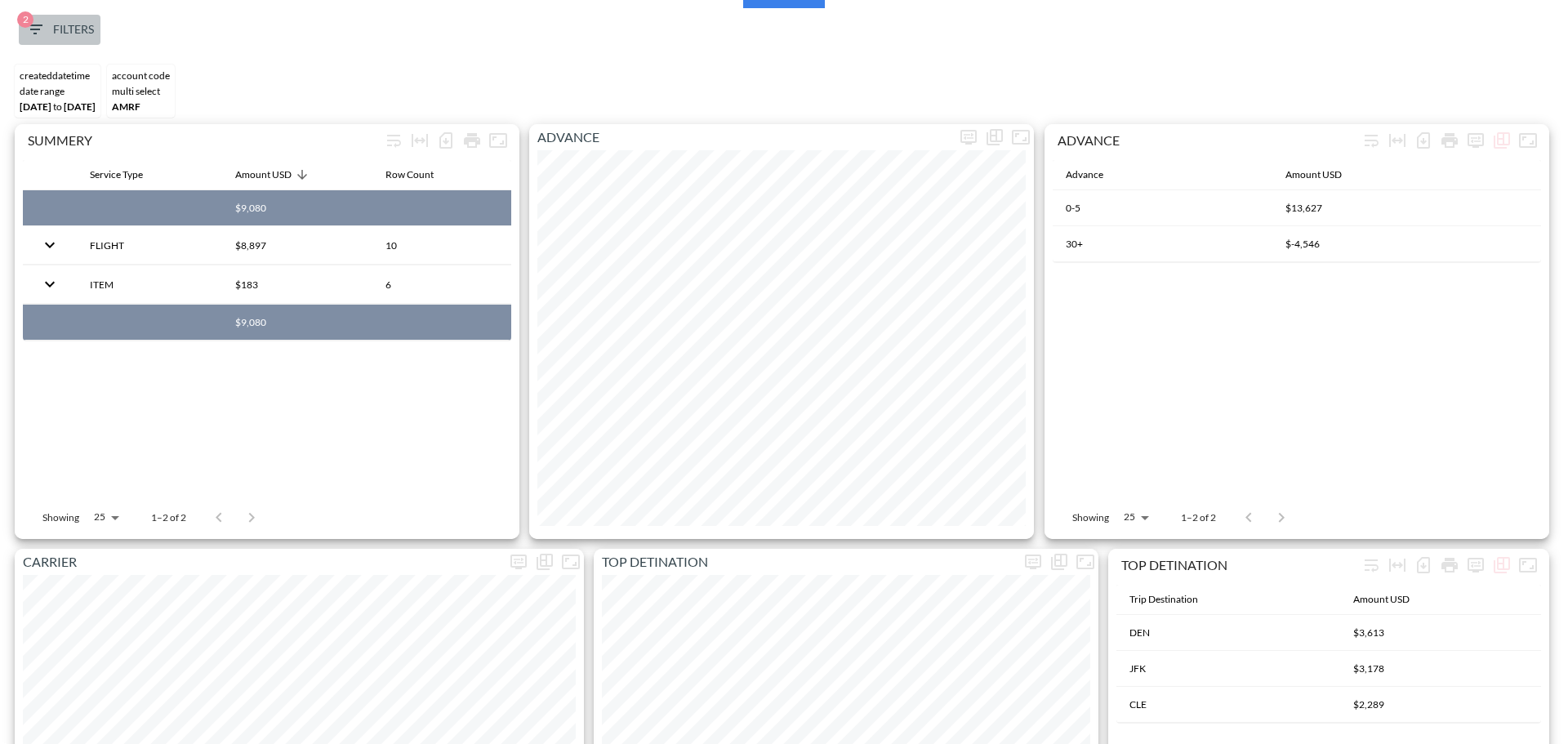
click at [77, 31] on span "2 Filters" at bounding box center [60, 29] width 69 height 21
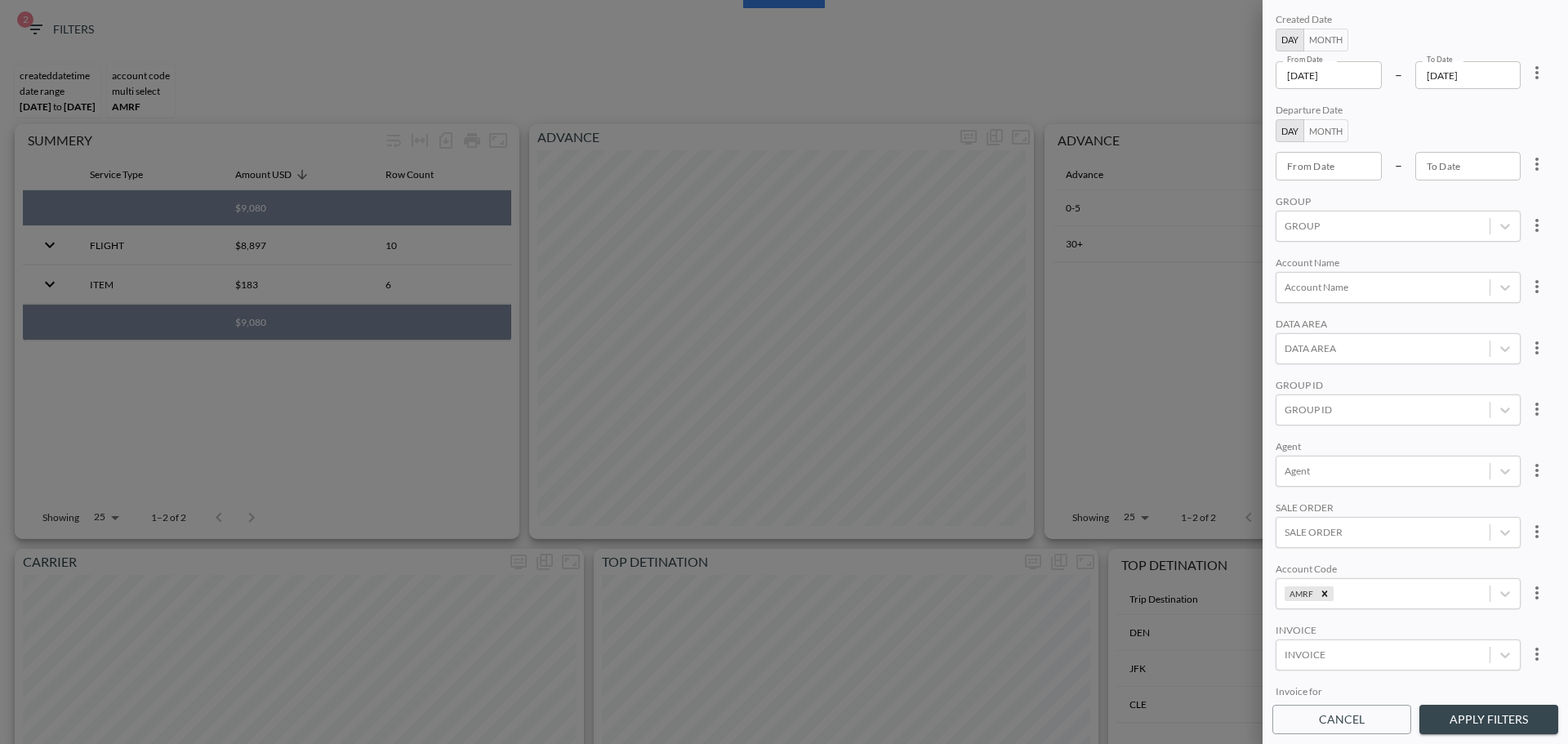
click at [1240, 79] on input "2025-08-05" at bounding box center [1328, 75] width 106 height 27
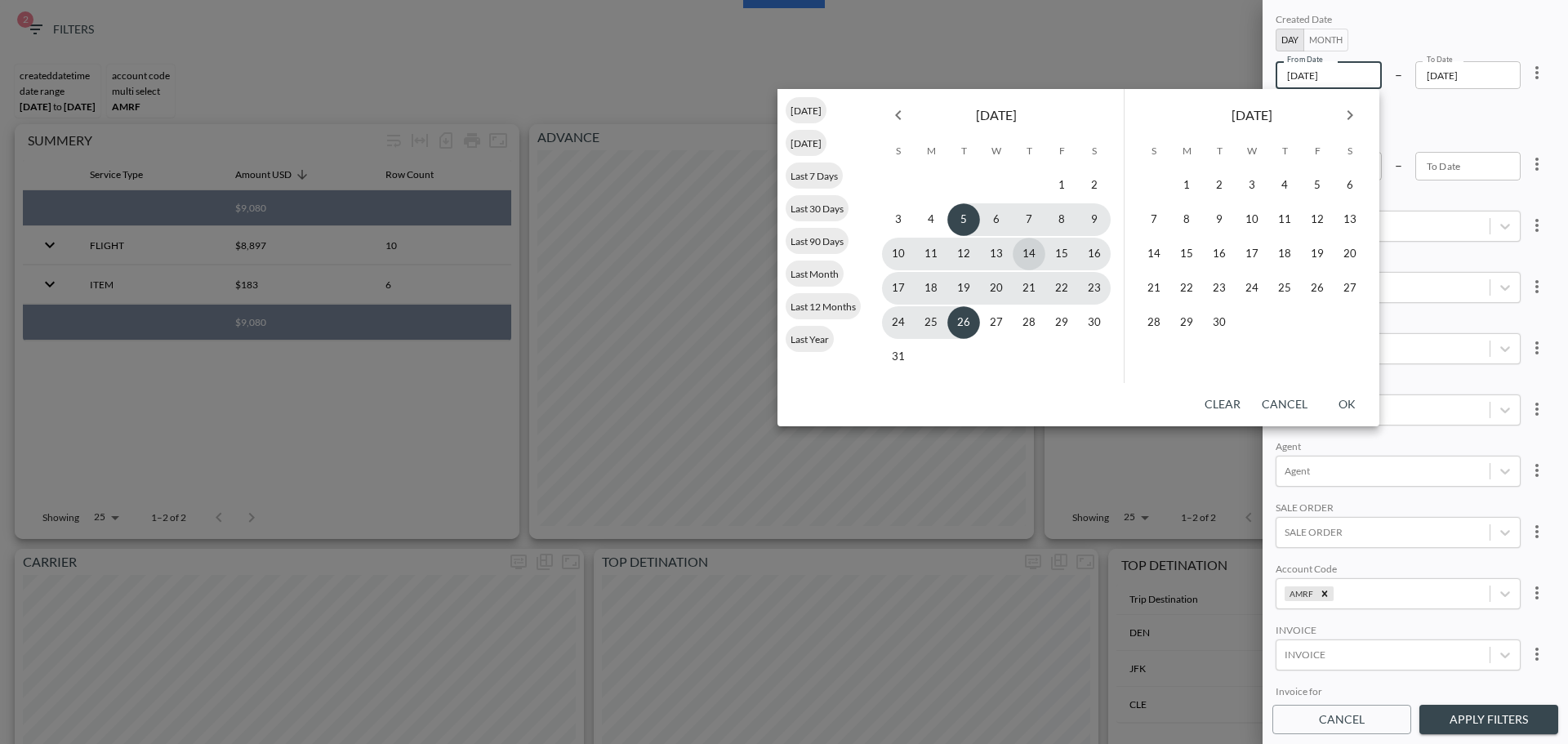
click at [1029, 258] on button "14" at bounding box center [1028, 254] width 32 height 32
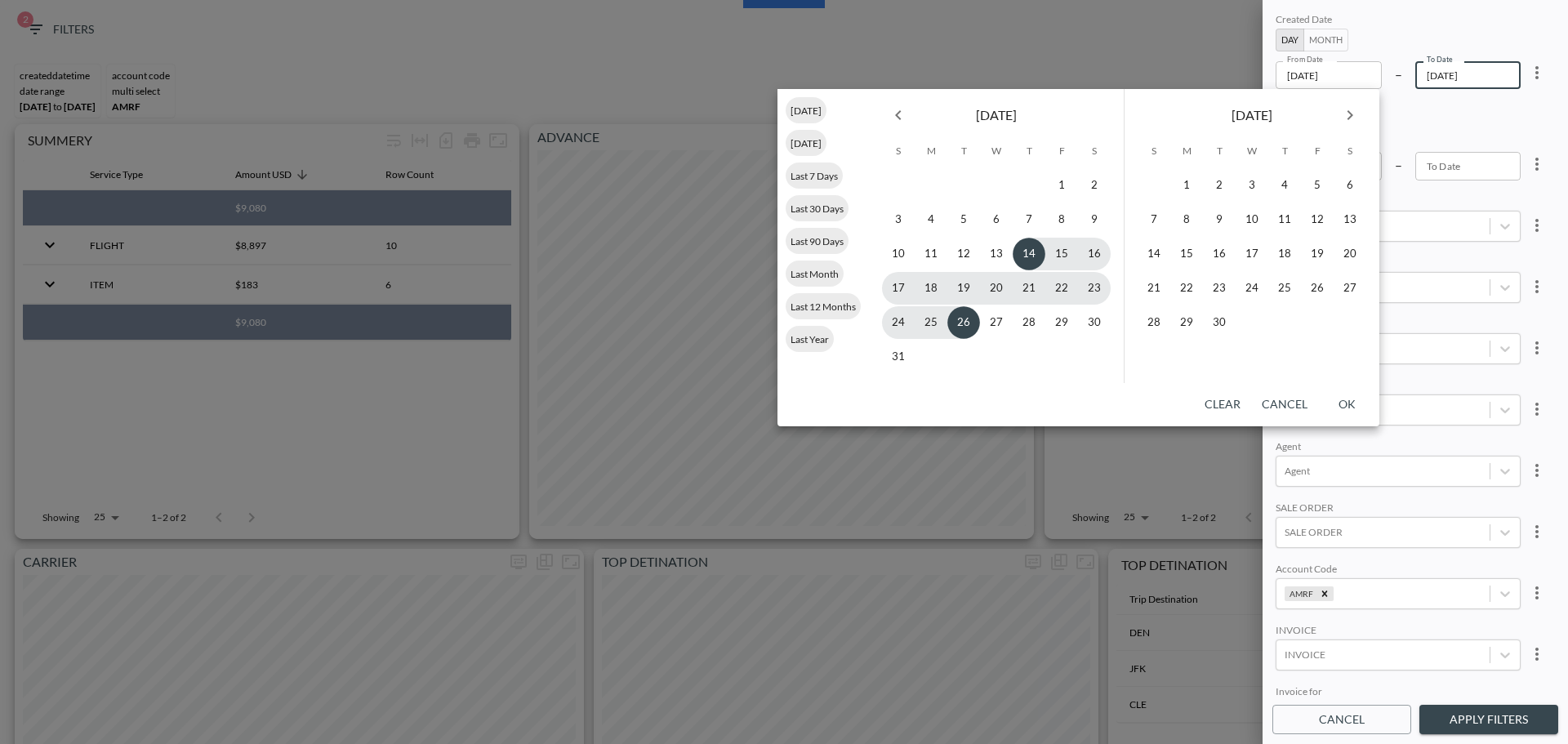
type input "2025-08-14"
click at [963, 322] on button "26" at bounding box center [963, 322] width 32 height 32
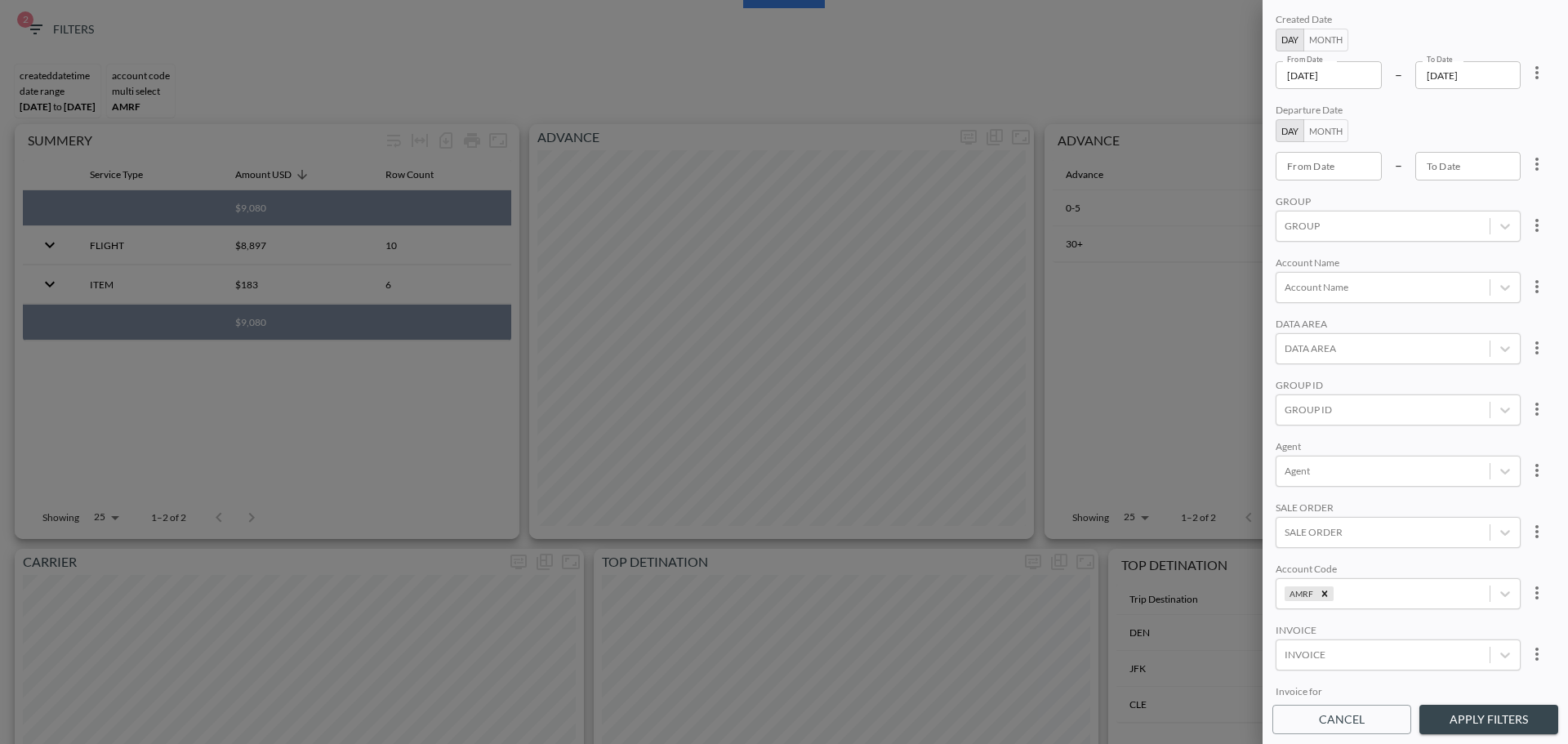
click at [1240, 322] on button "Apply Filters" at bounding box center [1489, 720] width 139 height 30
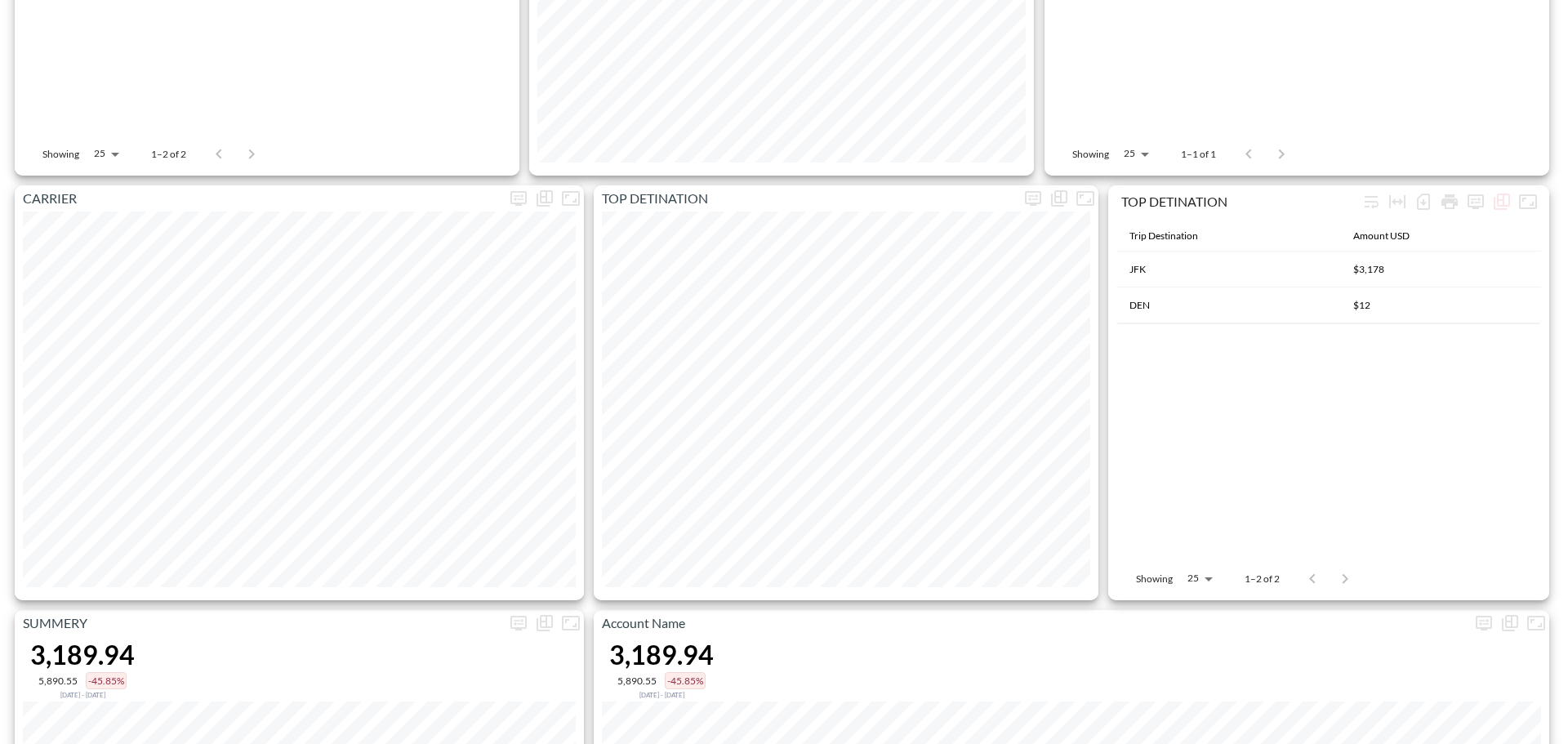
scroll to position [0, 0]
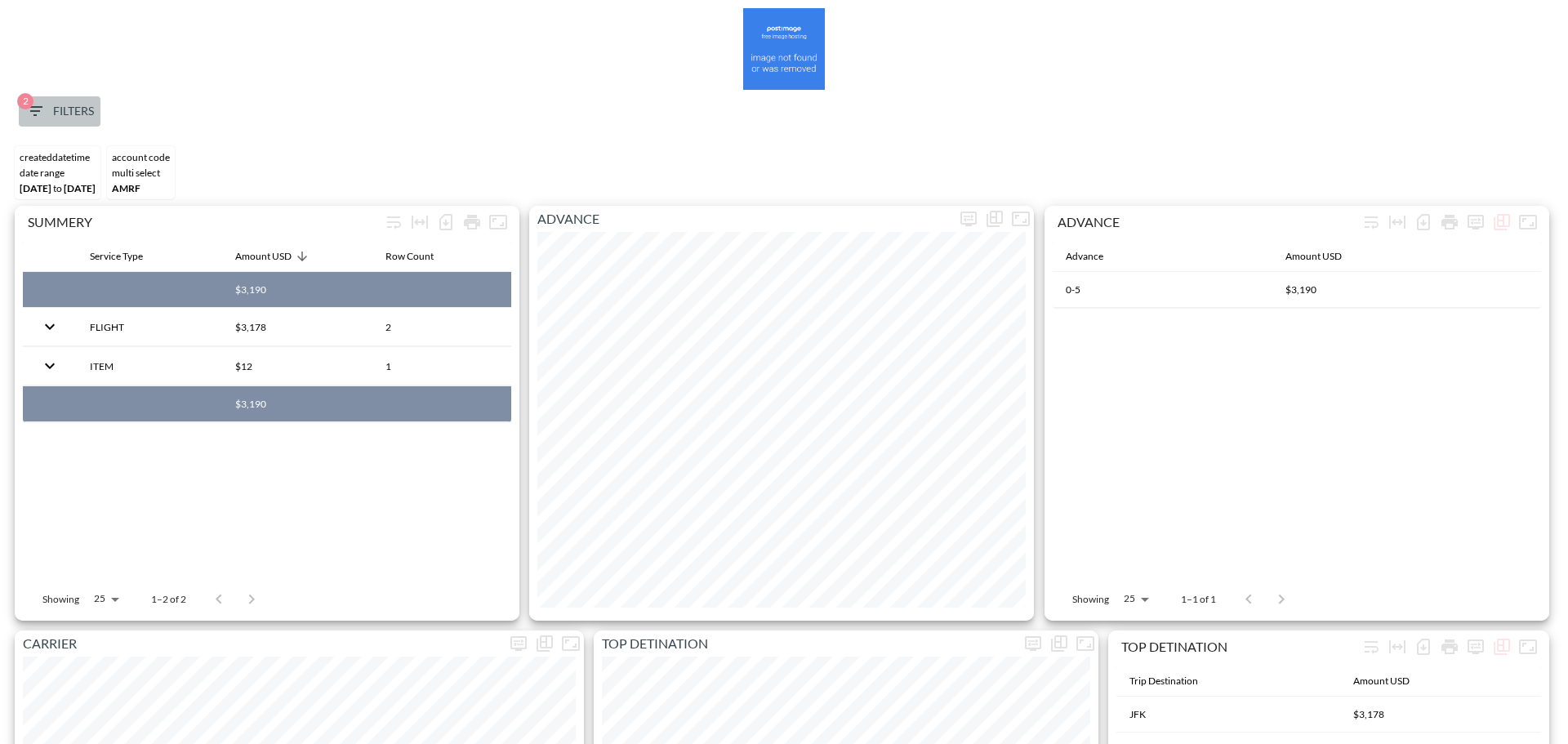
click at [44, 101] on button "2 Filters" at bounding box center [59, 111] width 81 height 30
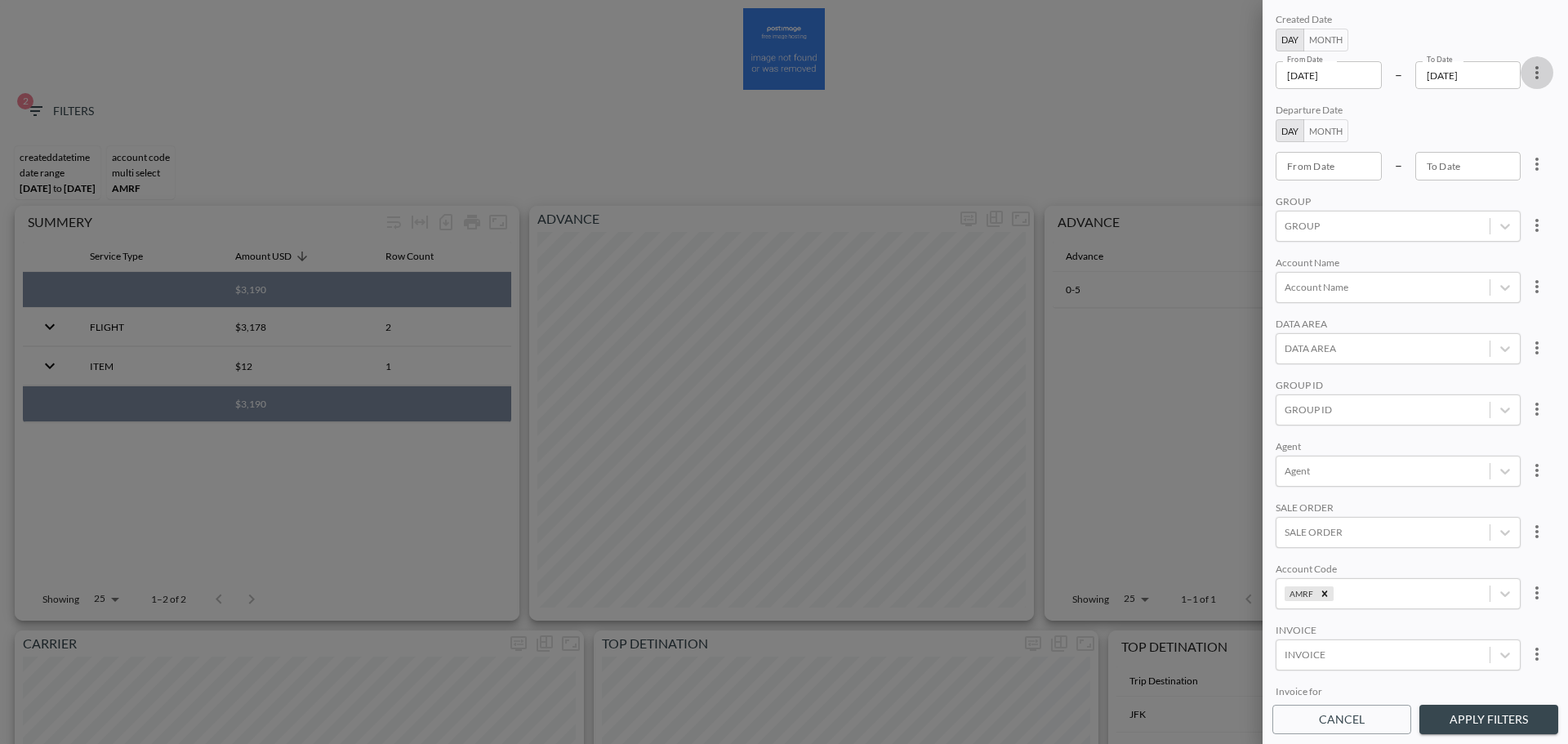
click at [1240, 76] on icon "more" at bounding box center [1537, 72] width 20 height 20
click at [1240, 114] on li "Clear" at bounding box center [1476, 111] width 147 height 29
type input "YYYY-MM-DD"
click at [1240, 81] on input "YYYY-MM-DD" at bounding box center [1328, 75] width 106 height 27
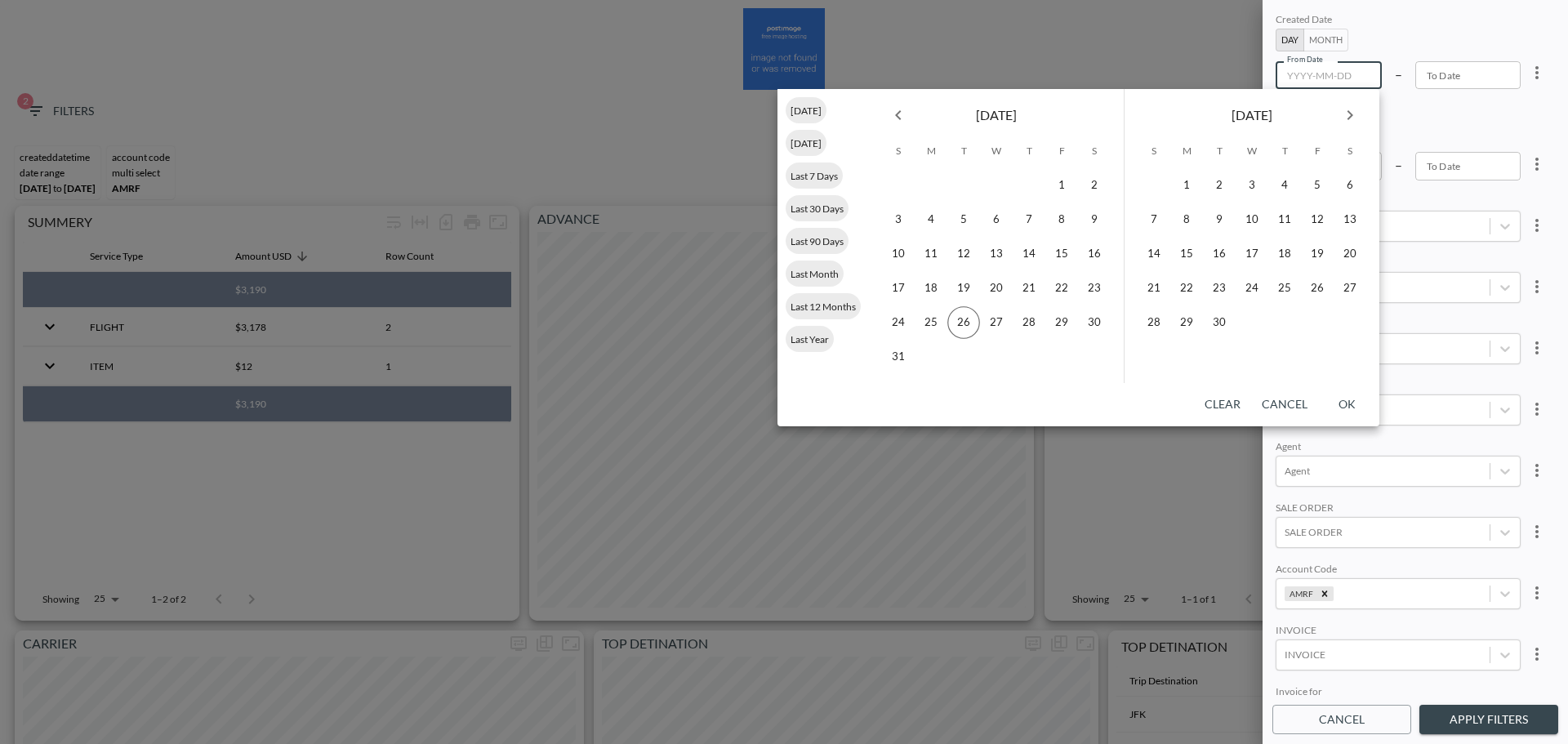
click at [825, 322] on span "Last Year" at bounding box center [809, 339] width 48 height 13
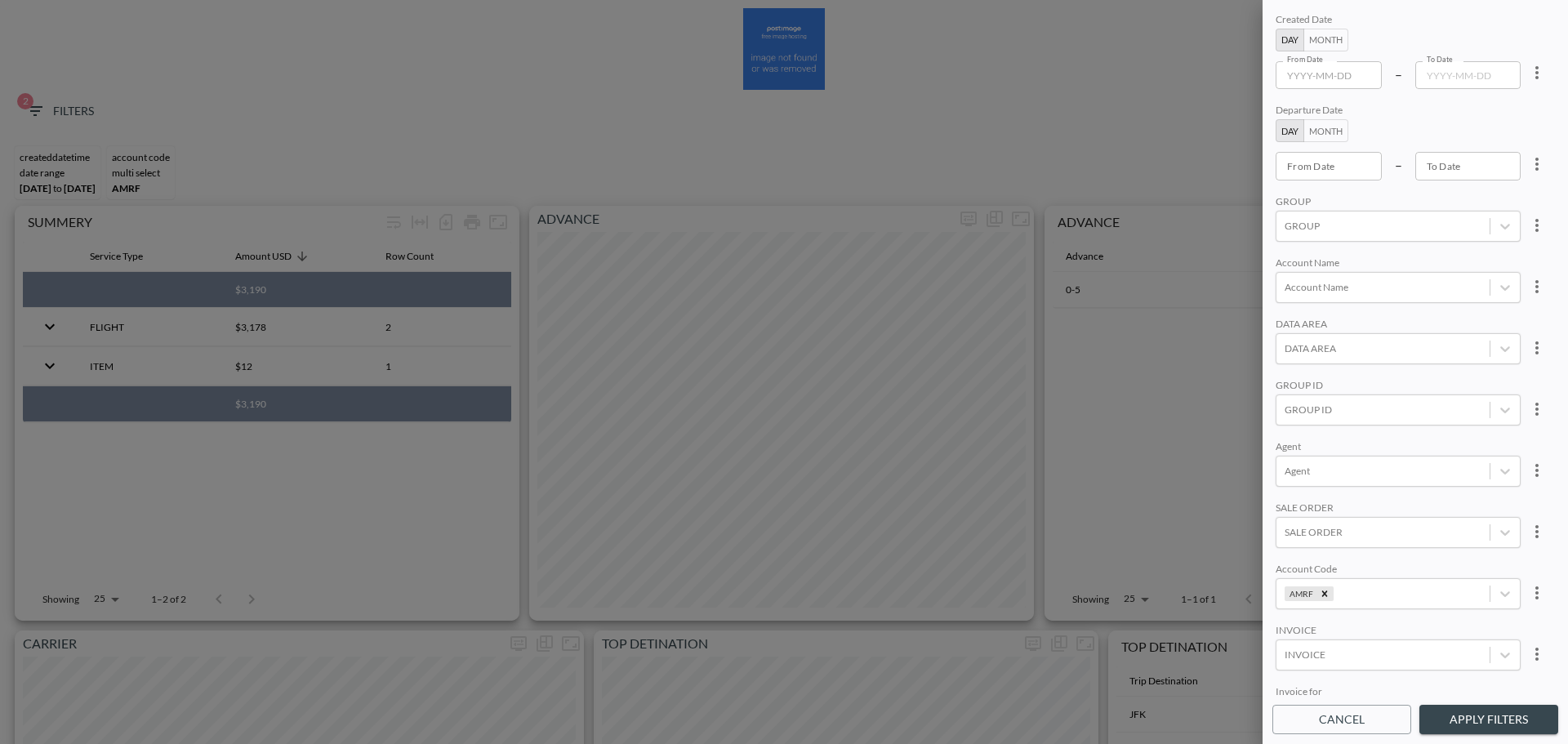
type input "[DATE]"
click at [1240, 322] on button "Apply Filters" at bounding box center [1489, 720] width 139 height 30
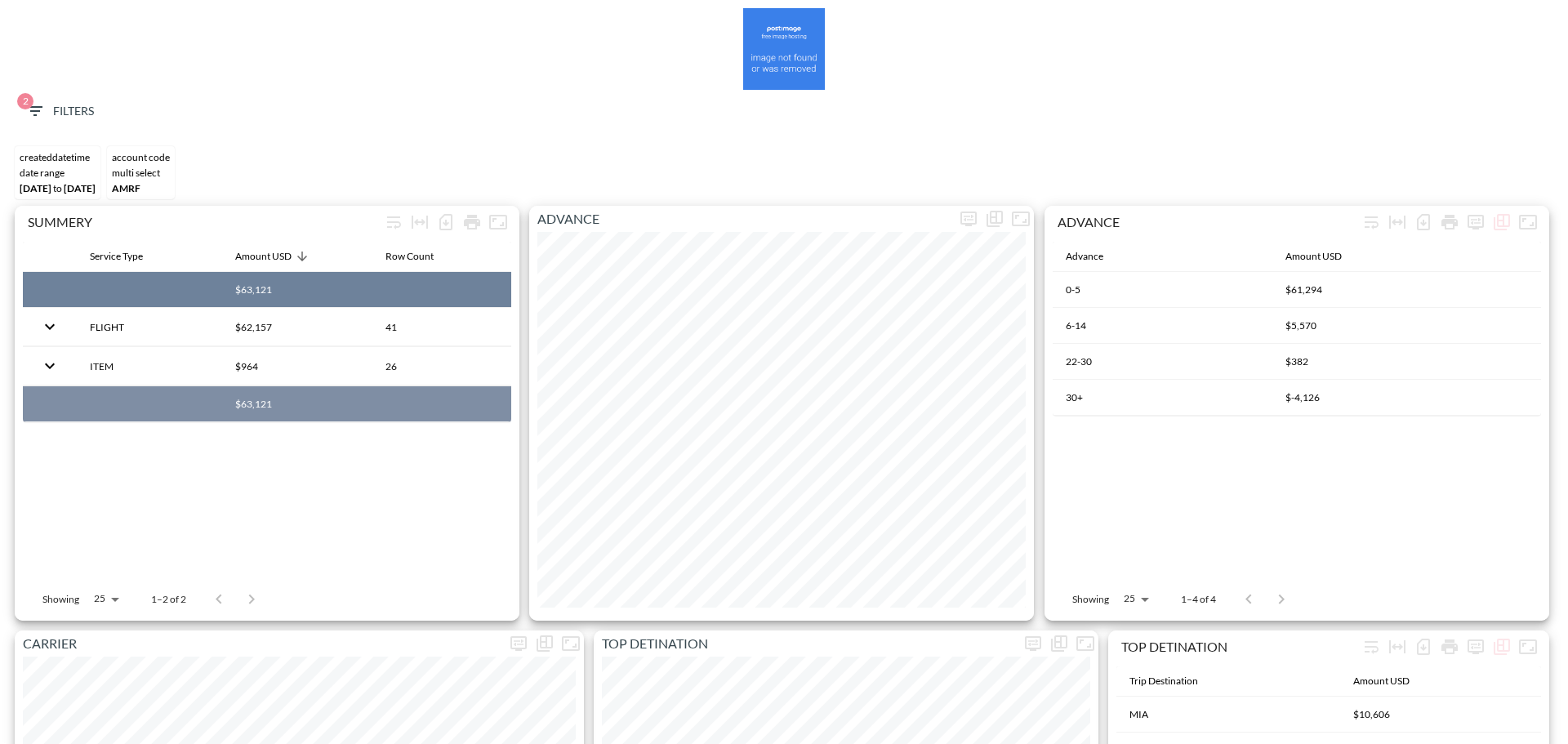
copy th "$63,121"
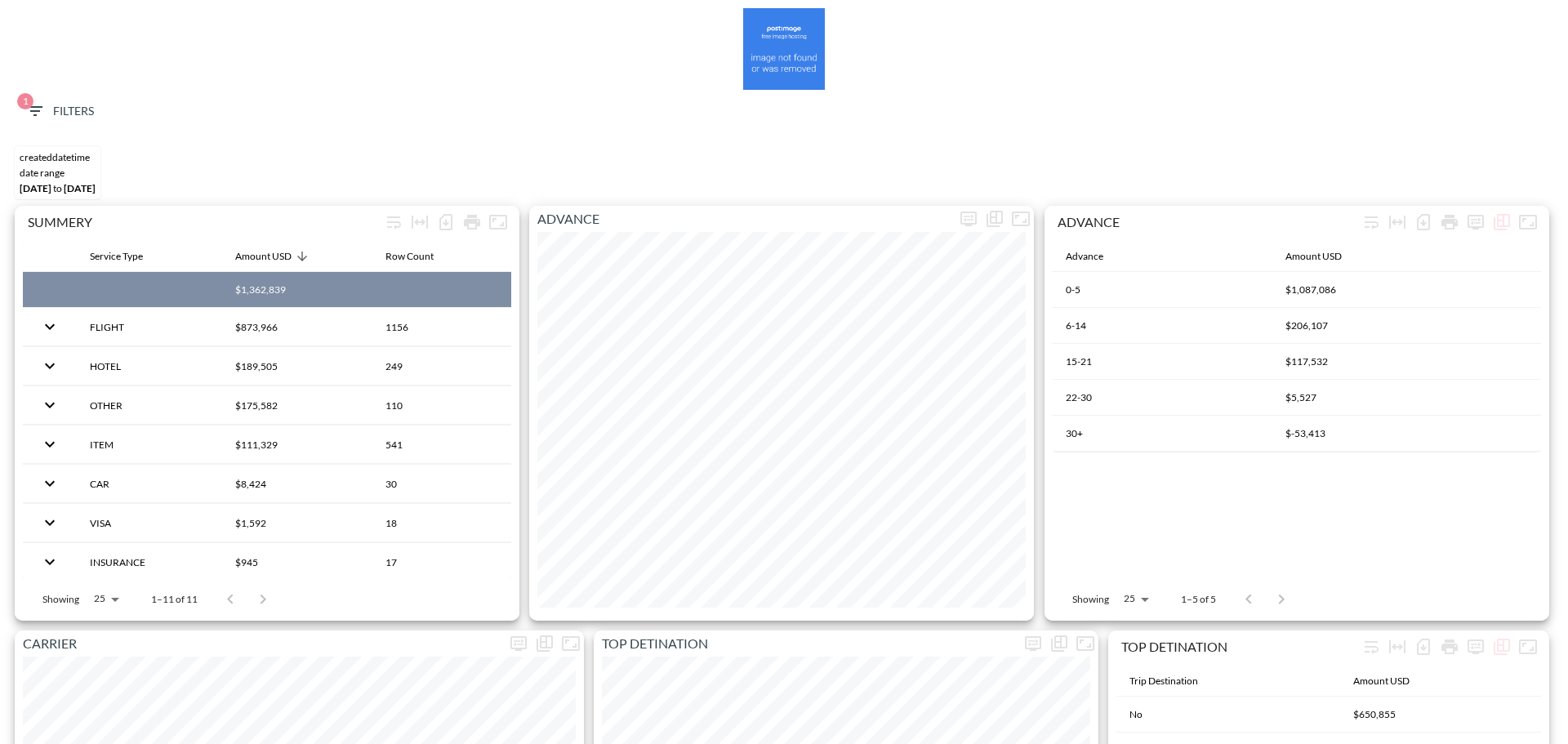
click at [69, 105] on span "1 Filters" at bounding box center [60, 111] width 69 height 21
type input "YYYY-MM-DD"
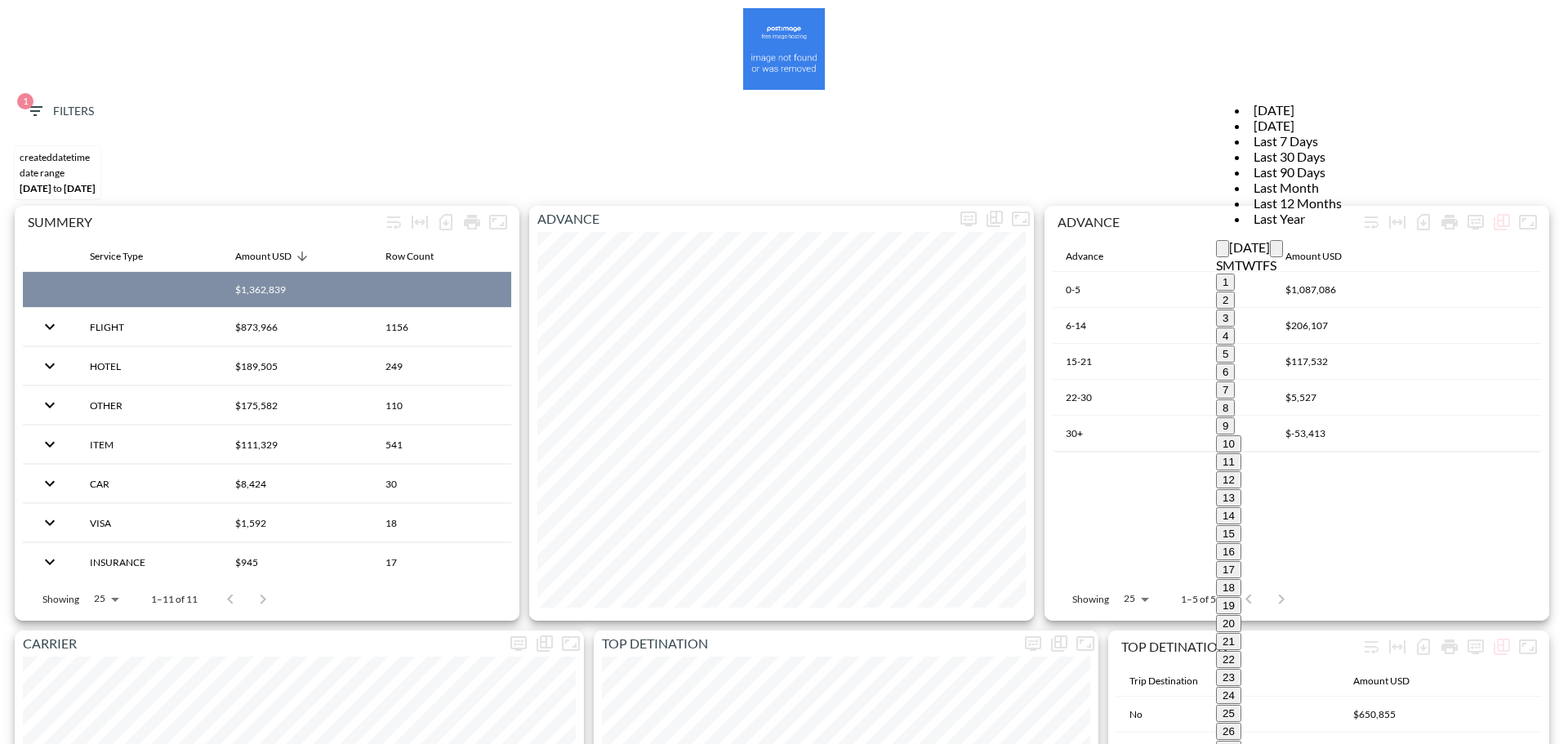
click at [1216, 240] on button "Previous month" at bounding box center [1222, 249] width 13 height 18
click at [1222, 253] on icon "Previous month" at bounding box center [1222, 253] width 0 height 0
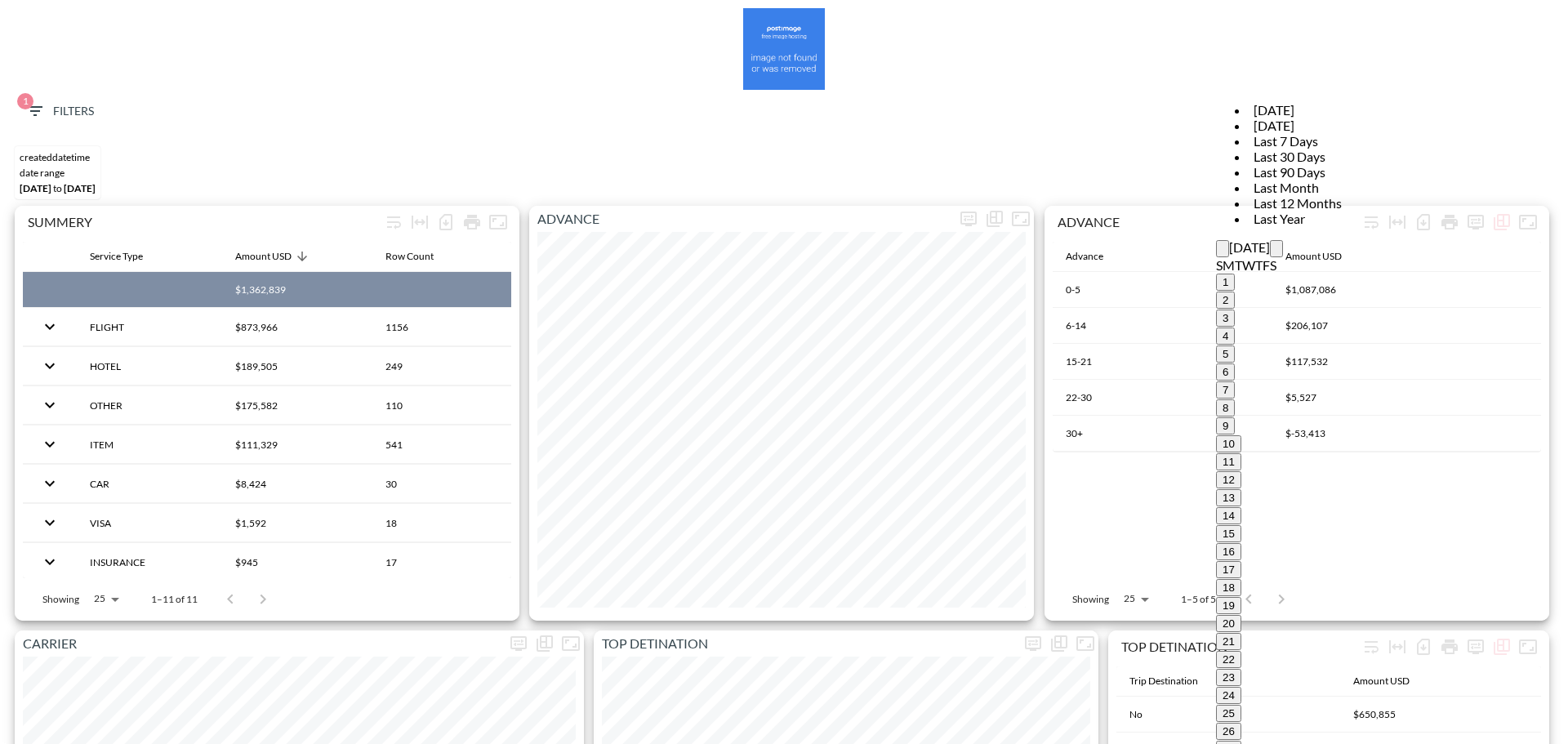
click at [1222, 253] on icon "Previous month" at bounding box center [1222, 253] width 0 height 0
click at [1216, 273] on button "1" at bounding box center [1224, 282] width 19 height 18
type input "[DATE]"
type input "YYYY-MM-DD"
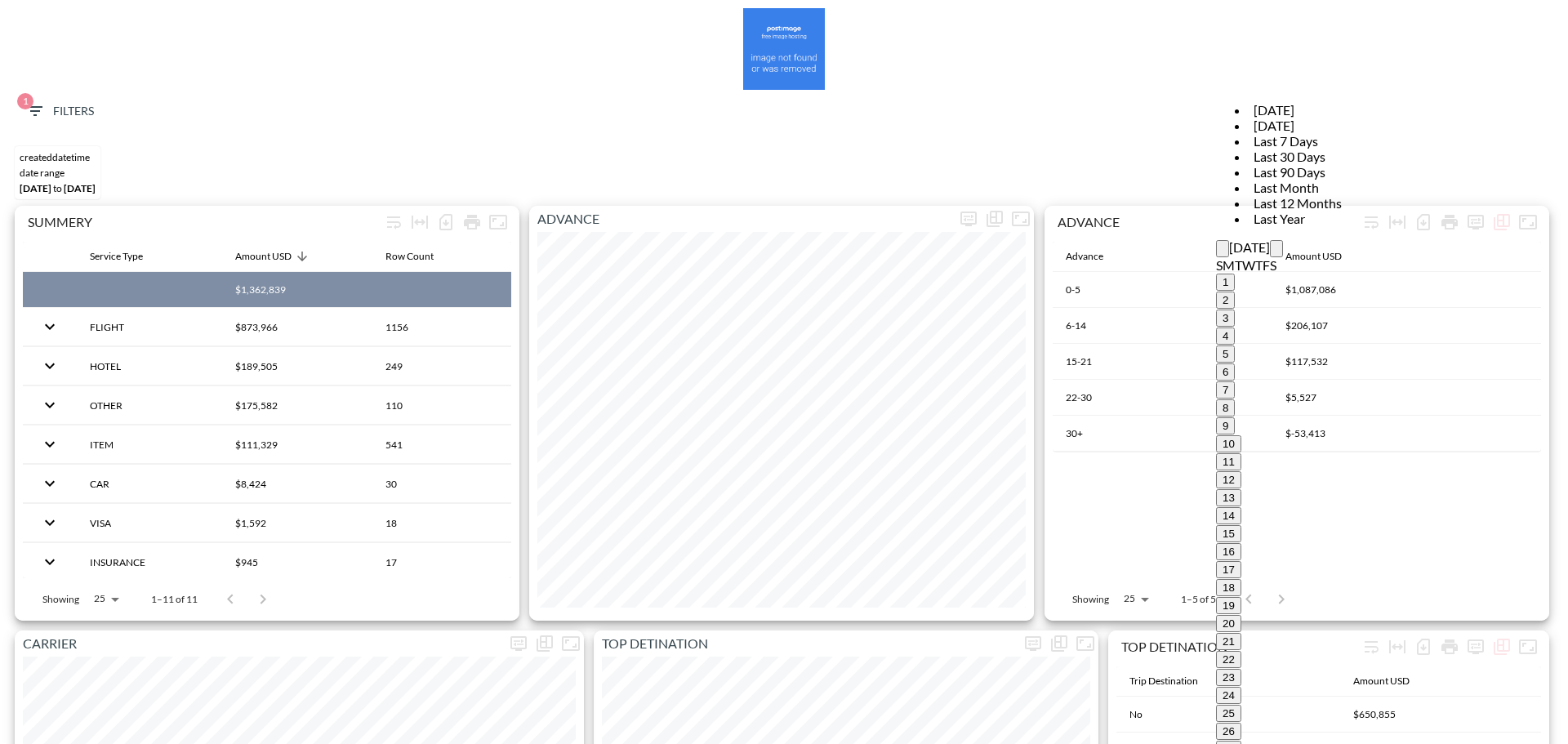
type input "[DATE]"
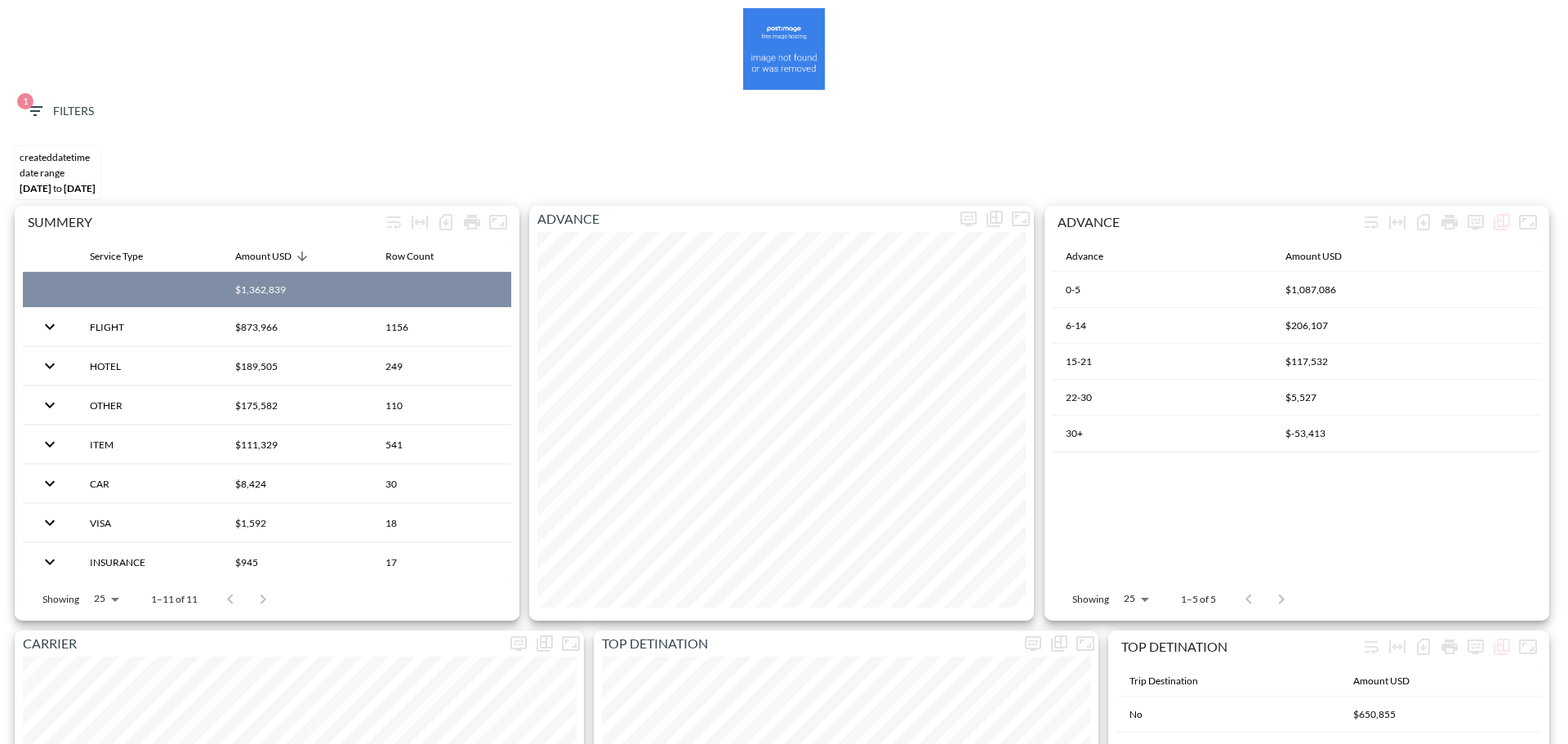
type input "pen"
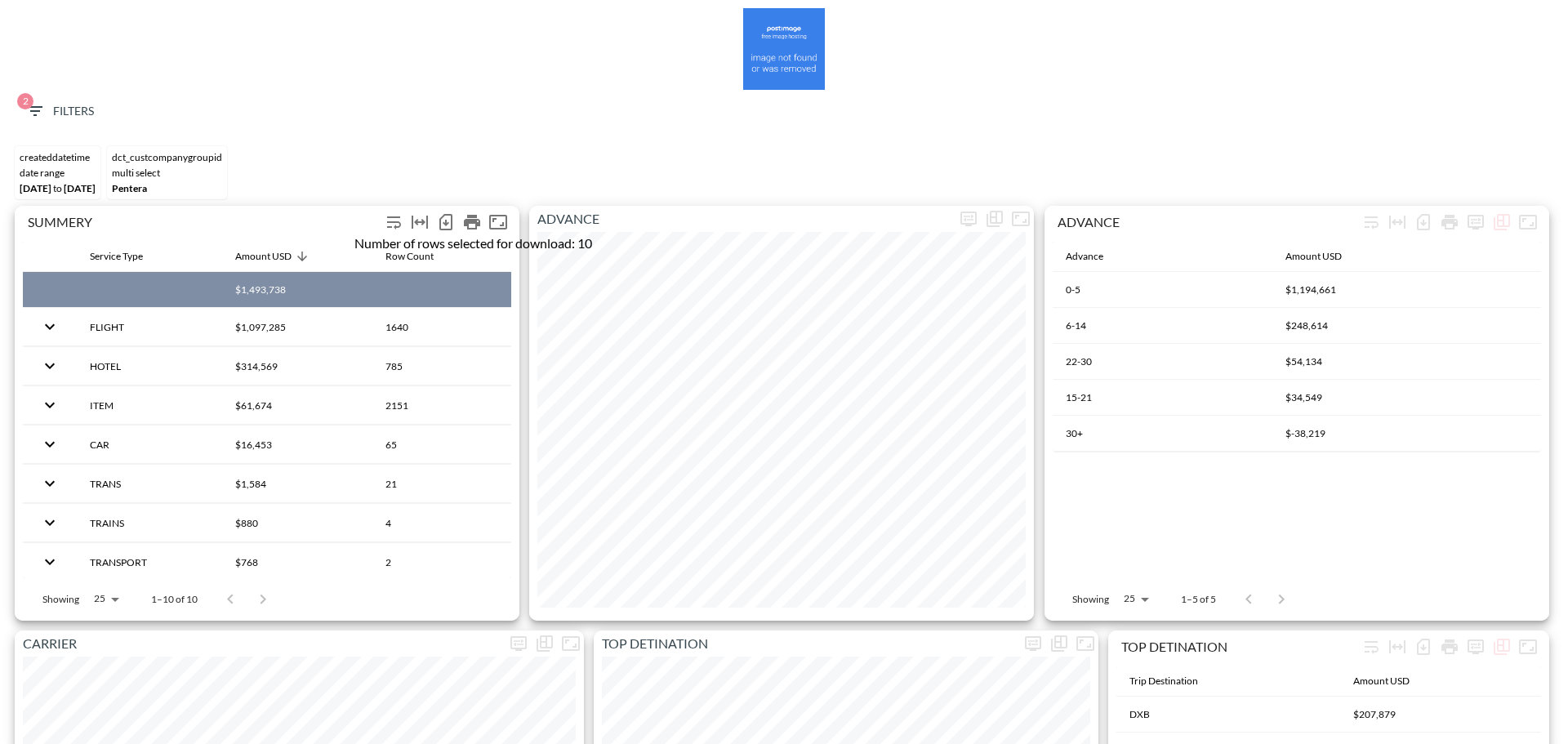
click at [444, 226] on icon "Number of rows selected for download: 10" at bounding box center [445, 222] width 20 height 20
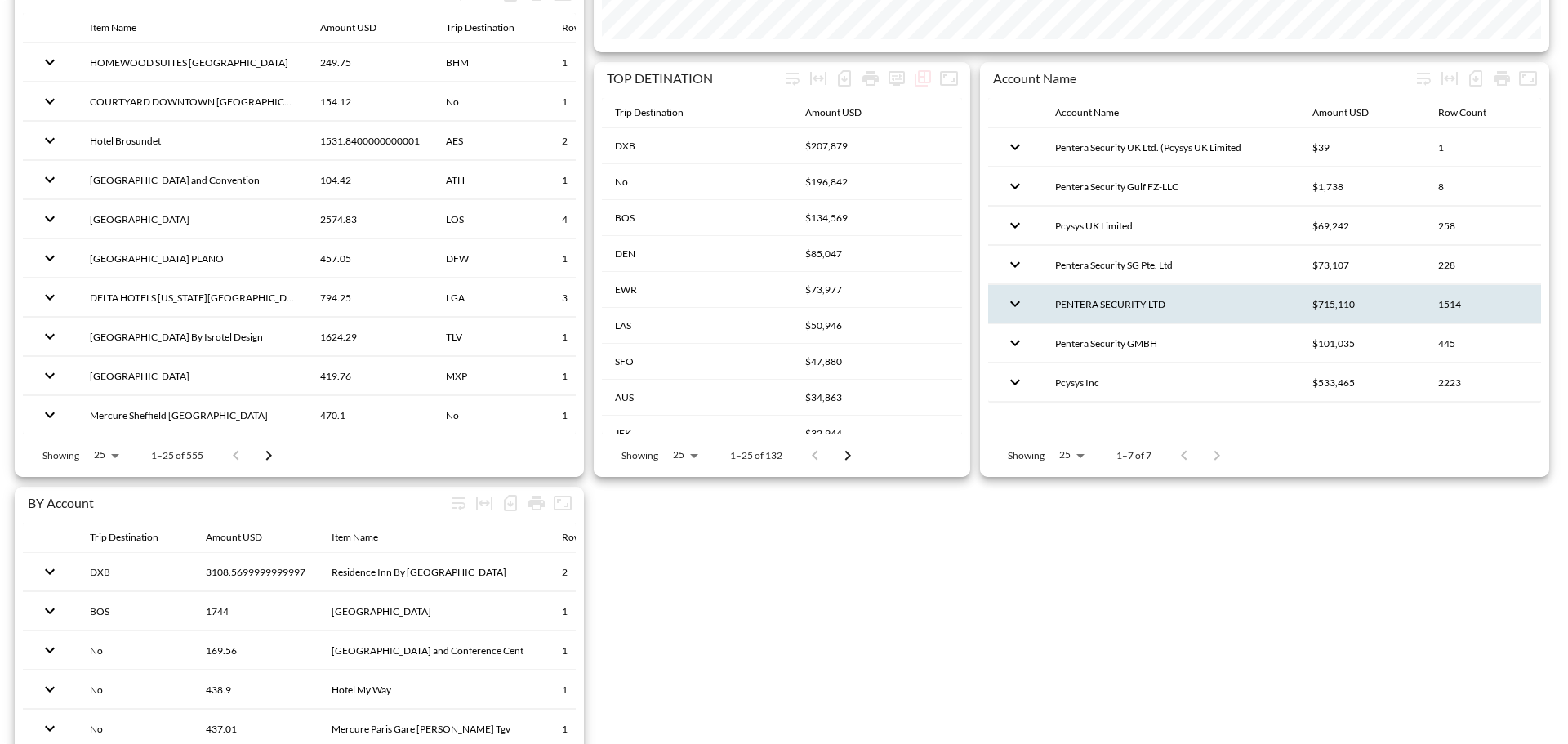
scroll to position [1388, 0]
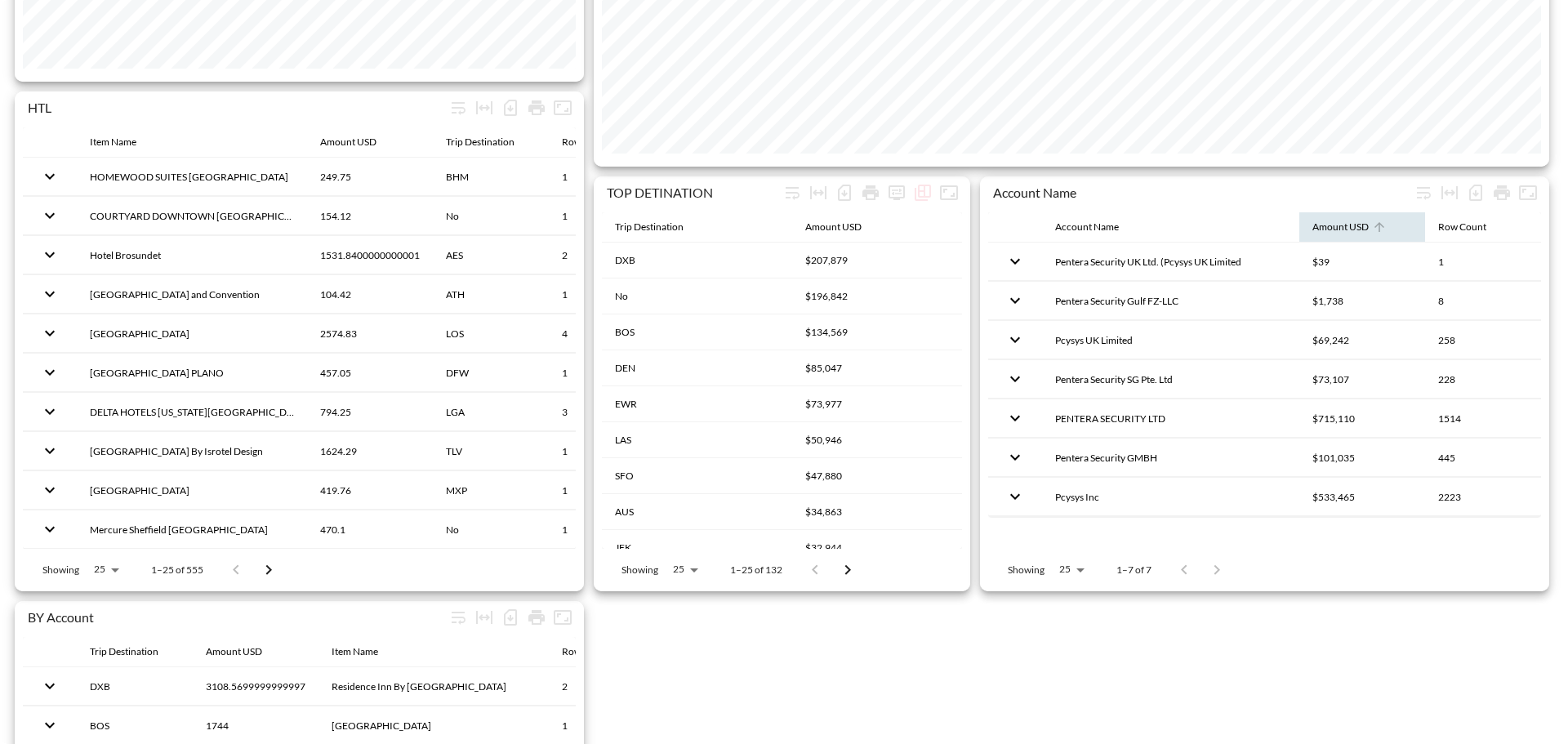
click at [1361, 219] on div "Amount USD" at bounding box center [1341, 227] width 57 height 20
click at [1352, 214] on th "Amount USD" at bounding box center [1361, 228] width 125 height 31
click at [1354, 225] on div "Amount USD" at bounding box center [1341, 227] width 57 height 20
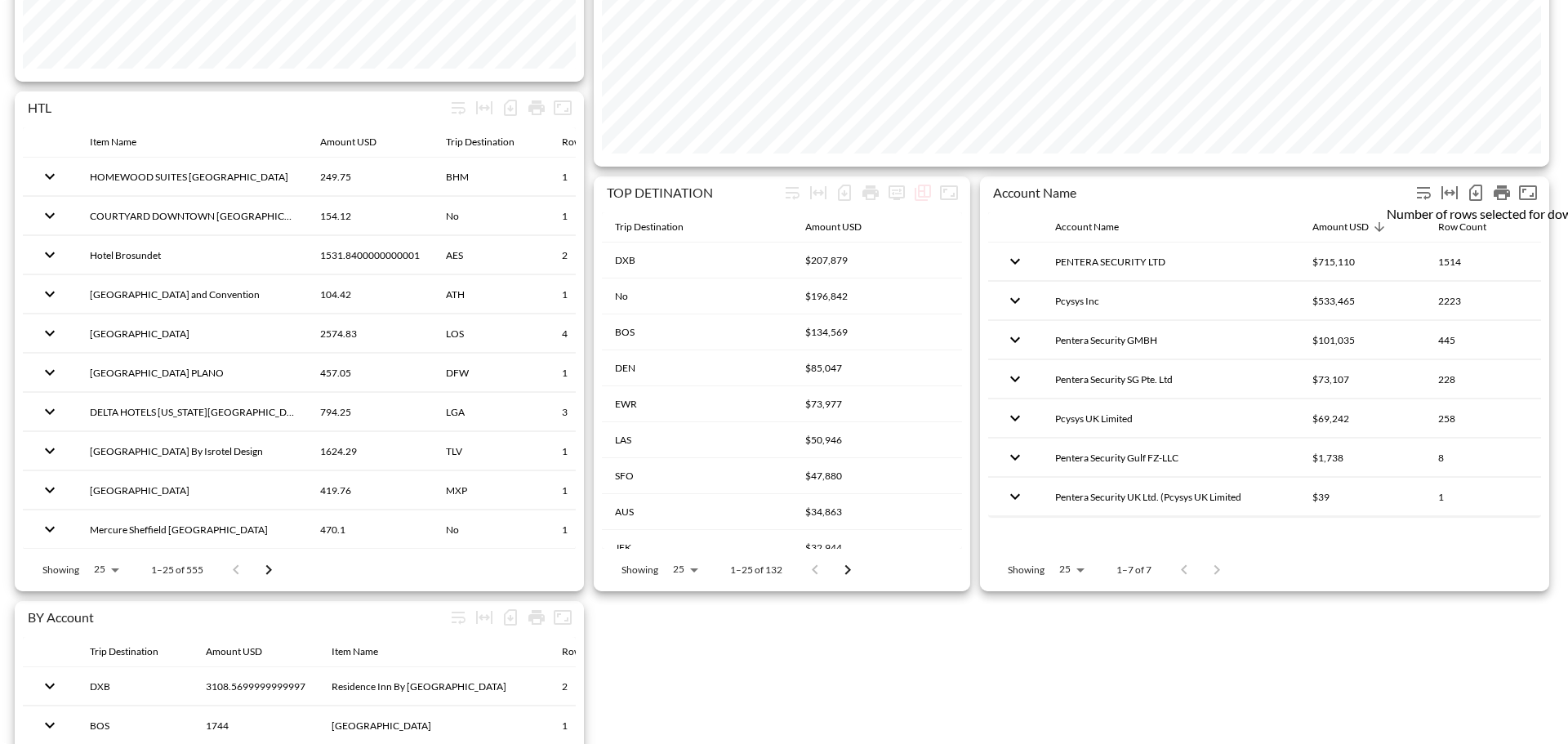
click at [1473, 196] on icon "Number of rows selected for download: 7" at bounding box center [1475, 193] width 20 height 20
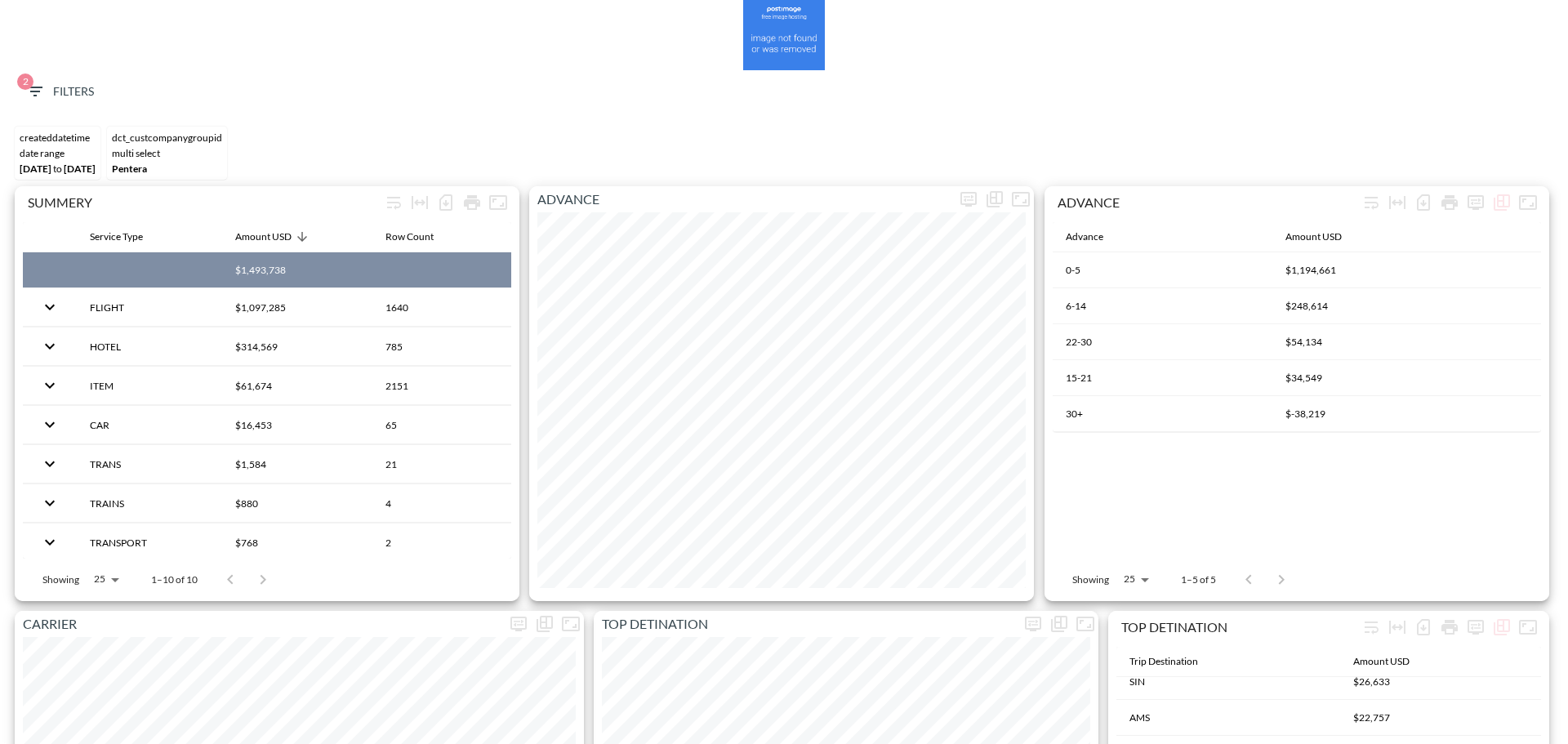
scroll to position [0, 0]
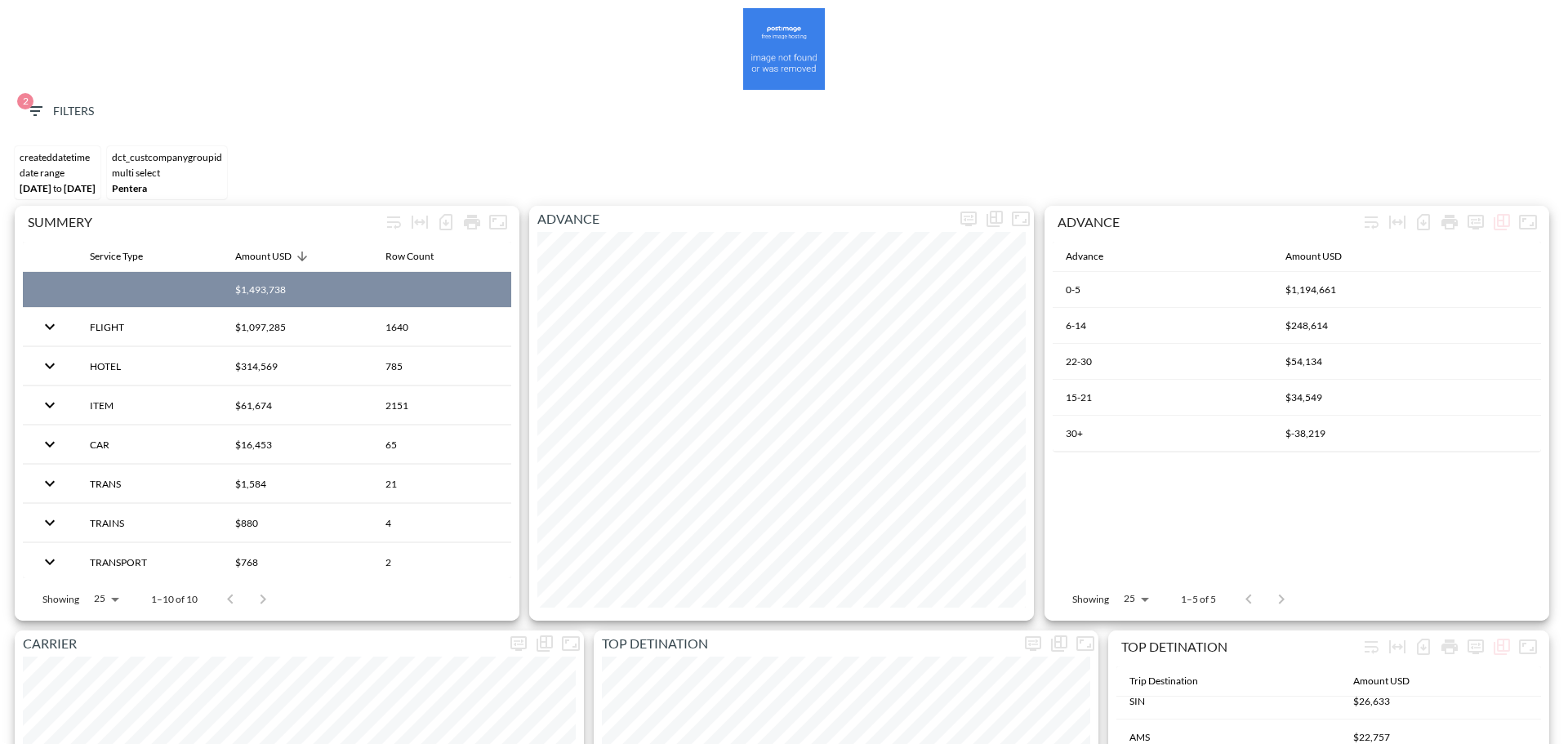
click at [24, 117] on button "2 Filters" at bounding box center [59, 111] width 81 height 30
type input "YYYY-MM-DD"
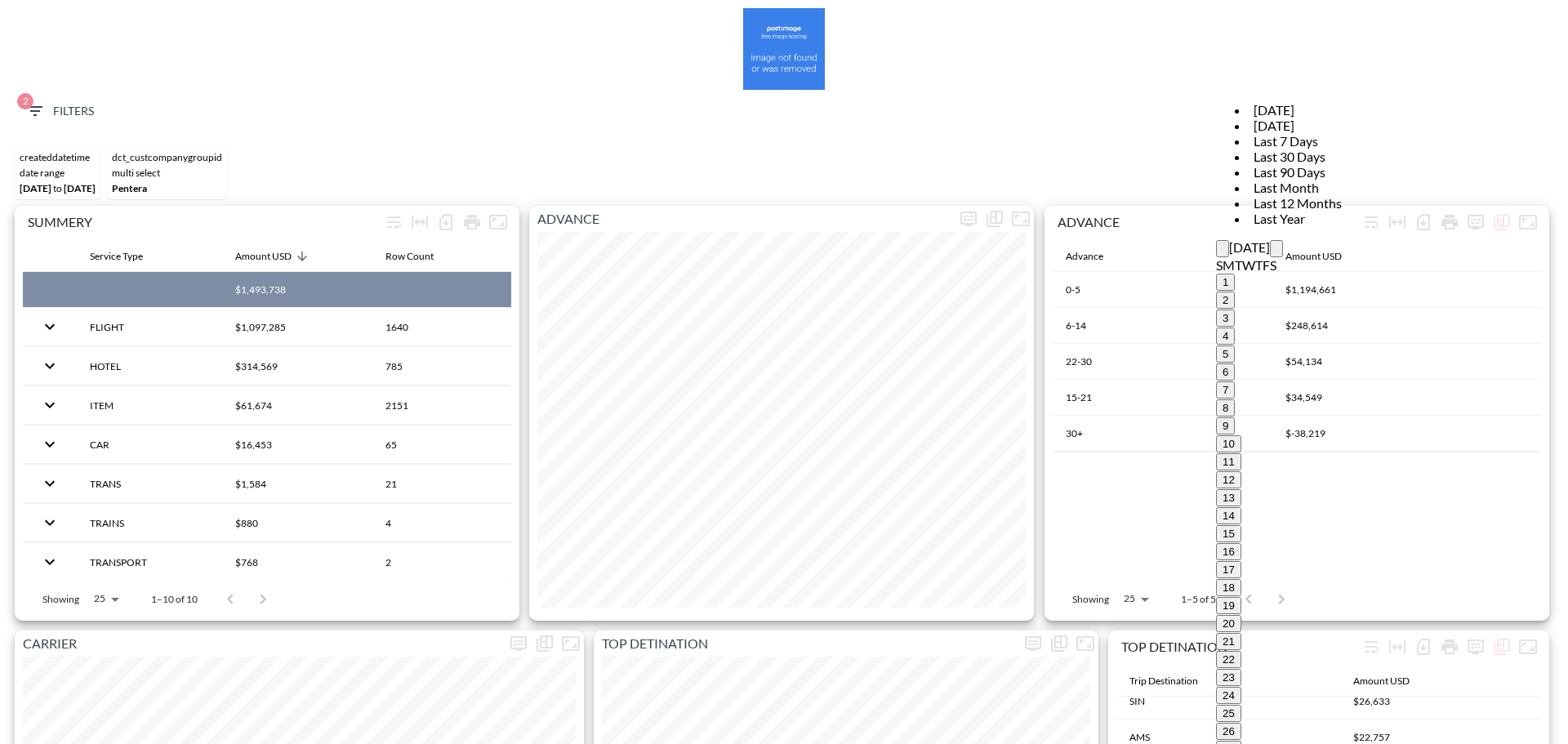
click at [1249, 226] on span "Last Year" at bounding box center [1279, 218] width 62 height 16
type input "[DATE]"
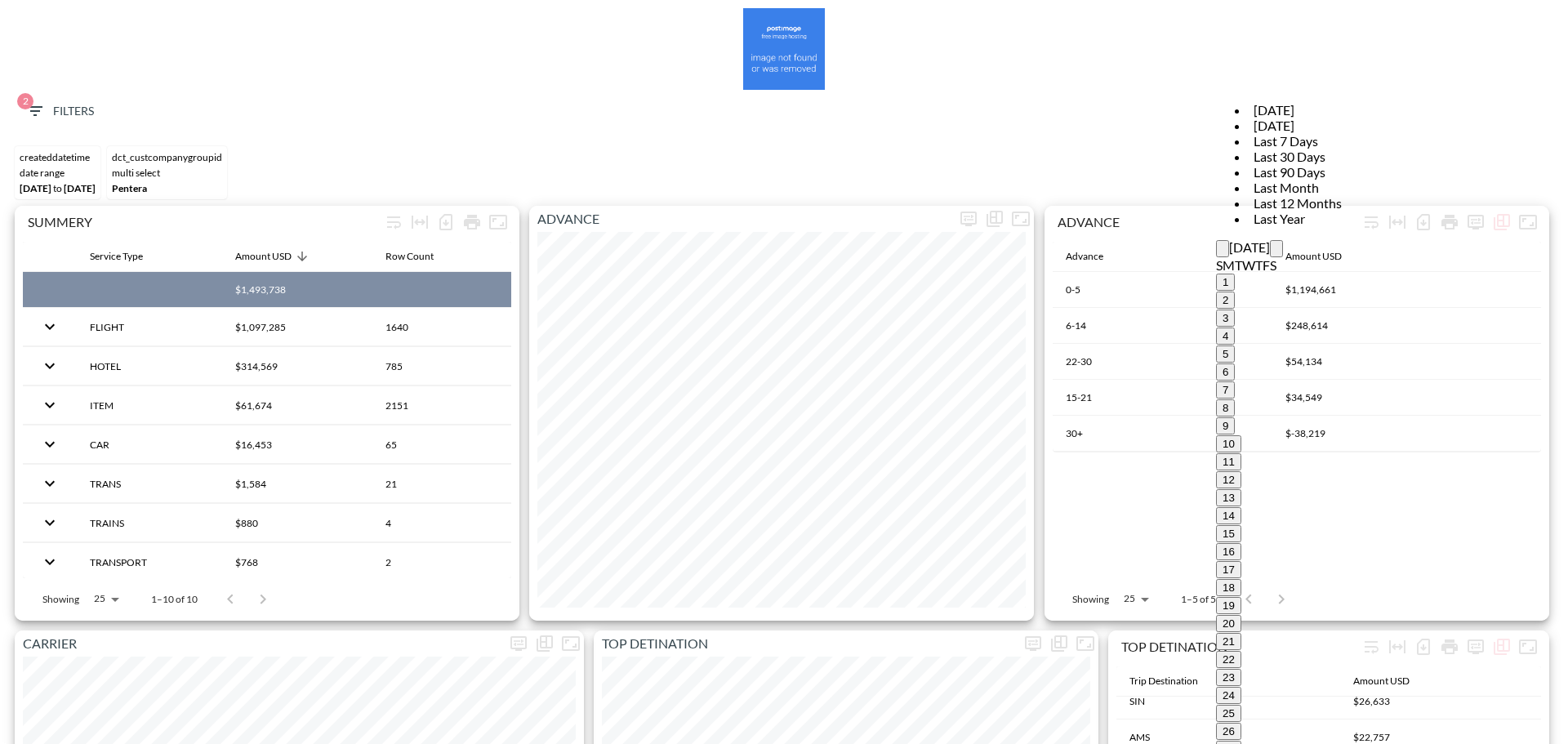
click at [1216, 239] on div "[DATE]" at bounding box center [1297, 248] width 163 height 18
click at [1222, 253] on icon "Previous month" at bounding box center [1222, 253] width 0 height 0
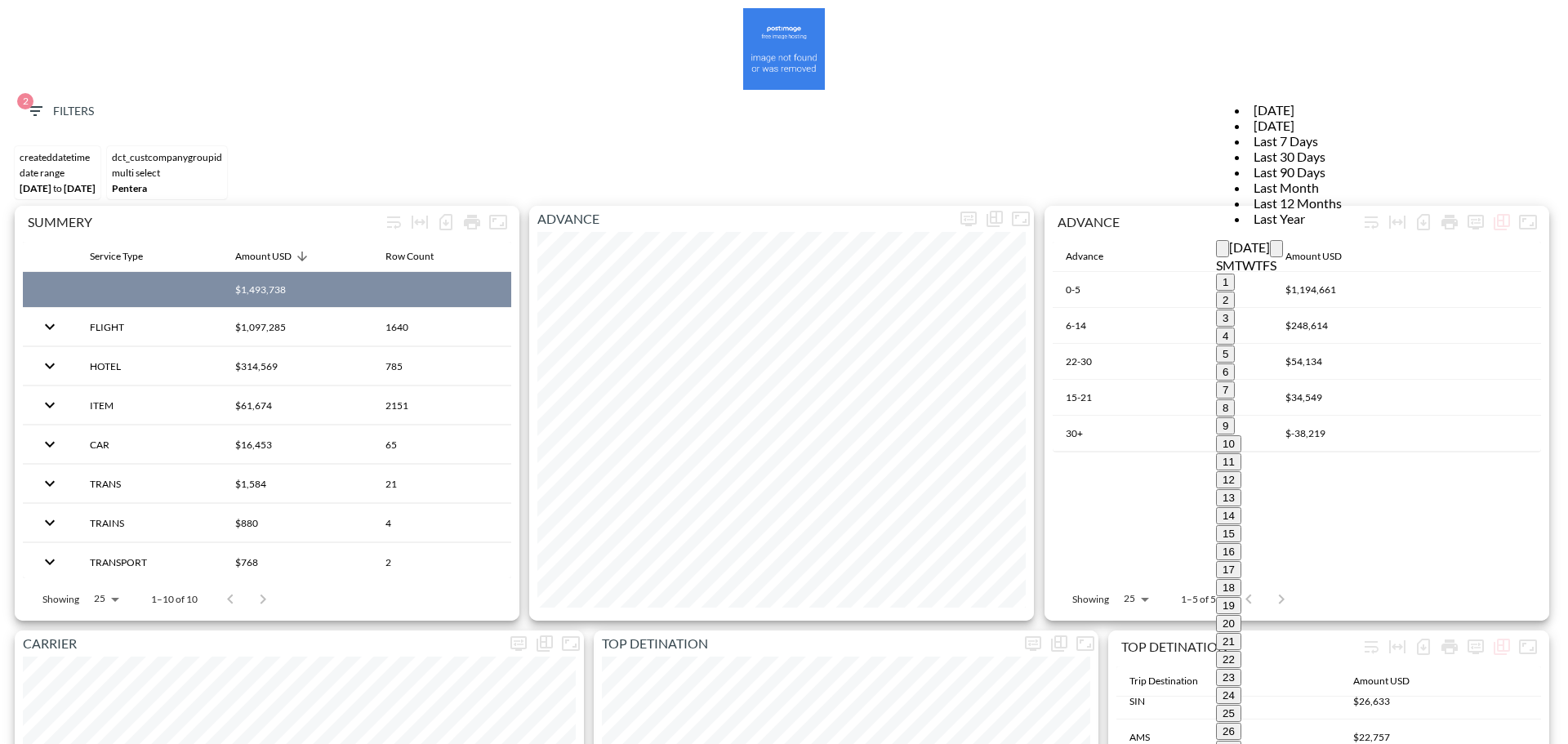
click at [1222, 253] on icon "Previous month" at bounding box center [1222, 253] width 0 height 0
type input "[DATE]"
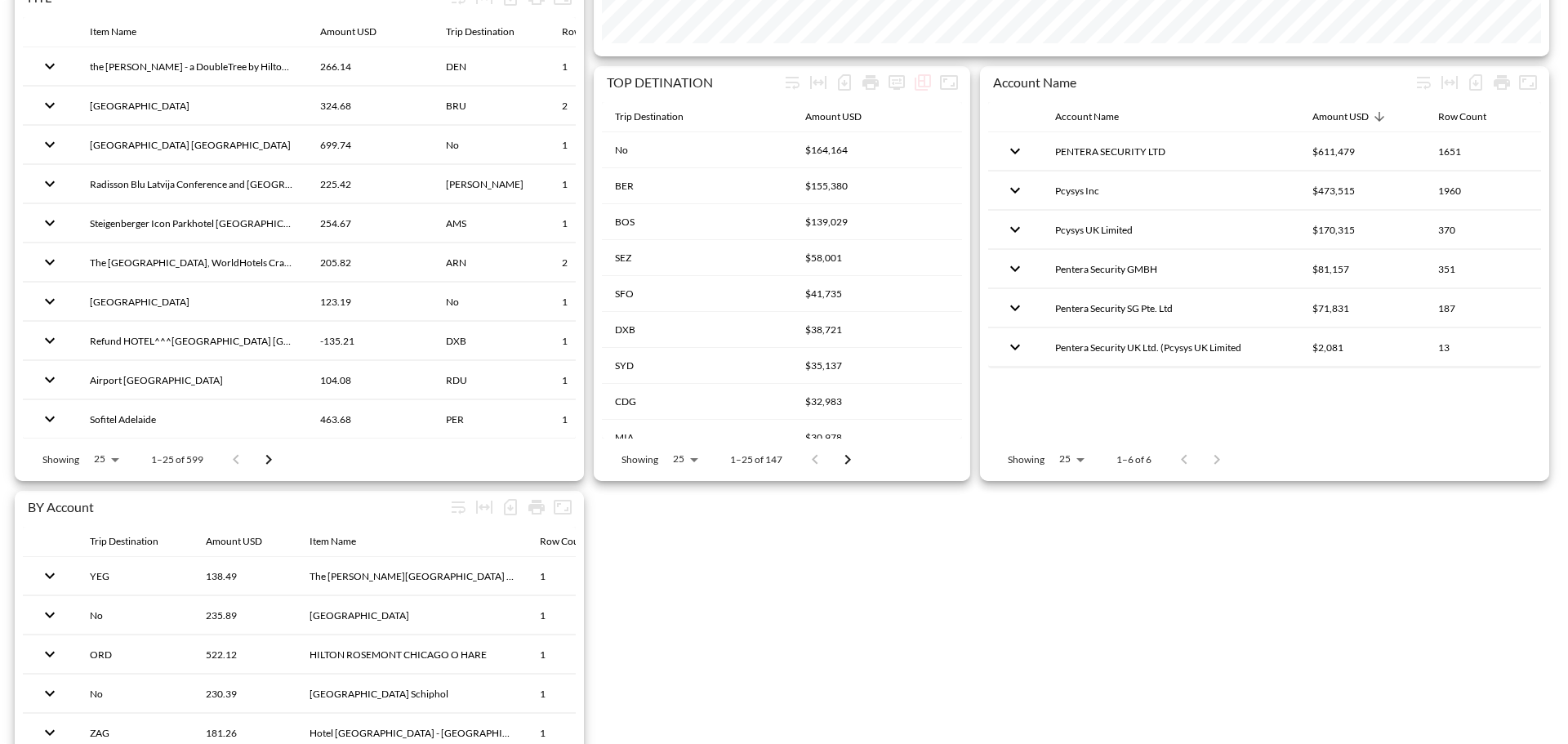
scroll to position [1470, 0]
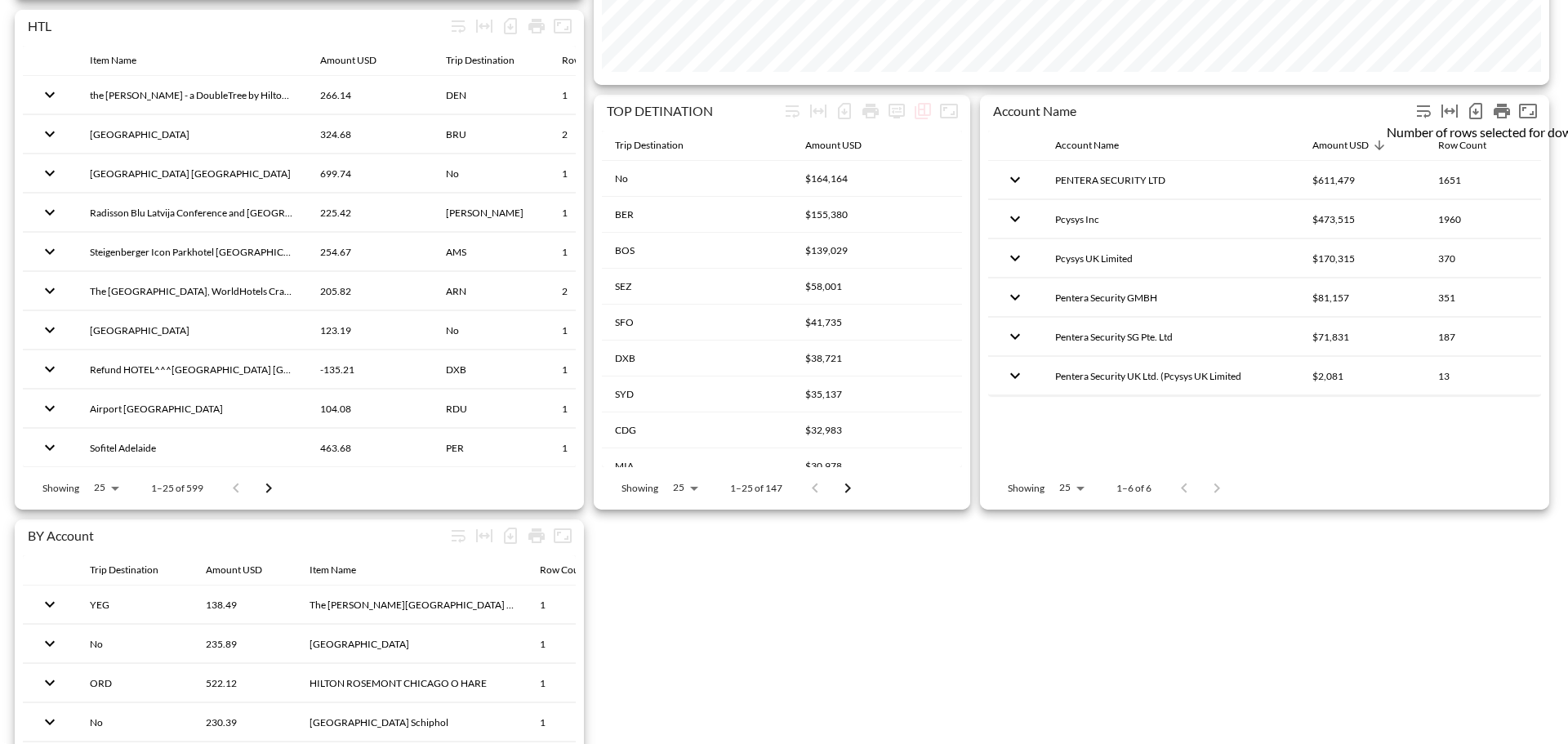
click at [1476, 106] on icon "Number of rows selected for download: 6" at bounding box center [1475, 111] width 20 height 20
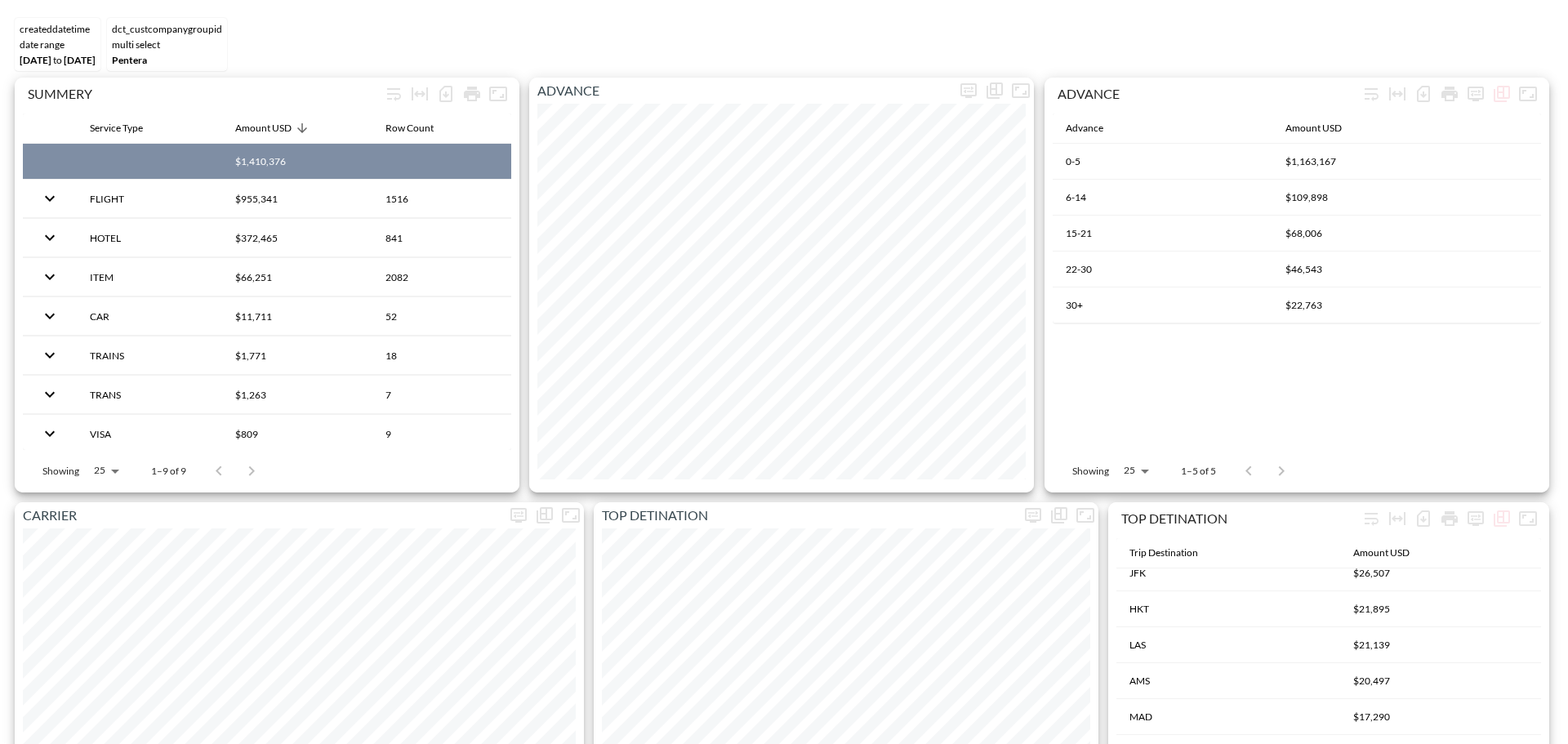
scroll to position [0, 0]
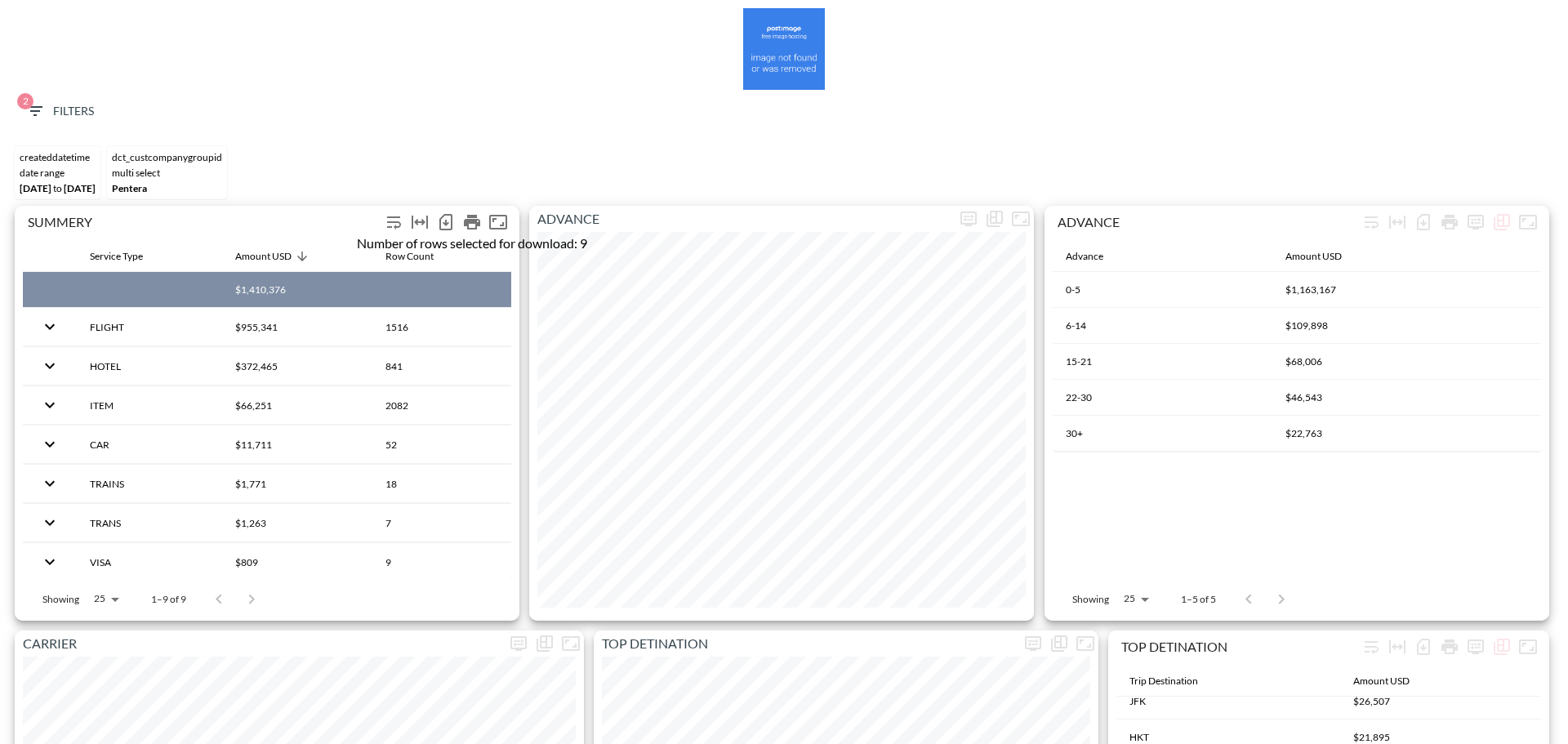
click at [445, 222] on icon "Number of rows selected for download: 9" at bounding box center [445, 222] width 7 height 7
